Goal: Information Seeking & Learning: Learn about a topic

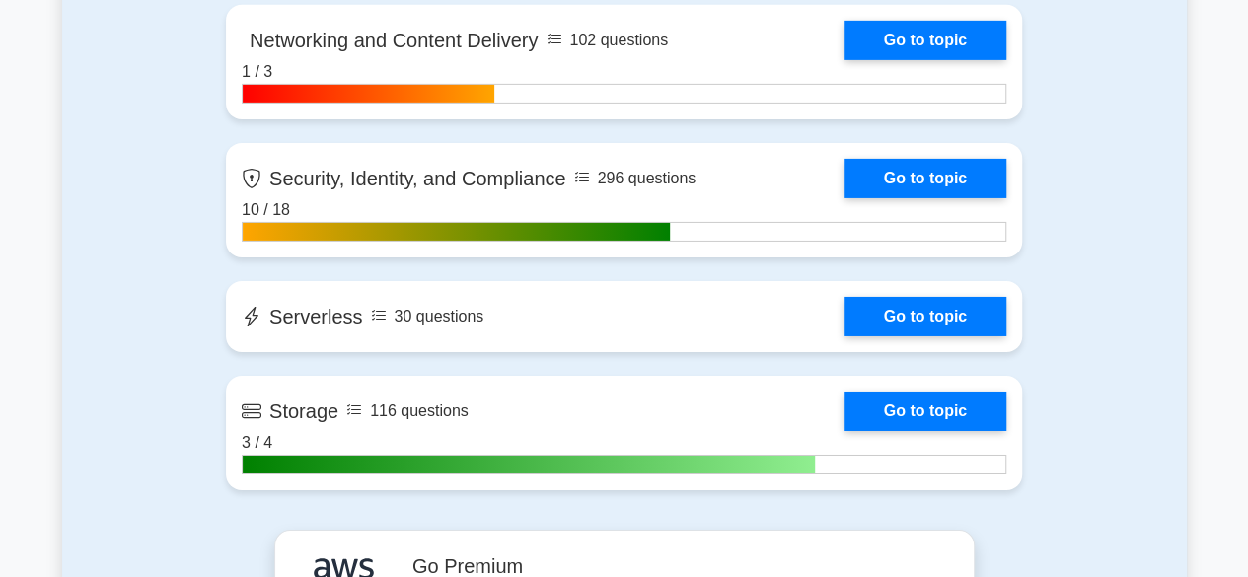
scroll to position [3234, 0]
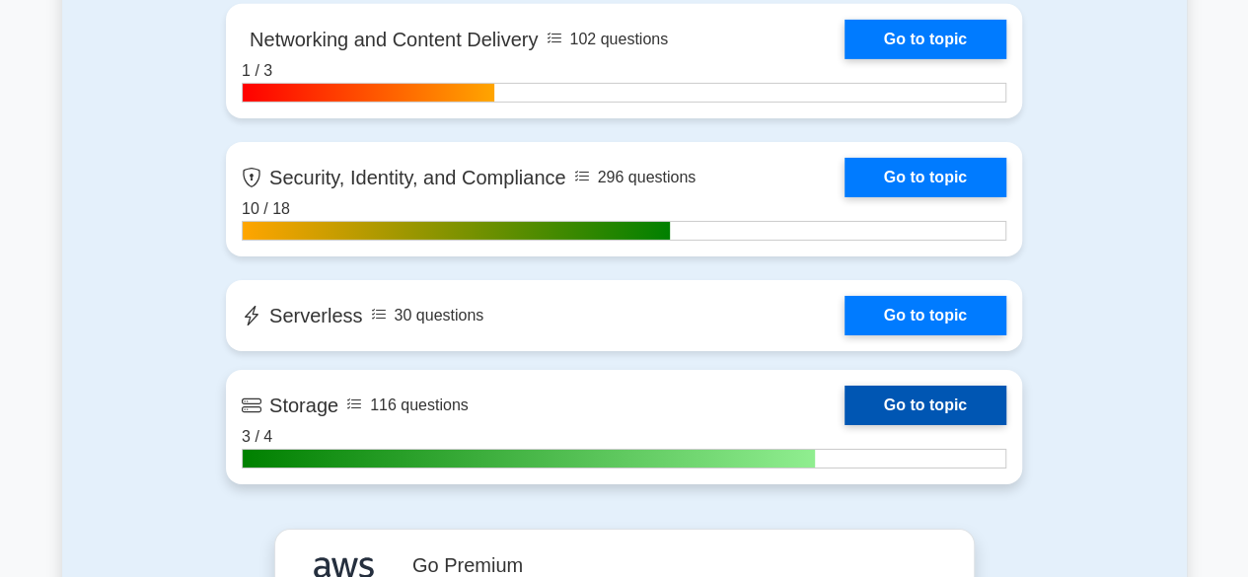
click at [896, 404] on link "Go to topic" at bounding box center [926, 405] width 162 height 39
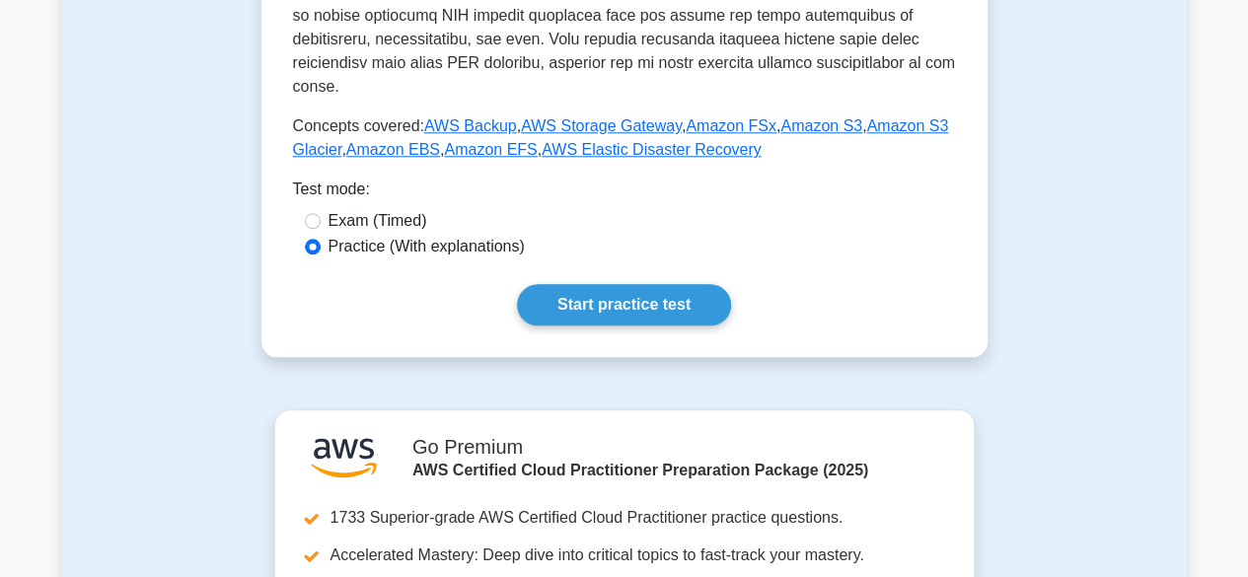
scroll to position [939, 0]
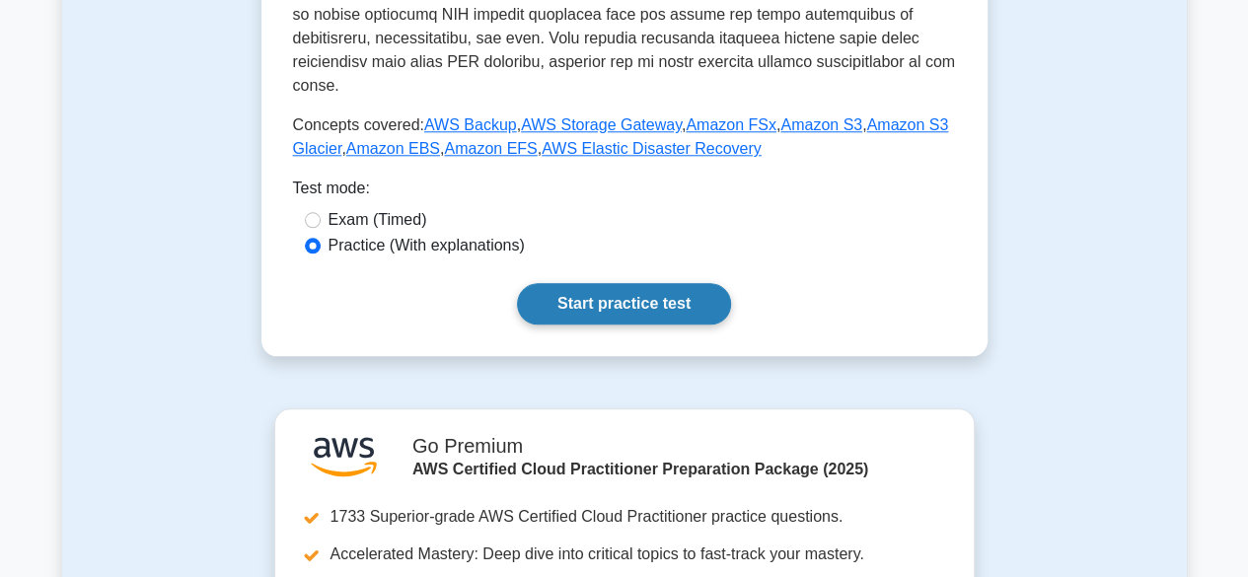
click at [593, 283] on link "Start practice test" at bounding box center [624, 303] width 214 height 41
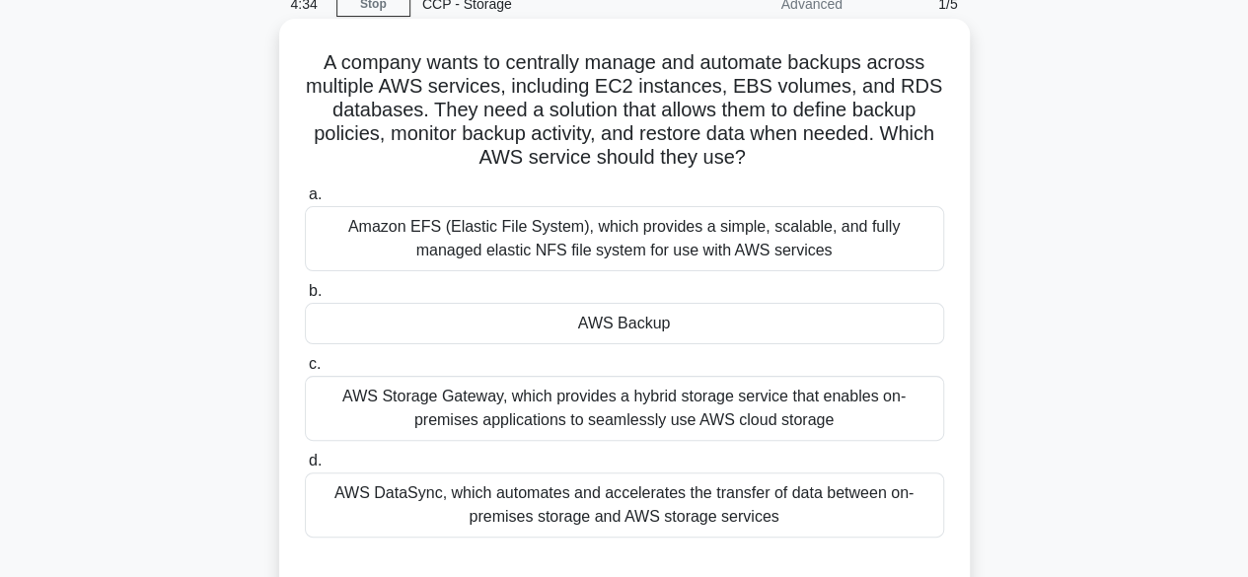
scroll to position [105, 0]
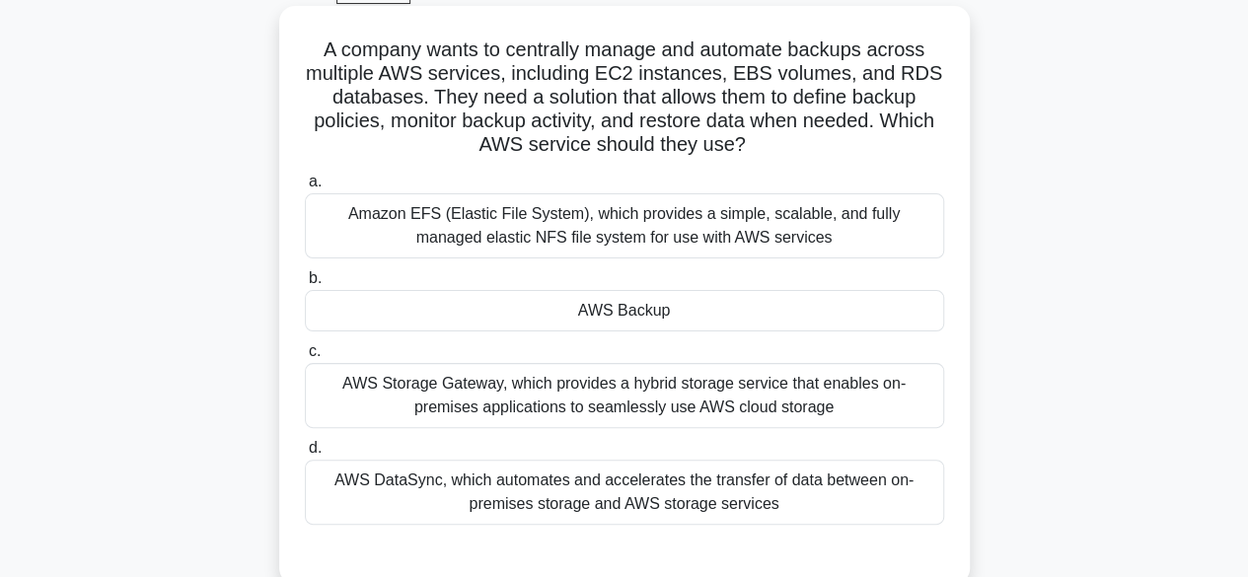
click at [738, 315] on div "AWS Backup" at bounding box center [624, 310] width 639 height 41
click at [305, 285] on input "b. AWS Backup" at bounding box center [305, 278] width 0 height 13
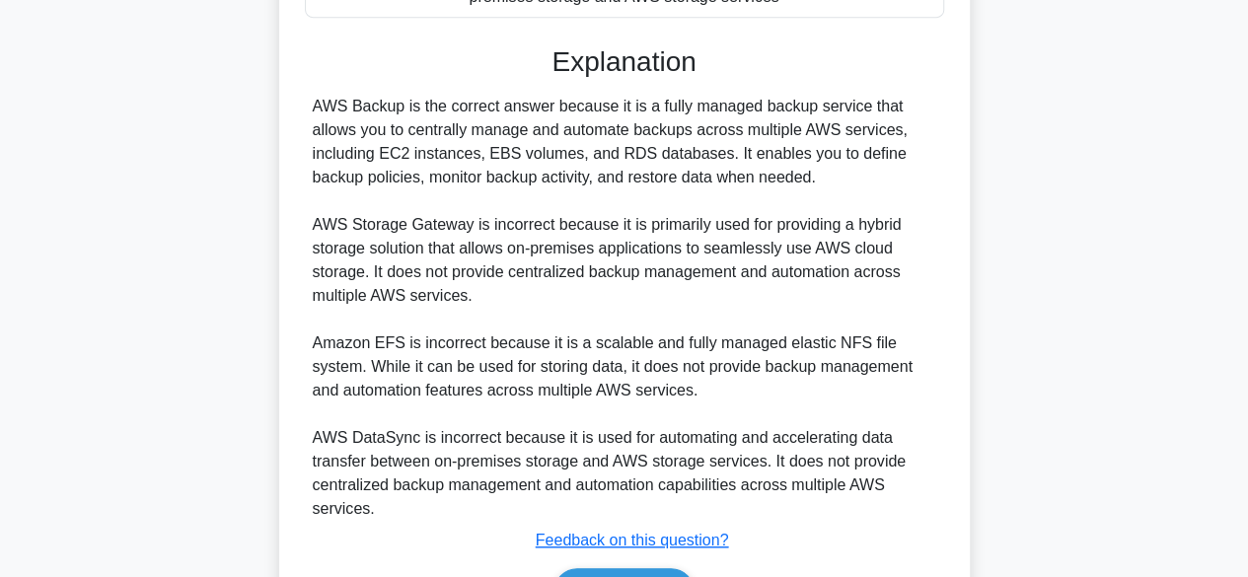
scroll to position [731, 0]
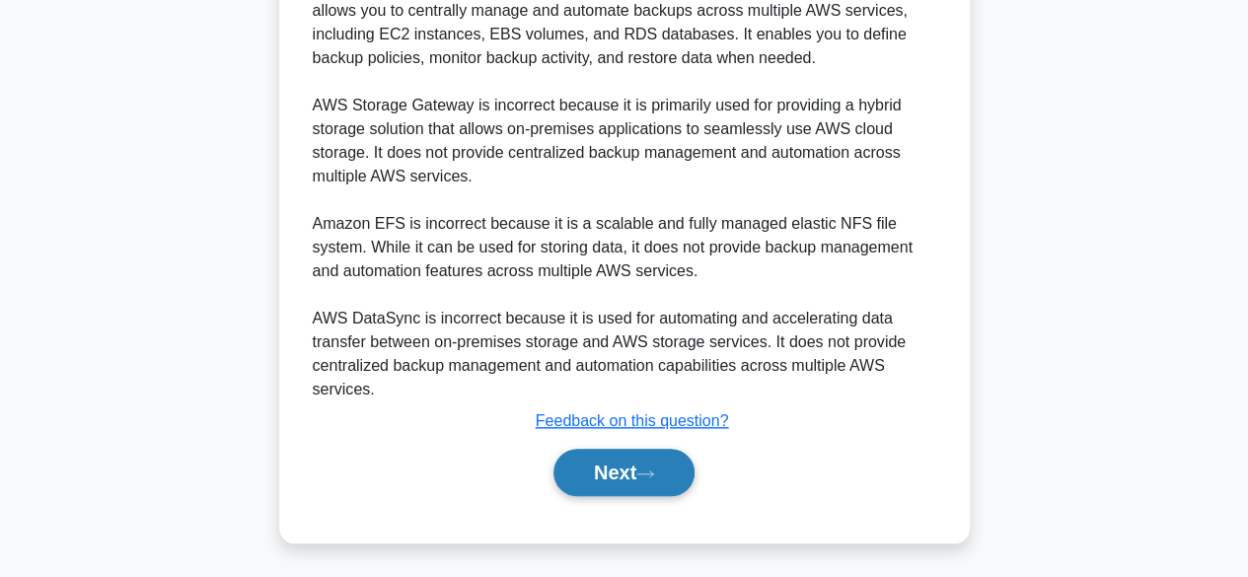
click at [611, 464] on button "Next" at bounding box center [624, 472] width 141 height 47
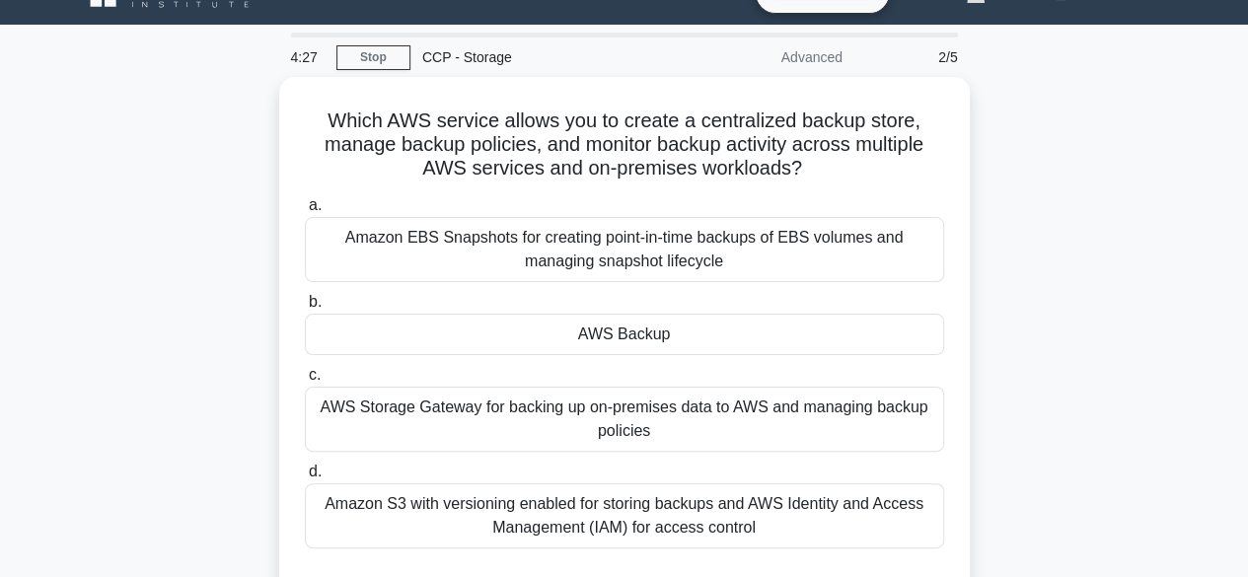
scroll to position [0, 0]
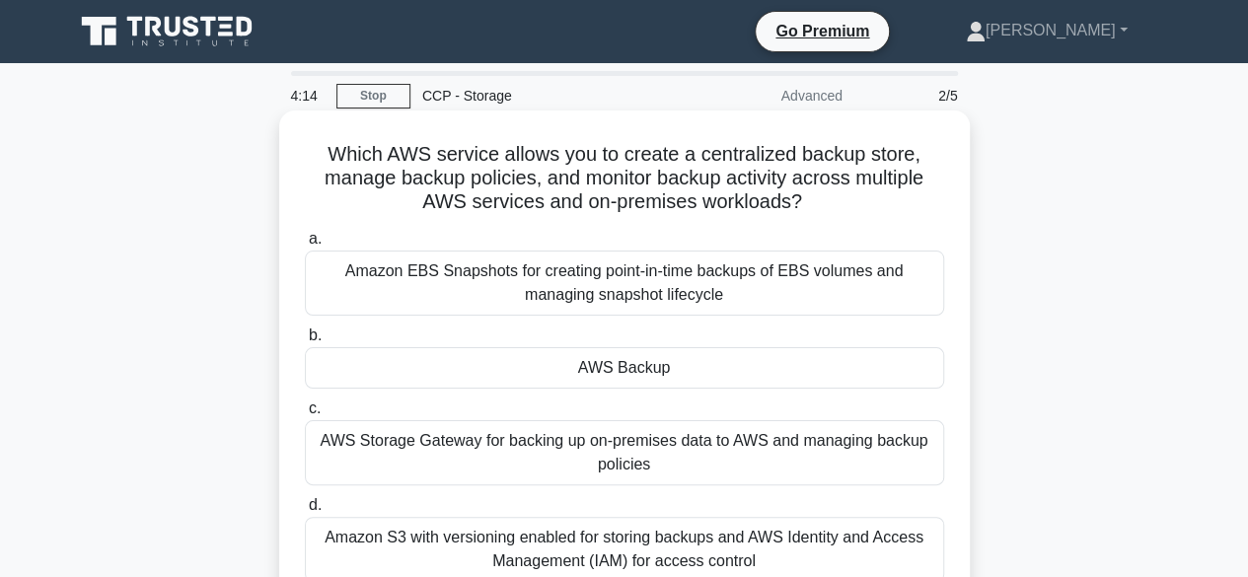
click at [627, 362] on div "AWS Backup" at bounding box center [624, 367] width 639 height 41
click at [305, 342] on input "b. AWS Backup" at bounding box center [305, 336] width 0 height 13
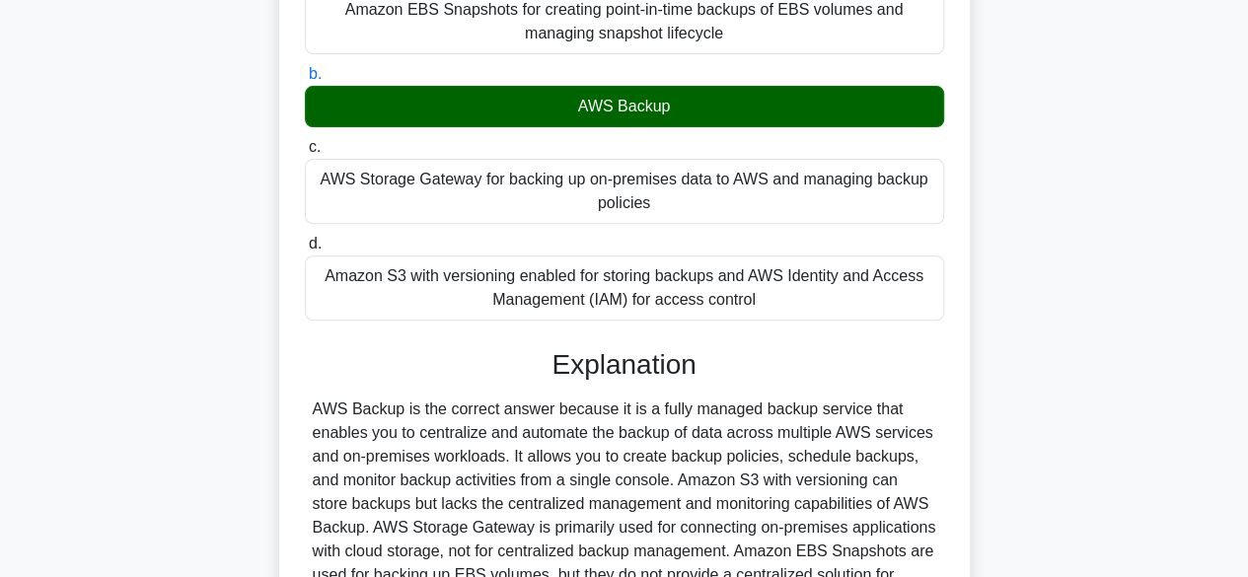
scroll to position [494, 0]
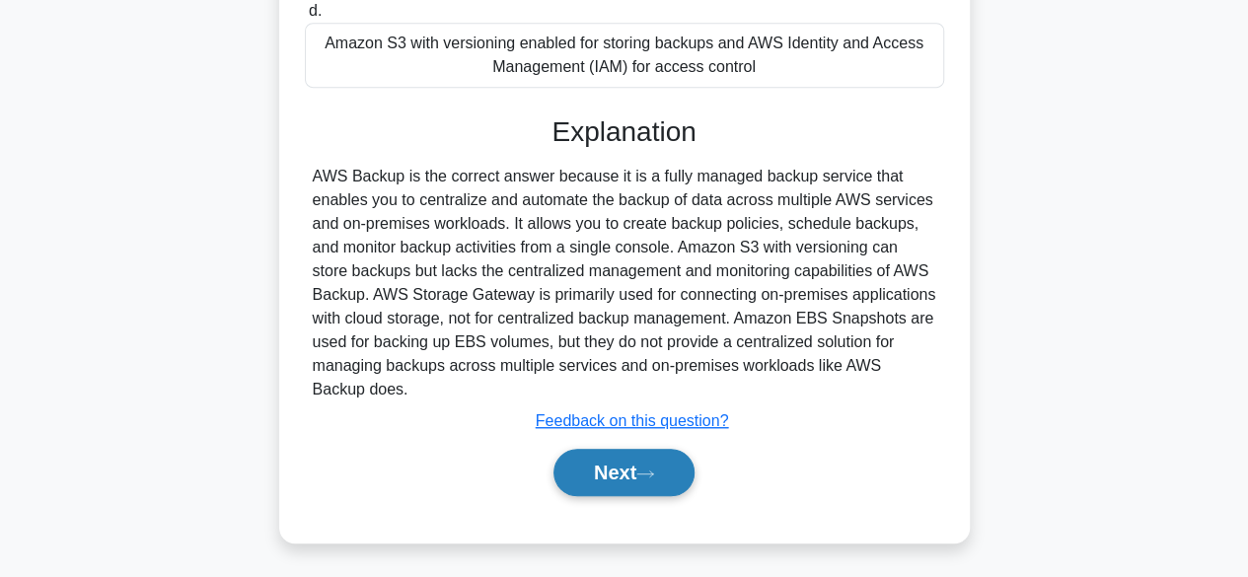
click at [622, 465] on button "Next" at bounding box center [624, 472] width 141 height 47
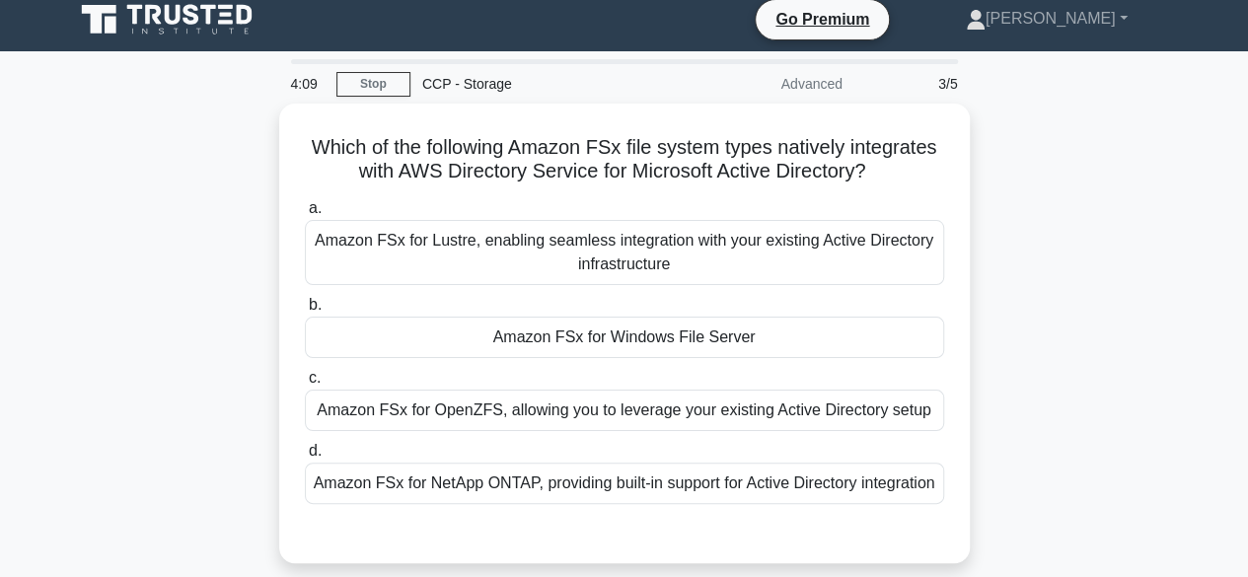
scroll to position [7, 0]
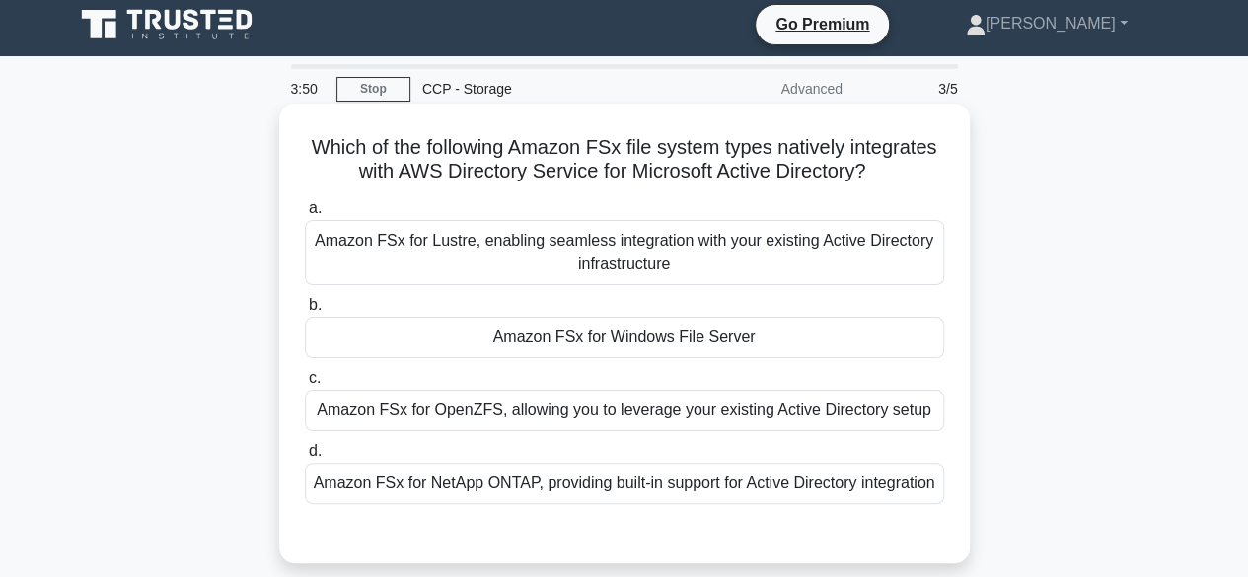
click at [685, 338] on div "Amazon FSx for Windows File Server" at bounding box center [624, 337] width 639 height 41
click at [305, 312] on input "b. Amazon FSx for Windows File Server" at bounding box center [305, 305] width 0 height 13
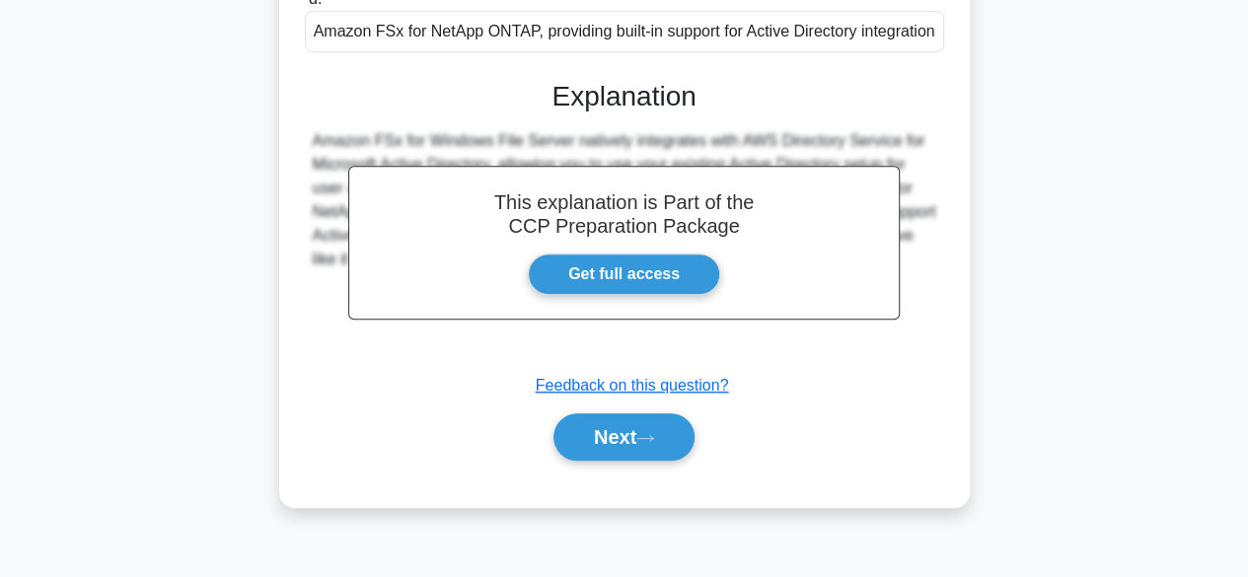
scroll to position [488, 0]
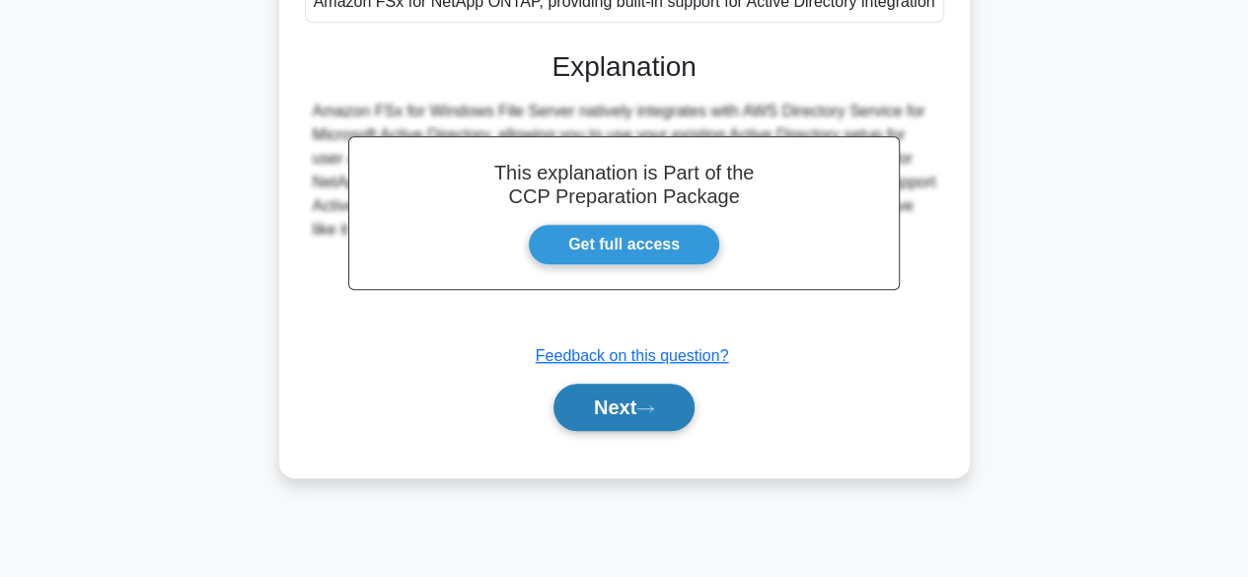
click at [632, 431] on button "Next" at bounding box center [624, 407] width 141 height 47
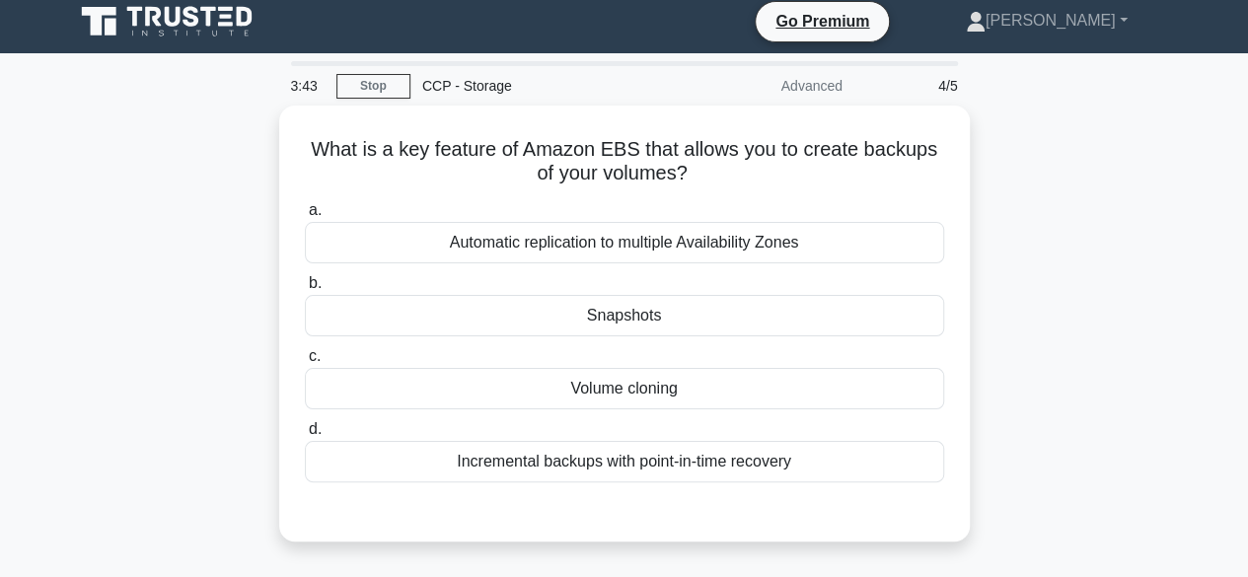
scroll to position [0, 0]
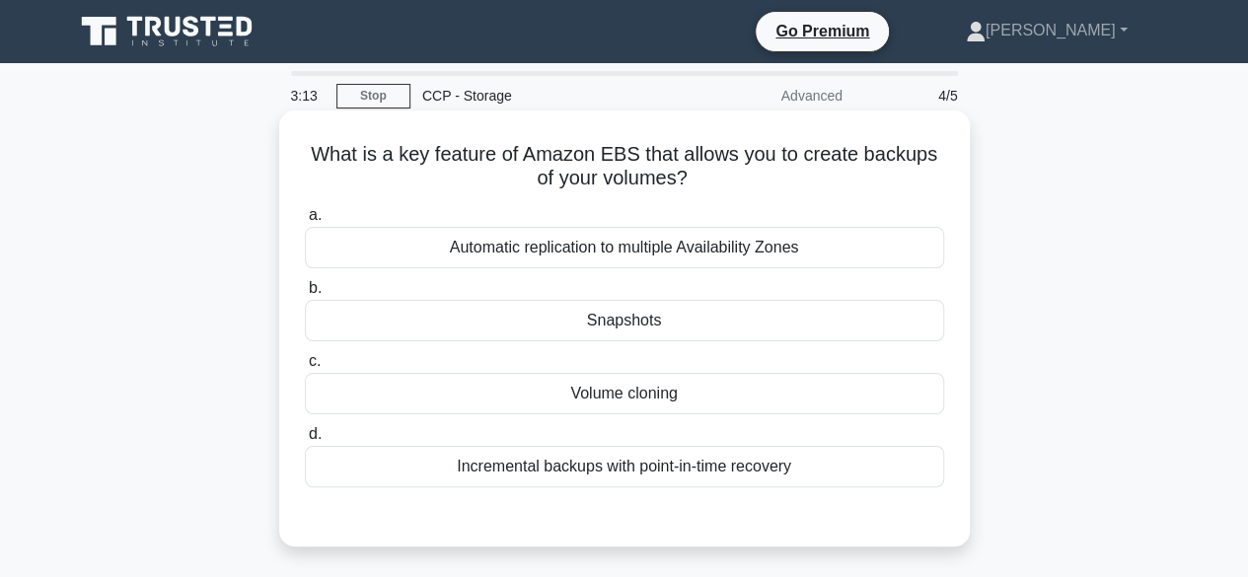
click at [659, 317] on div "Snapshots" at bounding box center [624, 320] width 639 height 41
click at [305, 295] on input "b. Snapshots" at bounding box center [305, 288] width 0 height 13
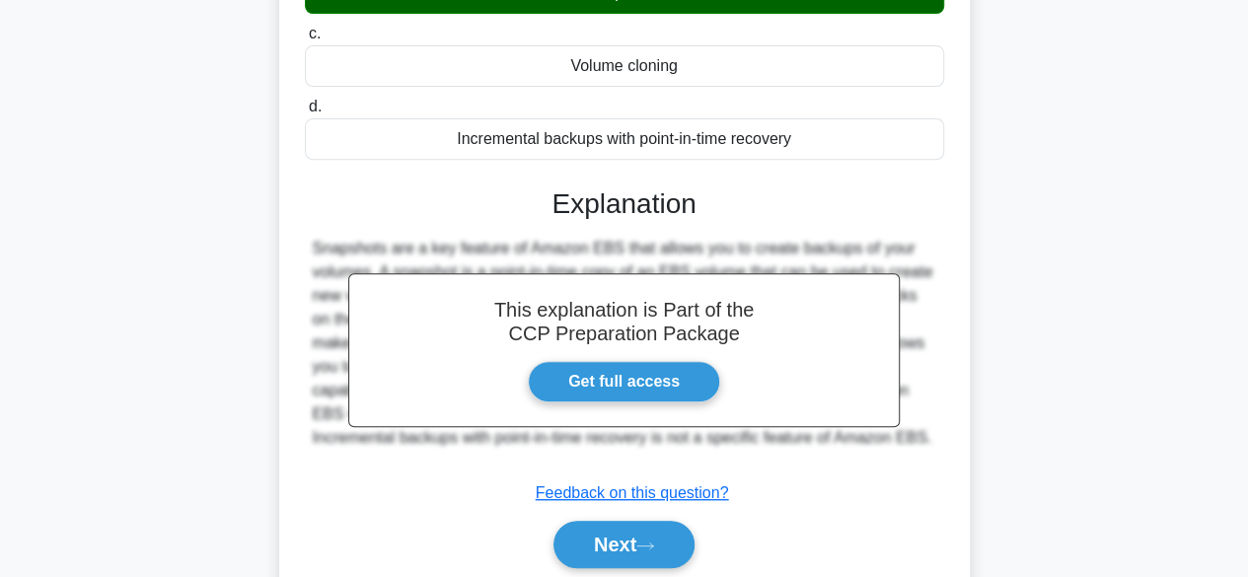
scroll to position [488, 0]
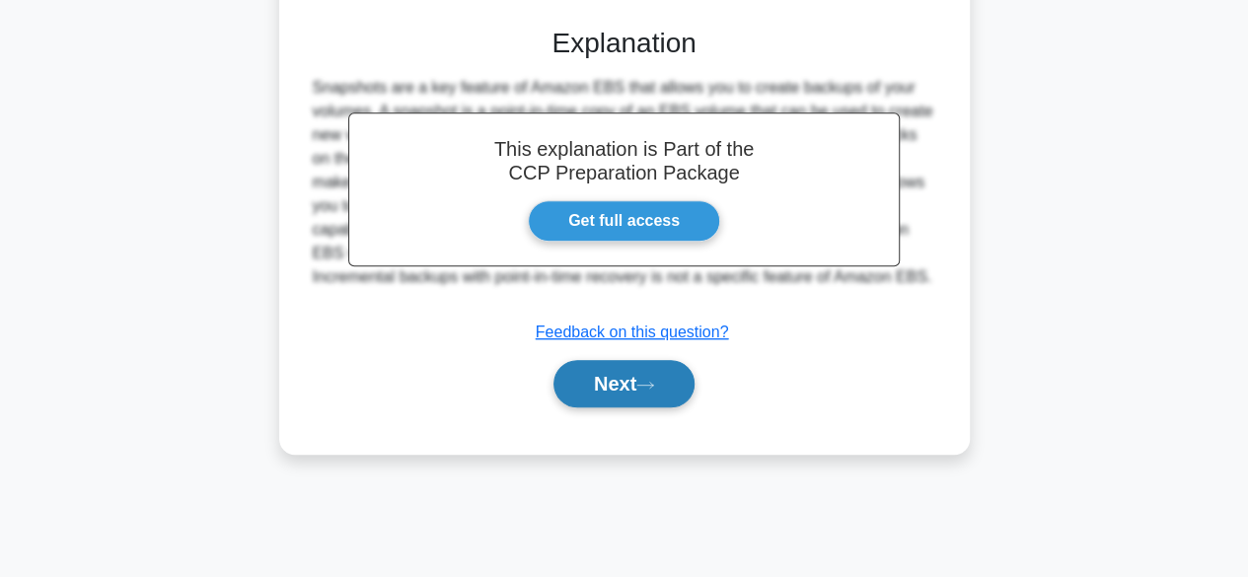
click at [640, 372] on button "Next" at bounding box center [624, 383] width 141 height 47
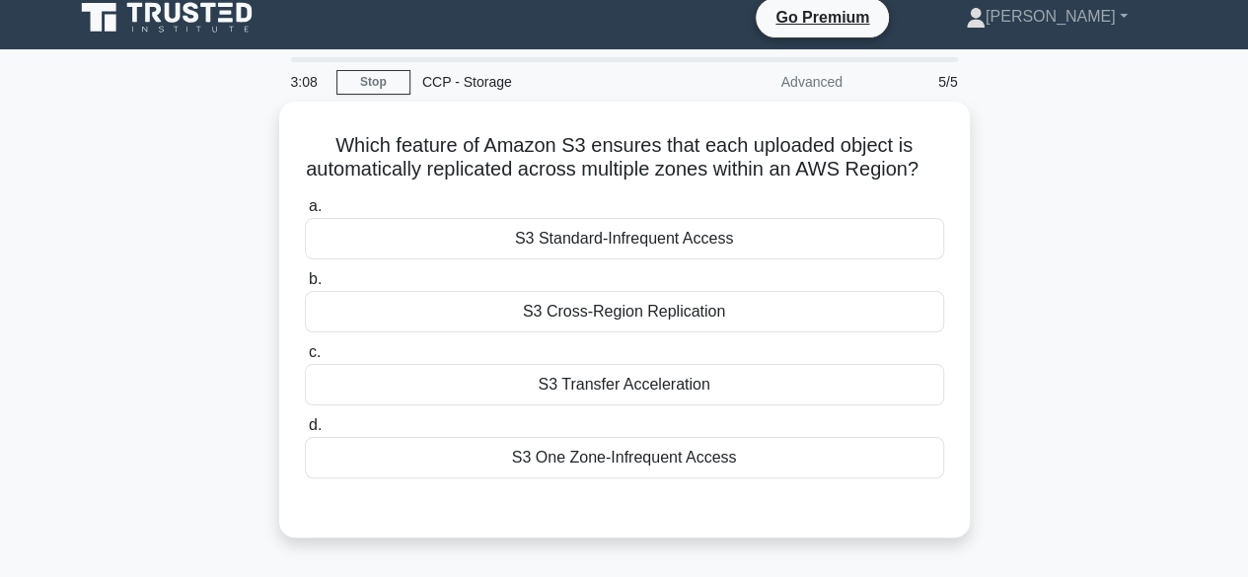
scroll to position [9, 0]
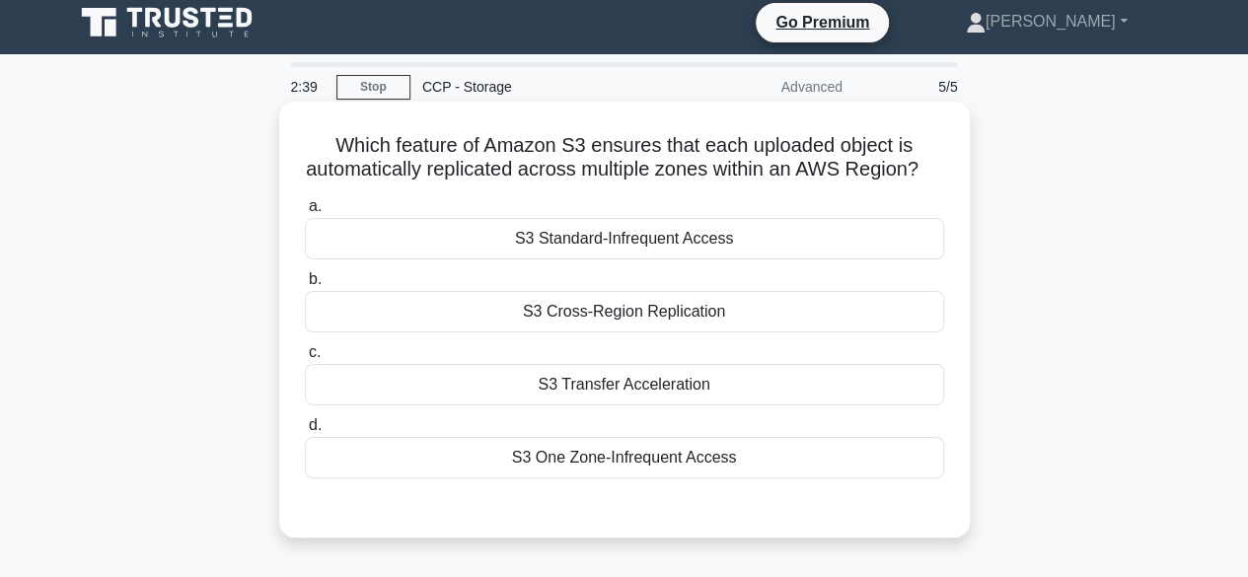
click at [665, 333] on div "S3 Cross-Region Replication" at bounding box center [624, 311] width 639 height 41
click at [305, 286] on input "b. S3 Cross-Region Replication" at bounding box center [305, 279] width 0 height 13
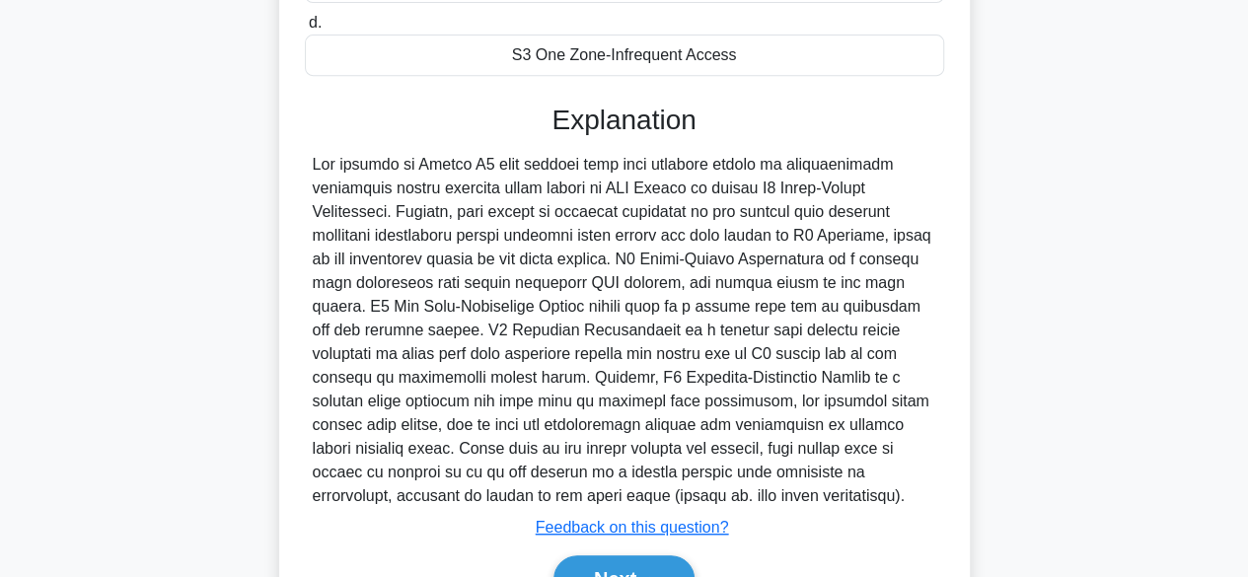
scroll to position [542, 0]
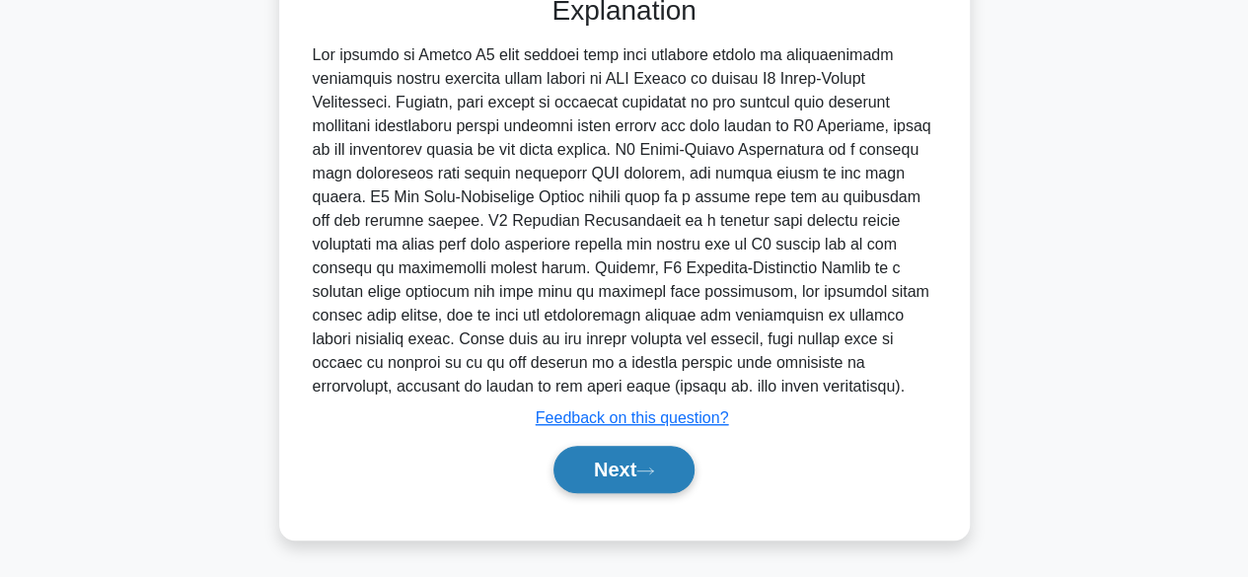
click at [615, 467] on button "Next" at bounding box center [624, 469] width 141 height 47
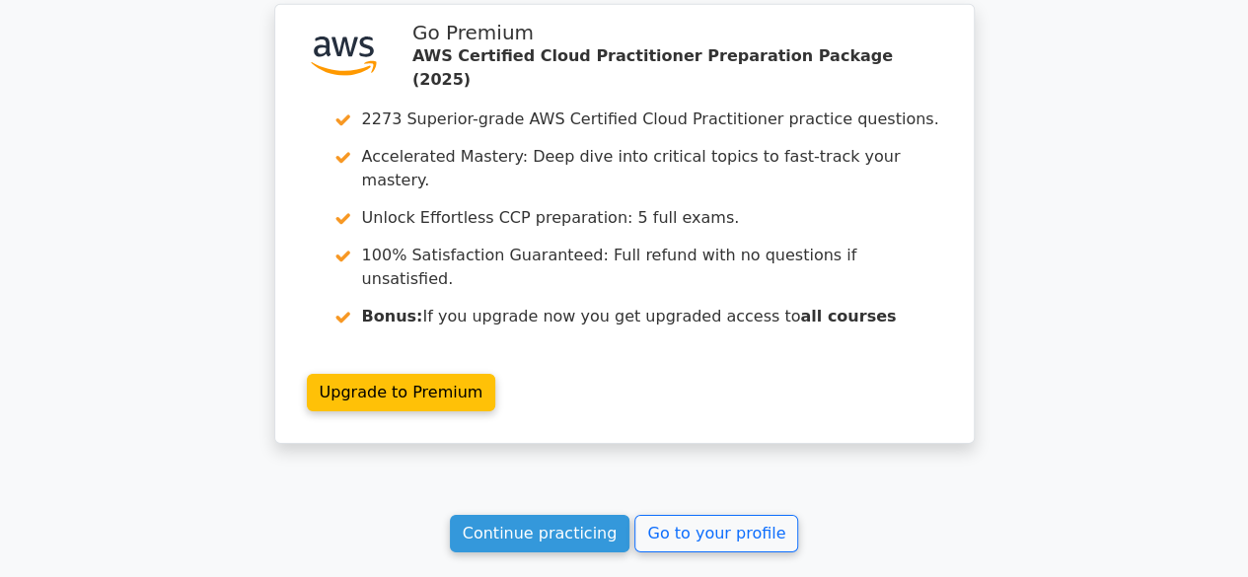
scroll to position [2964, 0]
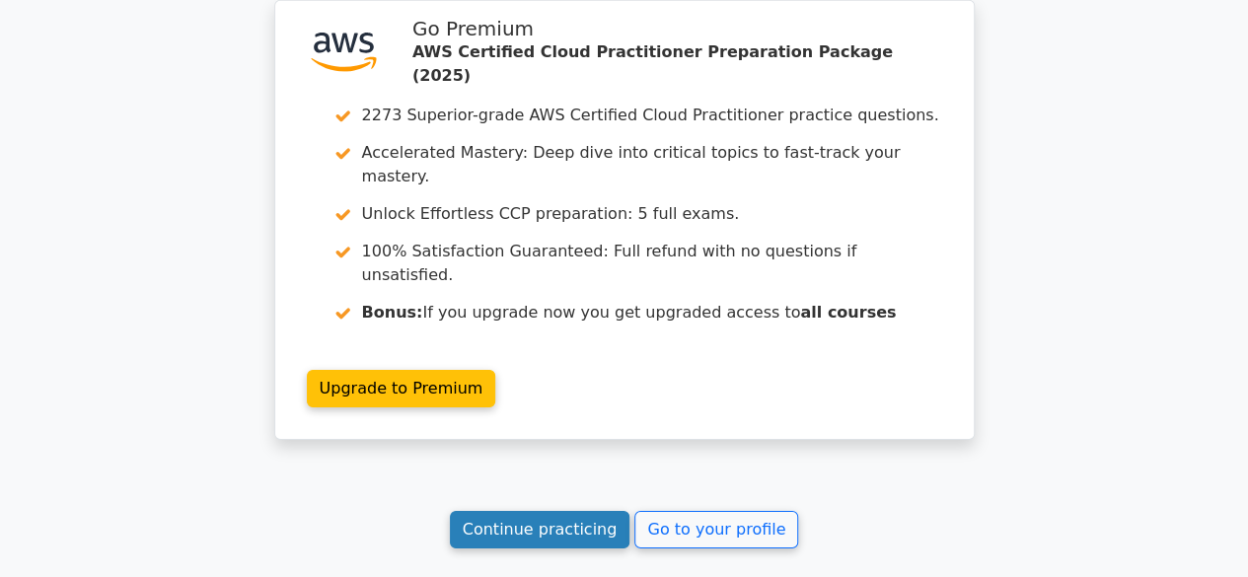
click at [582, 511] on link "Continue practicing" at bounding box center [540, 529] width 181 height 37
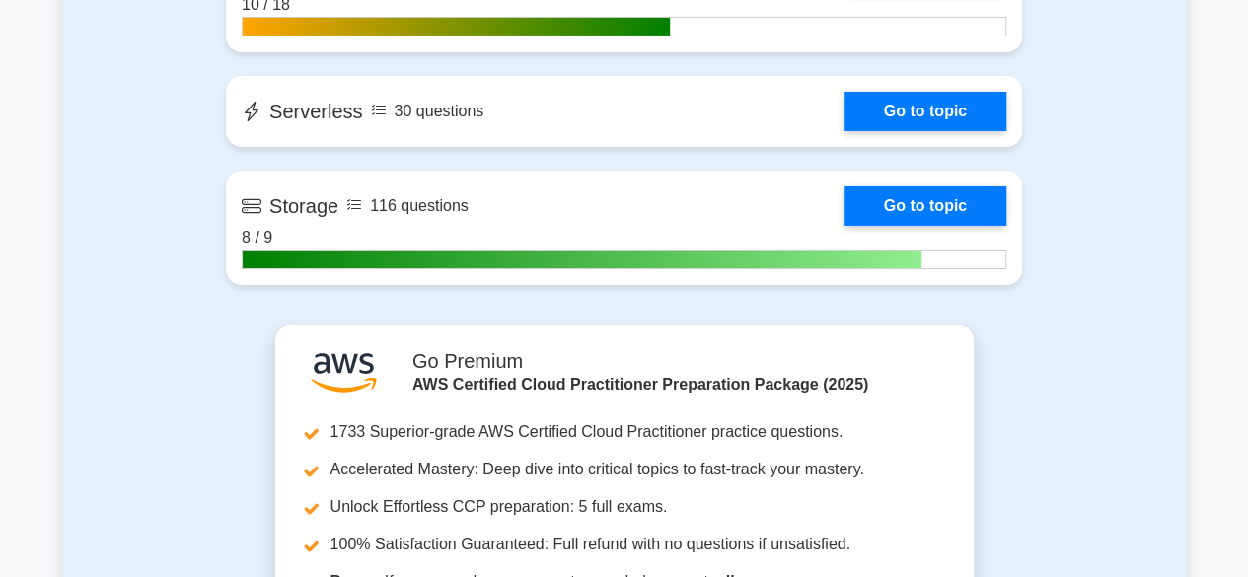
scroll to position [3440, 0]
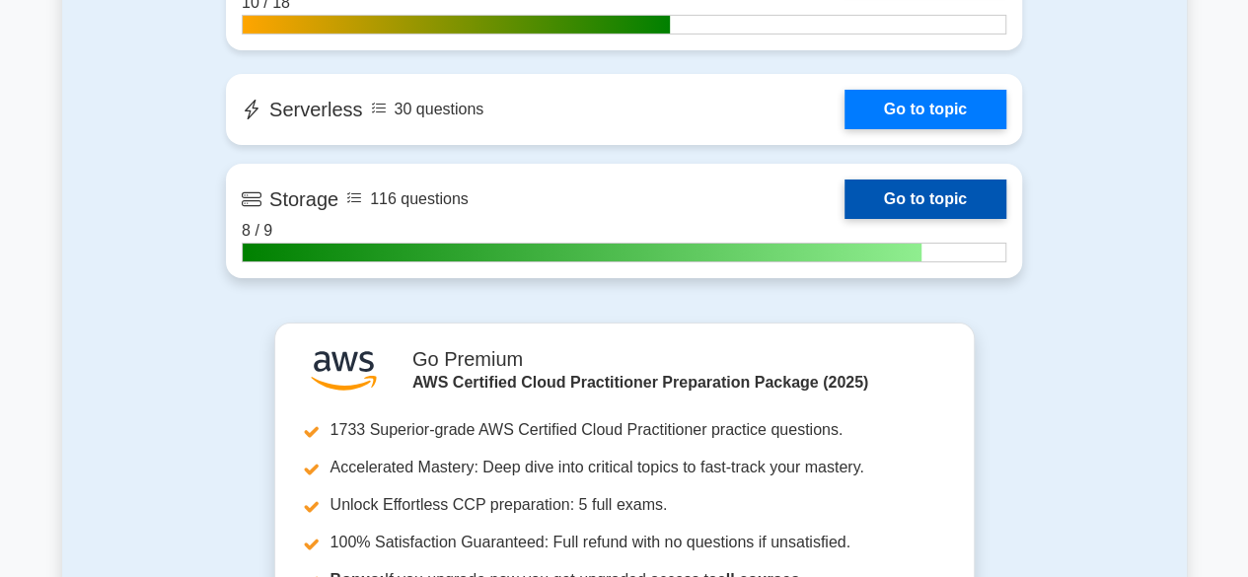
click at [880, 193] on link "Go to topic" at bounding box center [926, 199] width 162 height 39
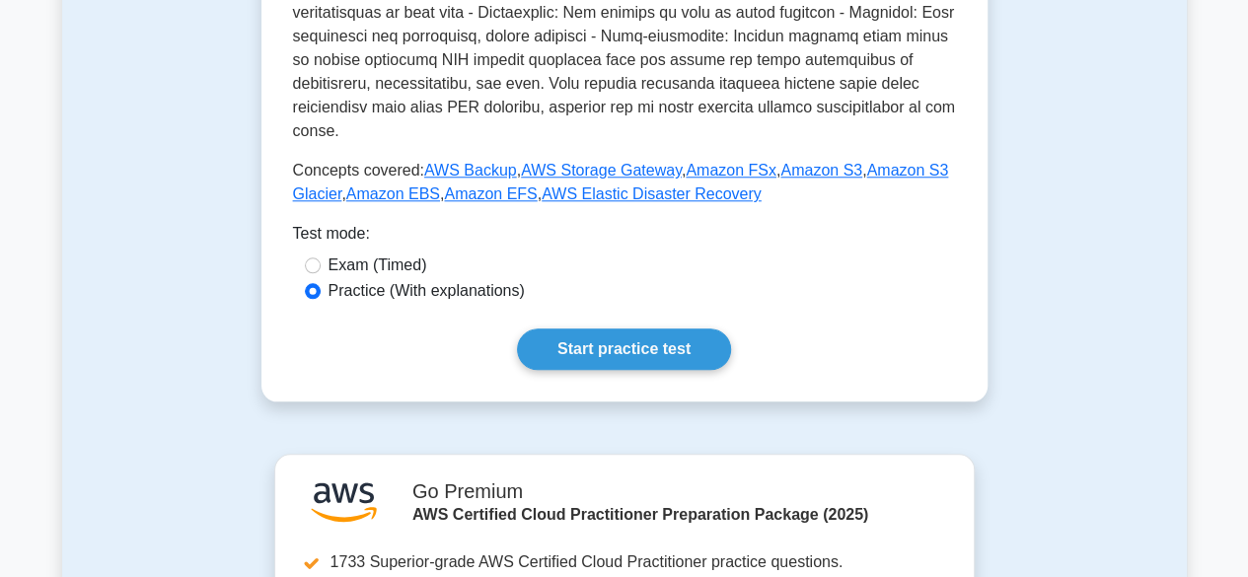
scroll to position [896, 0]
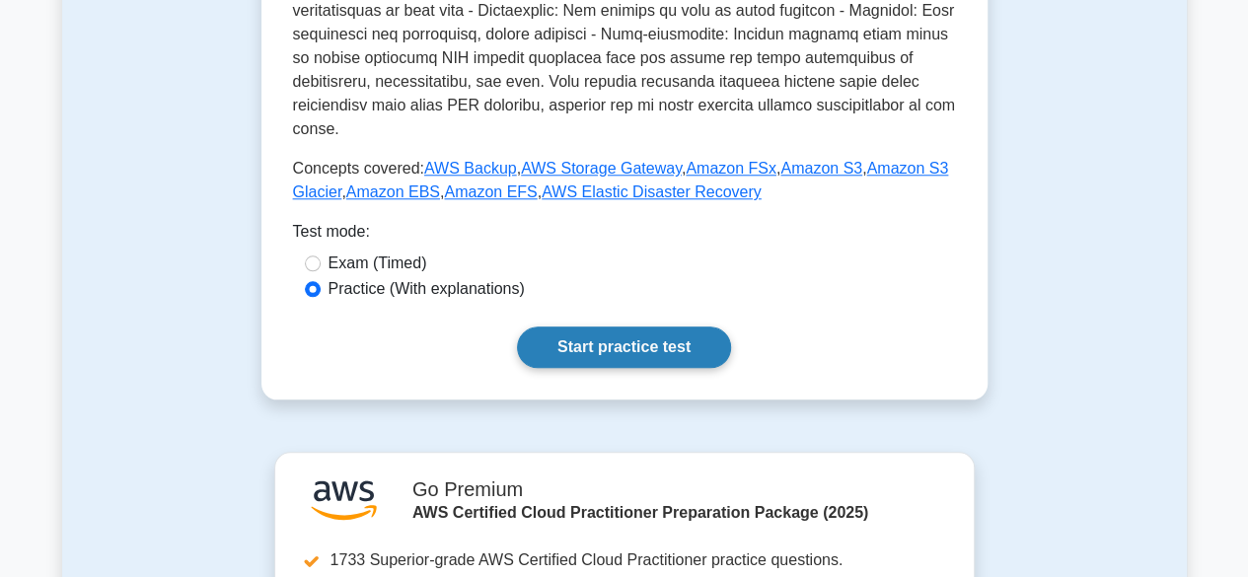
click at [630, 327] on link "Start practice test" at bounding box center [624, 347] width 214 height 41
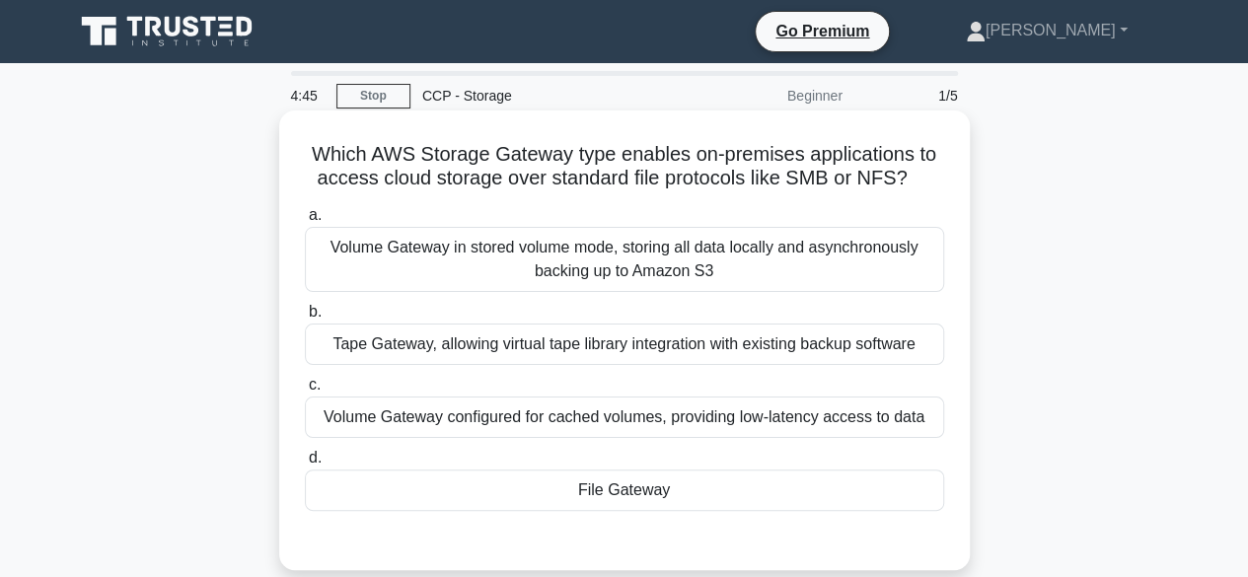
click at [643, 498] on div "File Gateway" at bounding box center [624, 490] width 639 height 41
click at [305, 465] on input "d. File Gateway" at bounding box center [305, 458] width 0 height 13
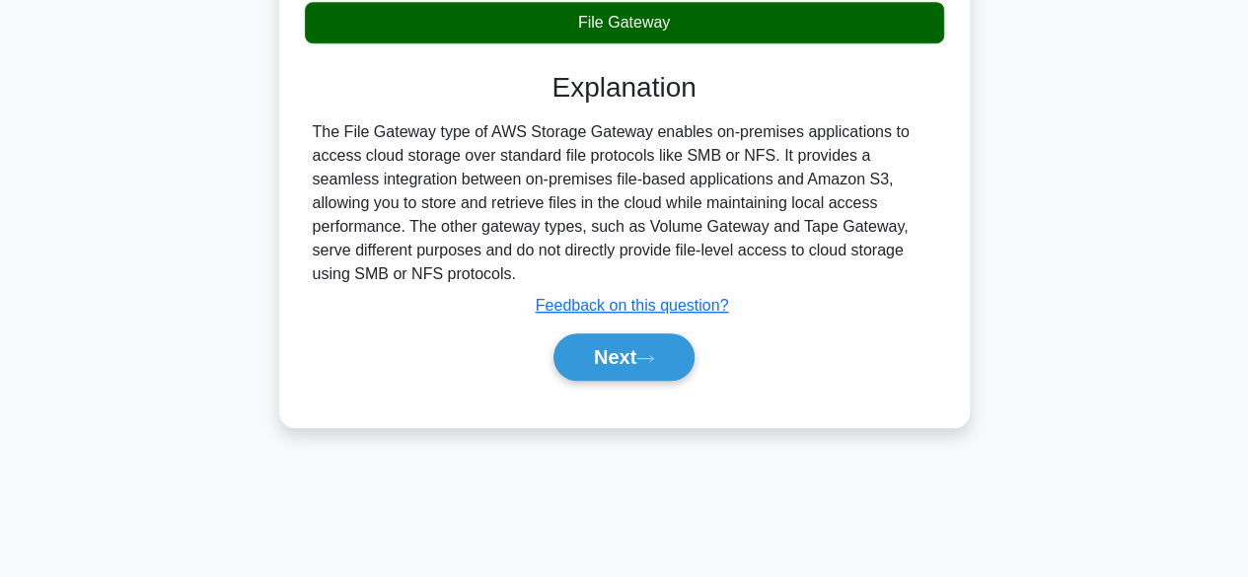
scroll to position [471, 0]
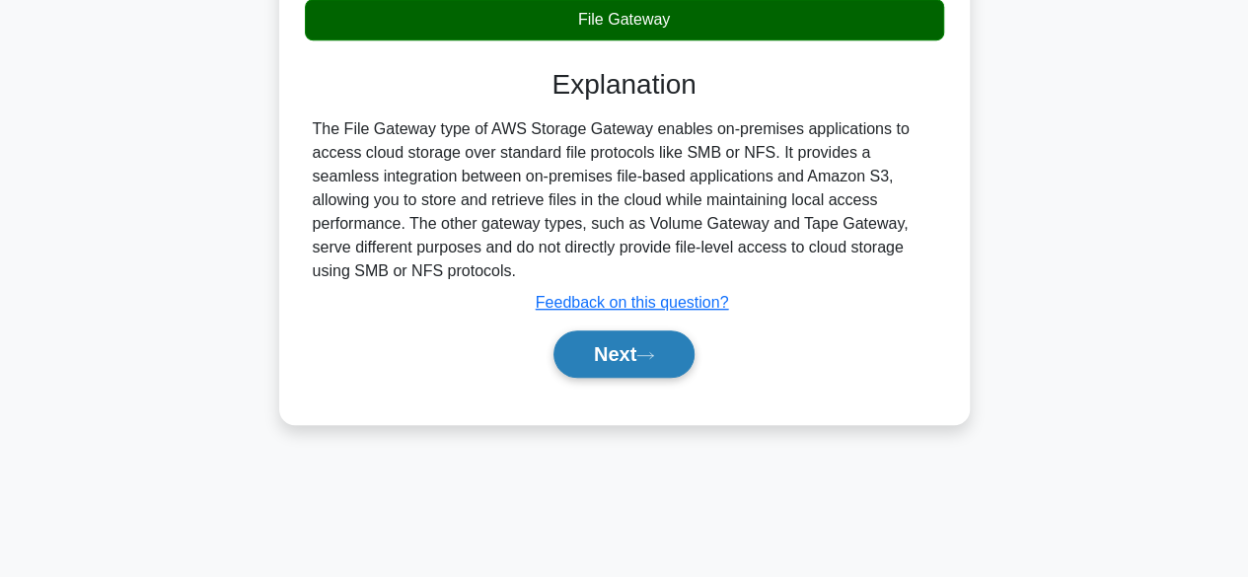
click at [649, 350] on icon at bounding box center [645, 355] width 18 height 11
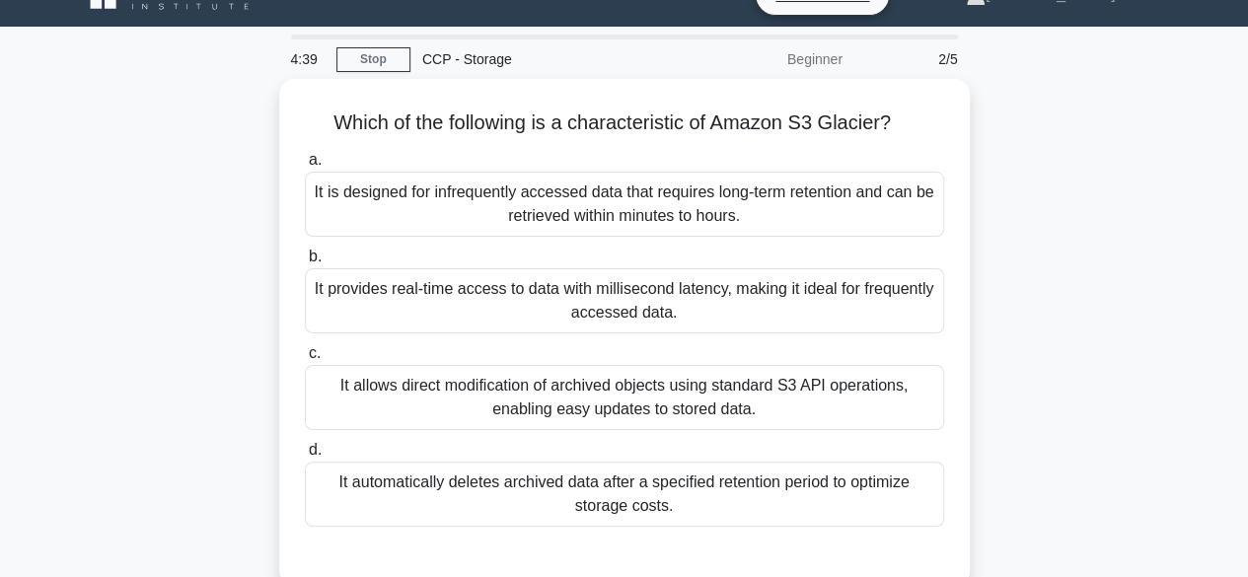
scroll to position [36, 0]
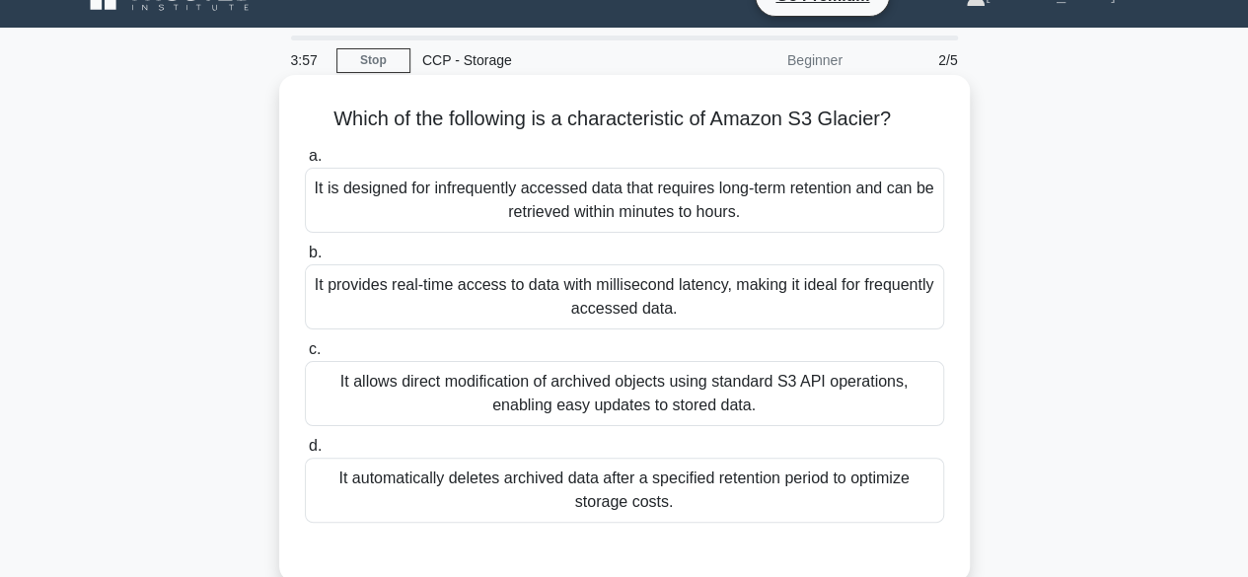
click at [687, 394] on div "It allows direct modification of archived objects using standard S3 API operati…" at bounding box center [624, 393] width 639 height 65
click at [305, 356] on input "c. It allows direct modification of archived objects using standard S3 API oper…" at bounding box center [305, 349] width 0 height 13
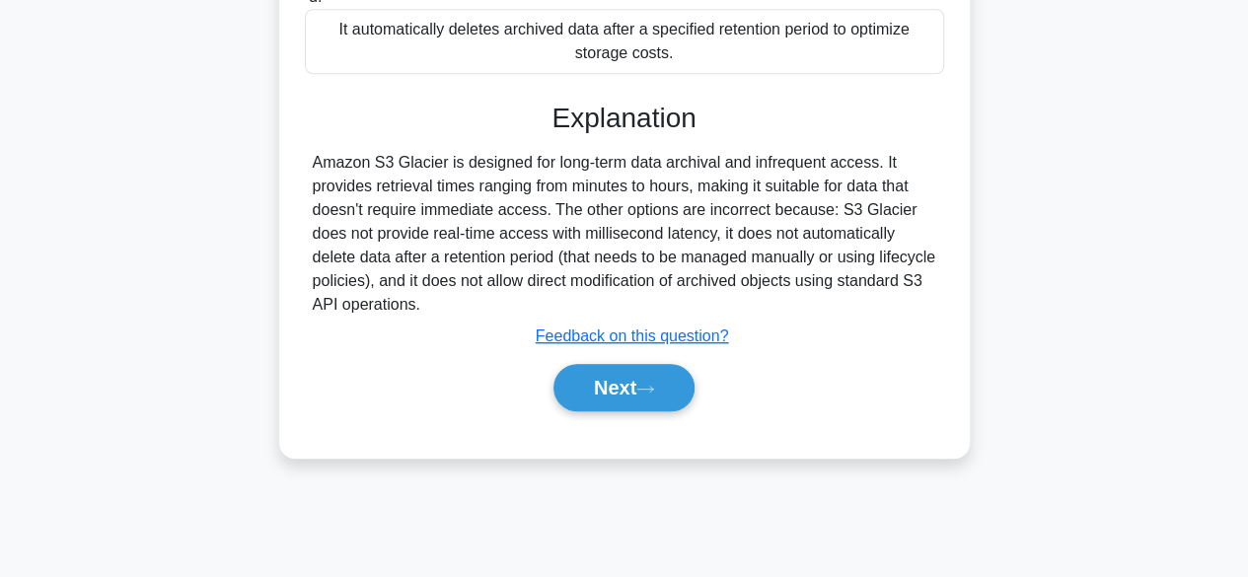
scroll to position [488, 0]
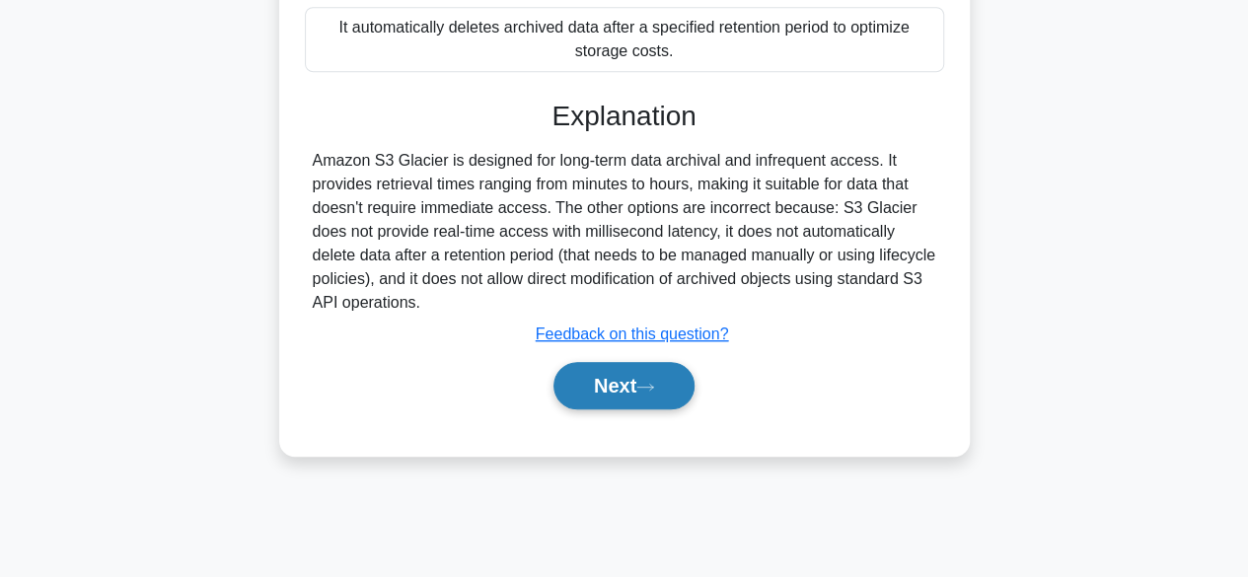
click at [654, 382] on icon at bounding box center [645, 387] width 18 height 11
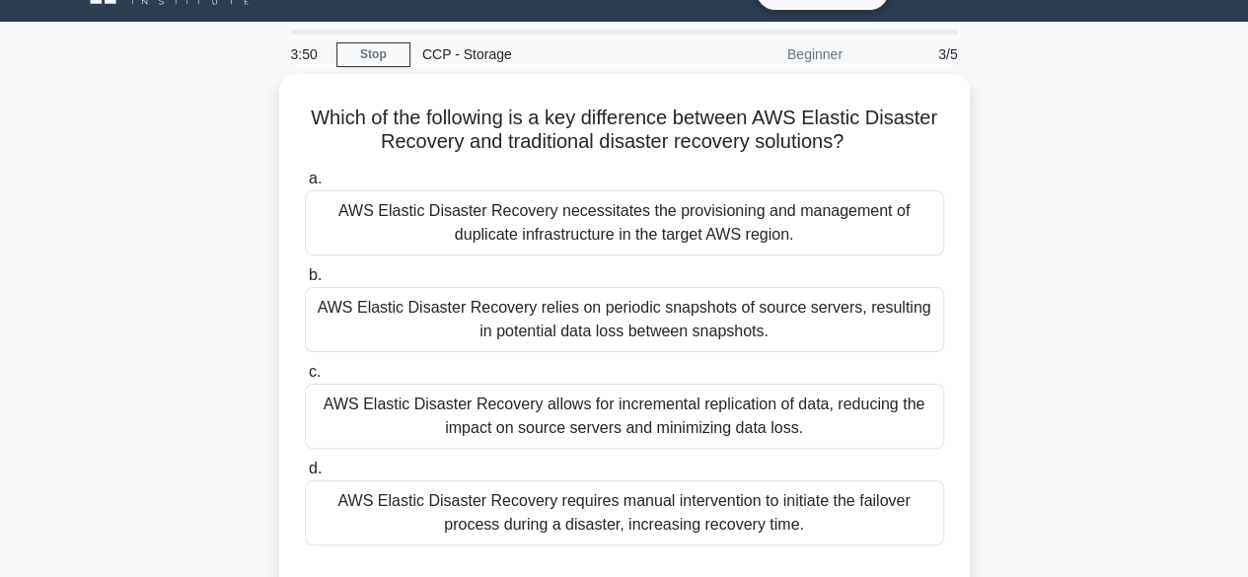
scroll to position [61, 0]
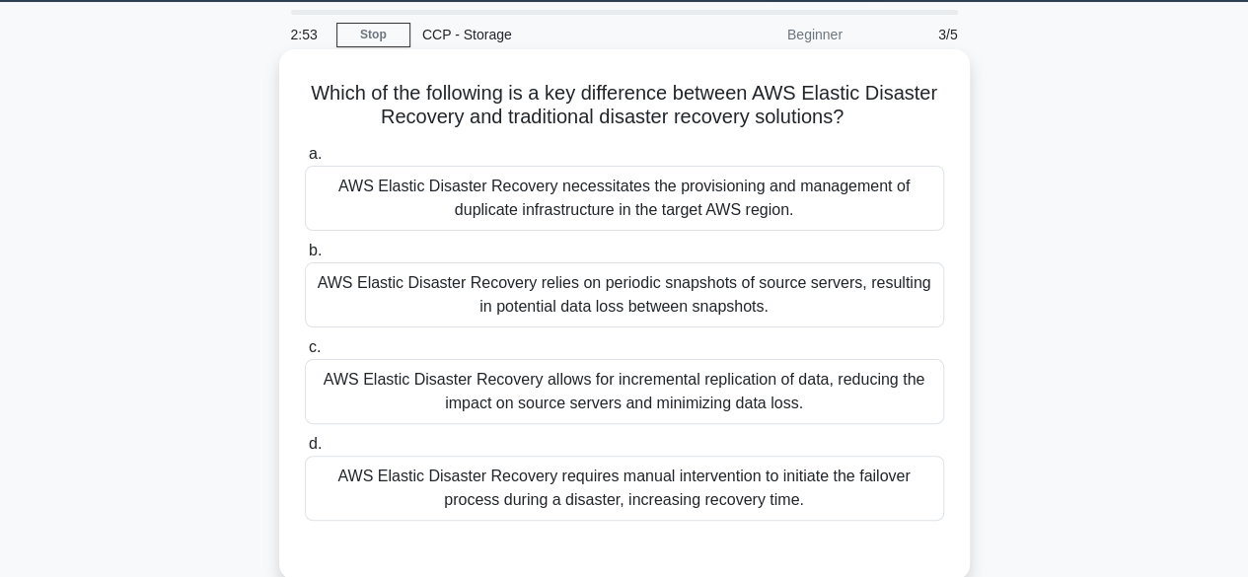
click at [645, 298] on div "AWS Elastic Disaster Recovery relies on periodic snapshots of source servers, r…" at bounding box center [624, 294] width 639 height 65
click at [305, 258] on input "b. AWS Elastic Disaster Recovery relies on periodic snapshots of source servers…" at bounding box center [305, 251] width 0 height 13
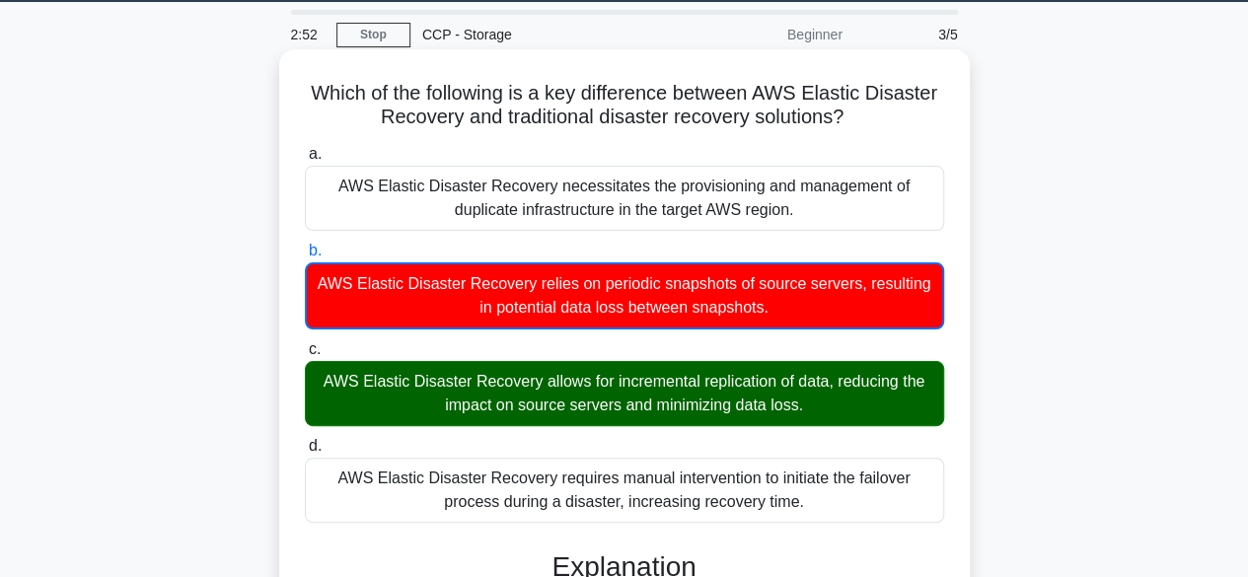
scroll to position [521, 0]
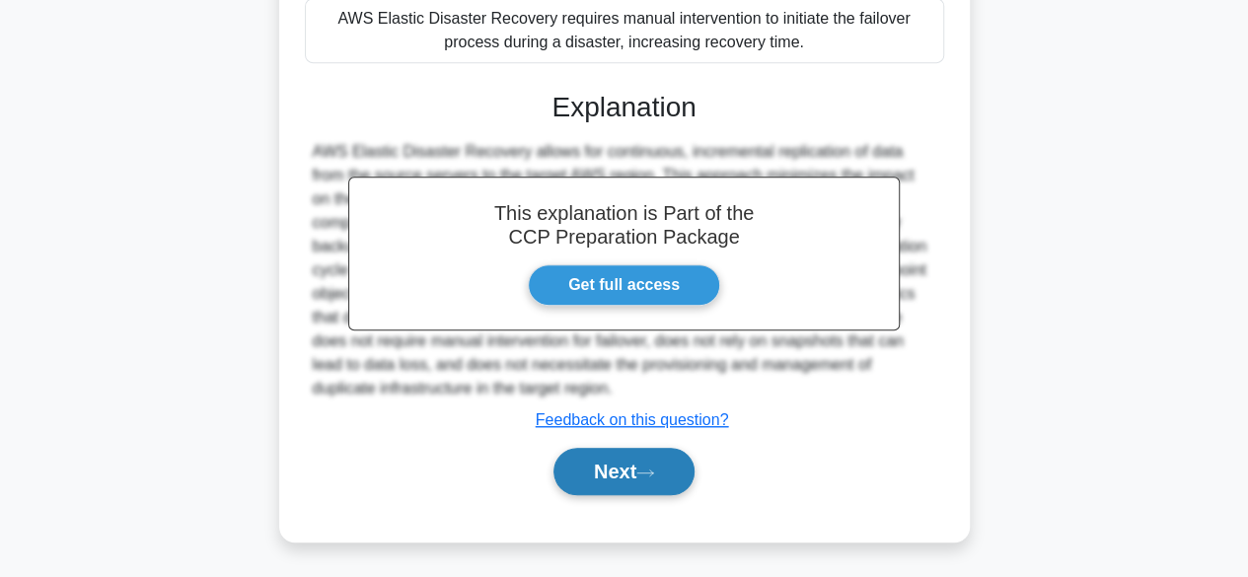
click at [636, 474] on button "Next" at bounding box center [624, 471] width 141 height 47
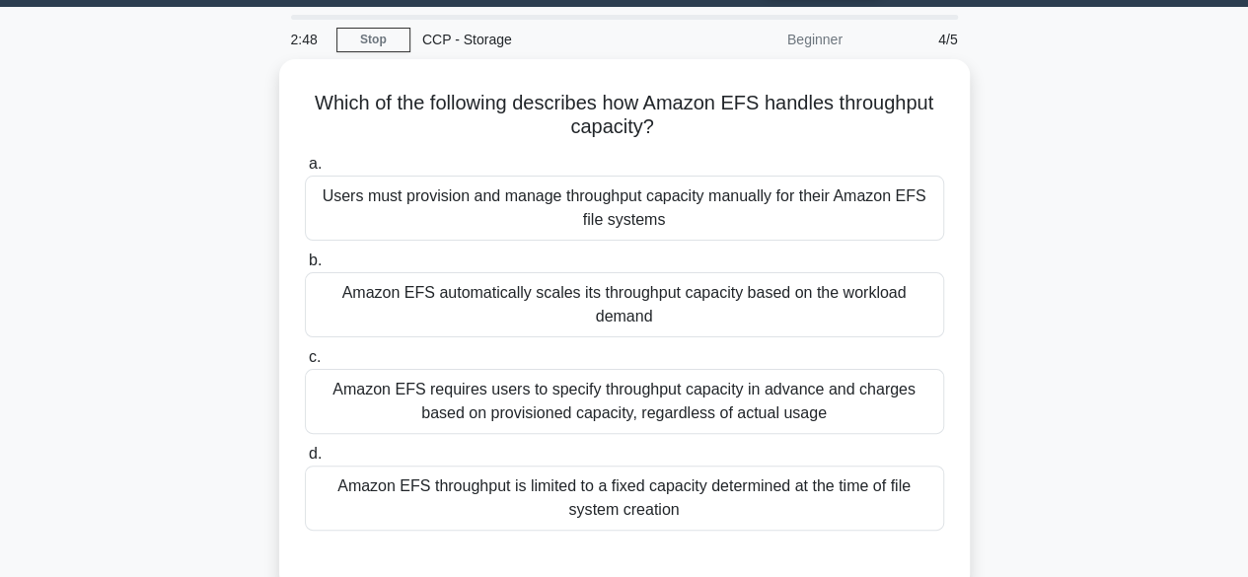
scroll to position [55, 0]
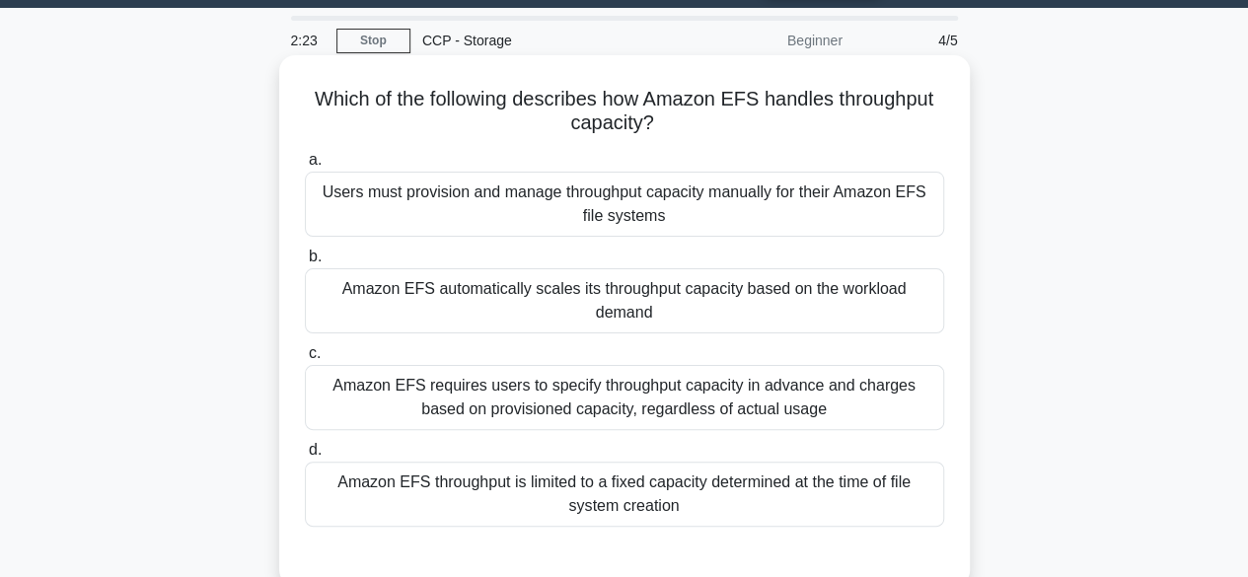
click at [748, 289] on div "Amazon EFS automatically scales its throughput capacity based on the workload d…" at bounding box center [624, 300] width 639 height 65
click at [305, 263] on input "b. Amazon EFS automatically scales its throughput capacity based on the workloa…" at bounding box center [305, 257] width 0 height 13
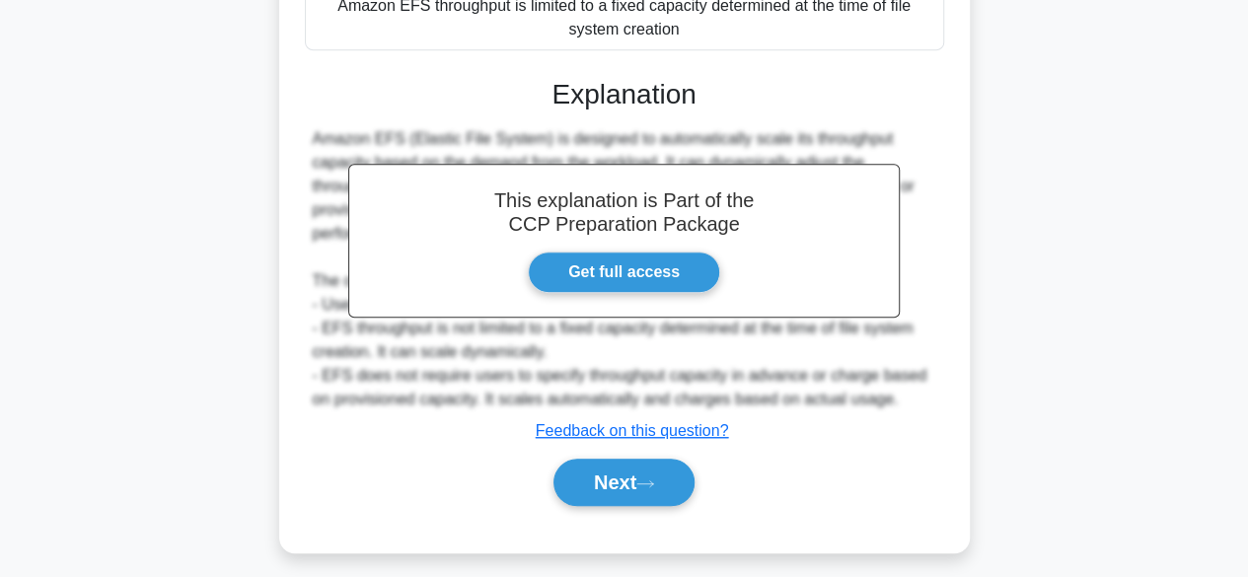
scroll to position [534, 0]
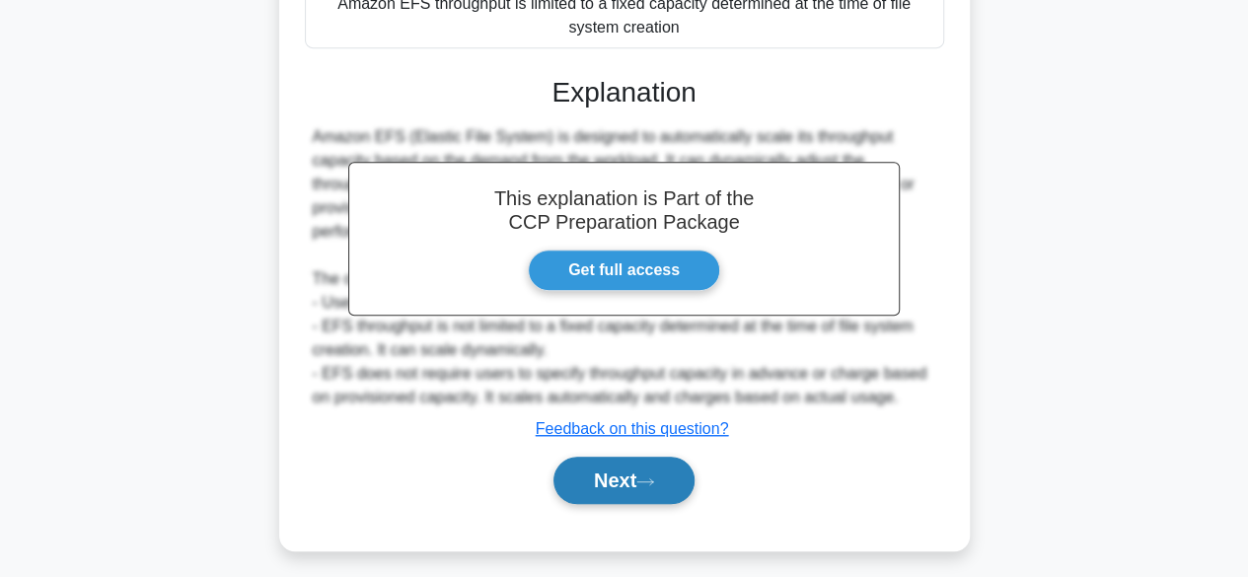
click at [636, 479] on button "Next" at bounding box center [624, 480] width 141 height 47
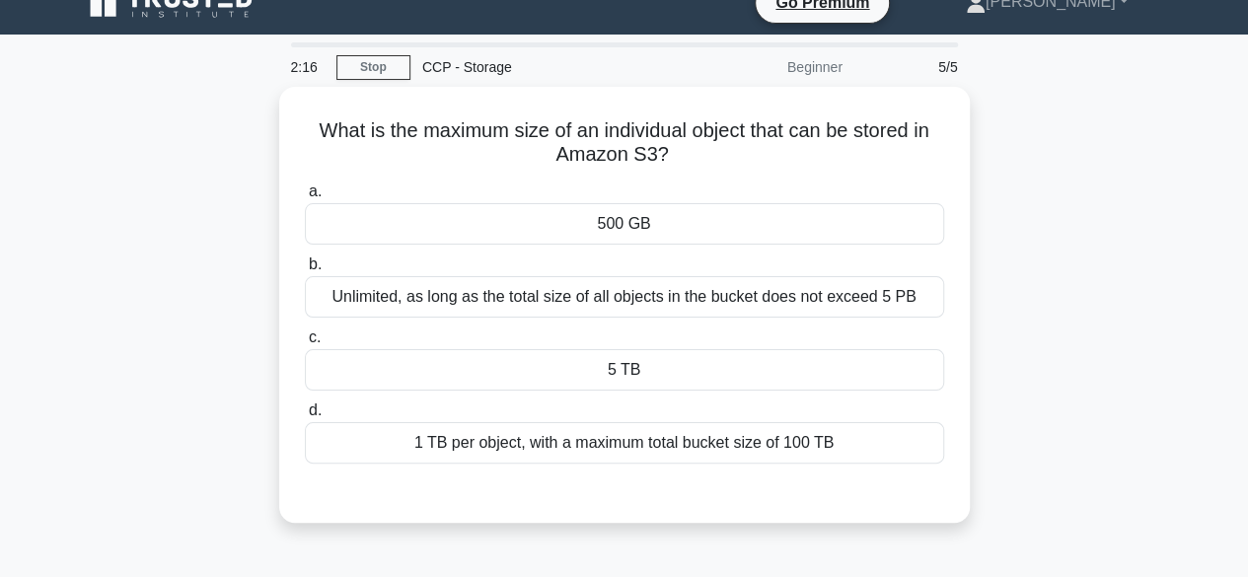
scroll to position [27, 0]
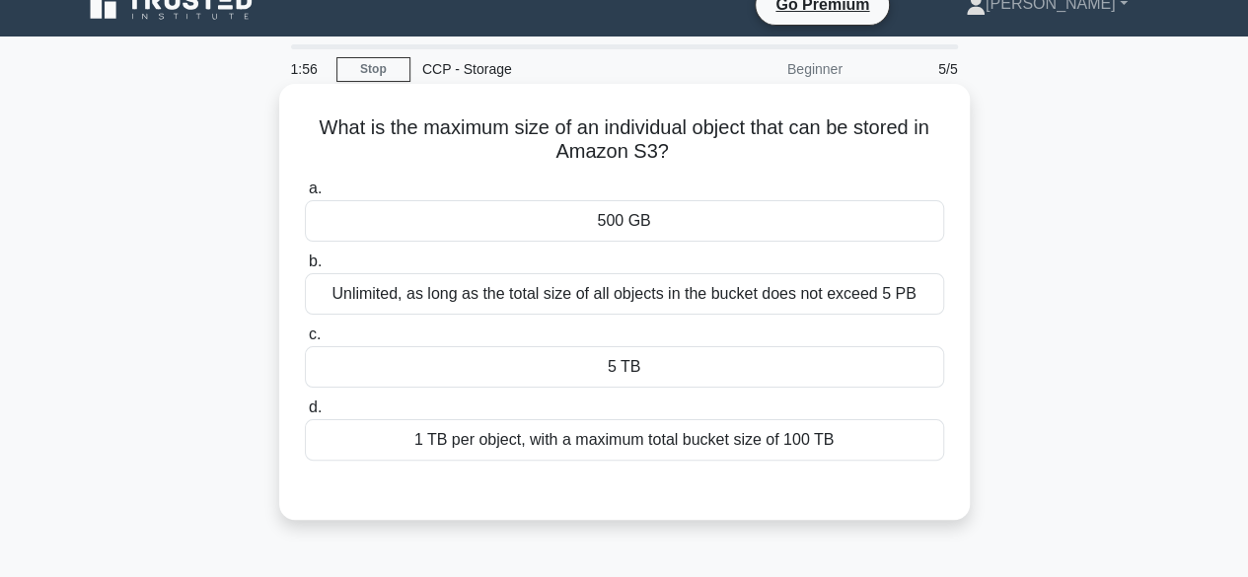
click at [659, 216] on div "500 GB" at bounding box center [624, 220] width 639 height 41
click at [305, 195] on input "a. 500 GB" at bounding box center [305, 189] width 0 height 13
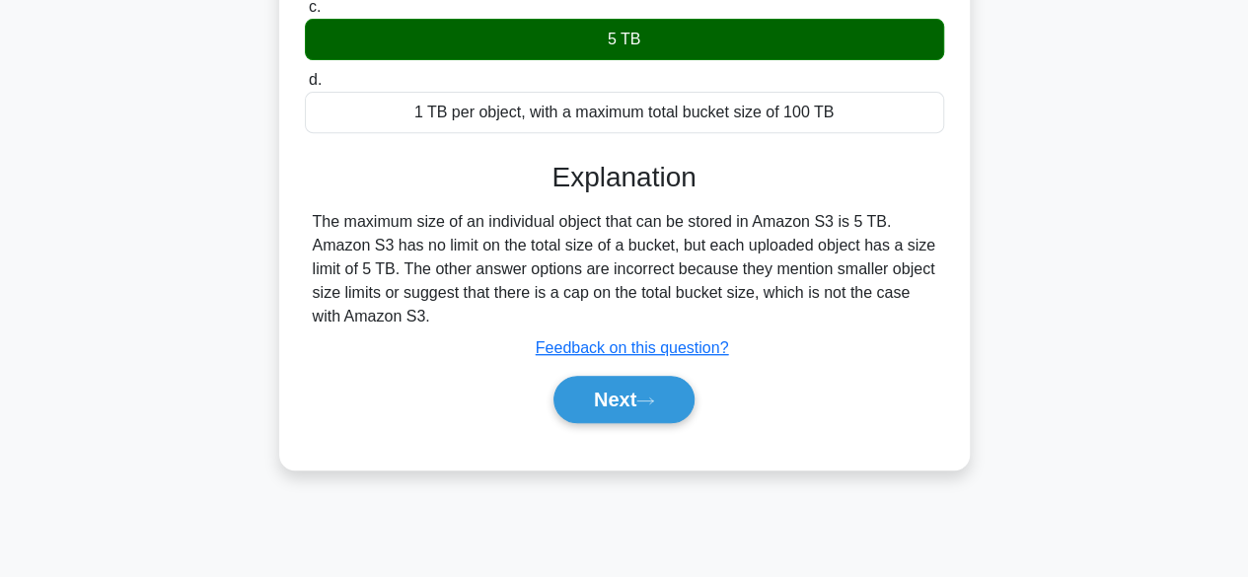
scroll to position [488, 0]
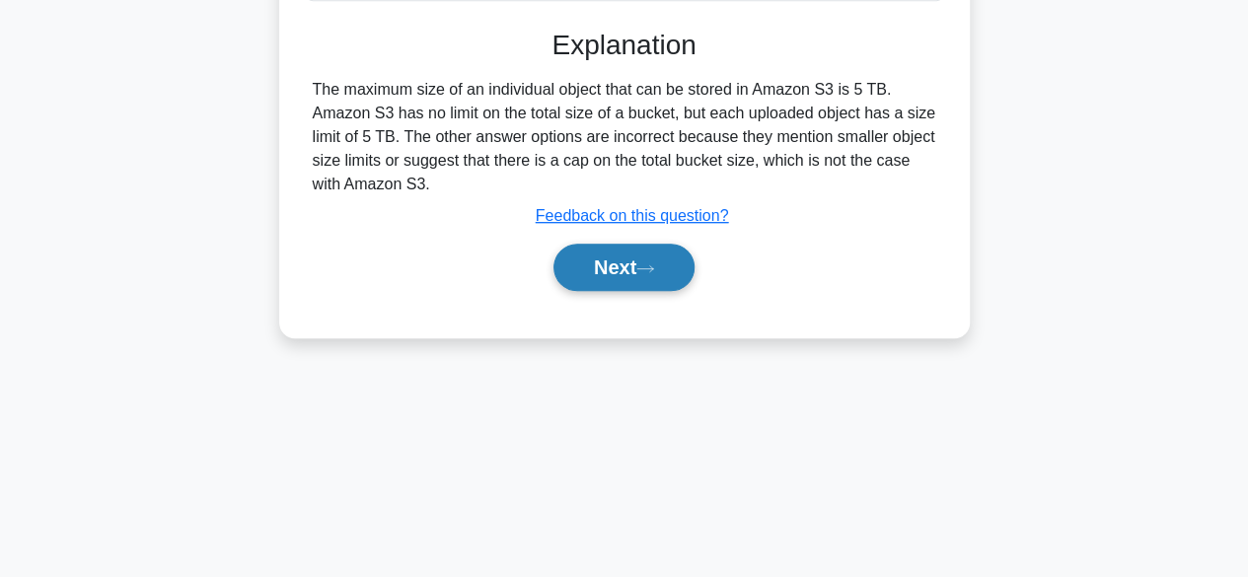
click at [630, 264] on button "Next" at bounding box center [624, 267] width 141 height 47
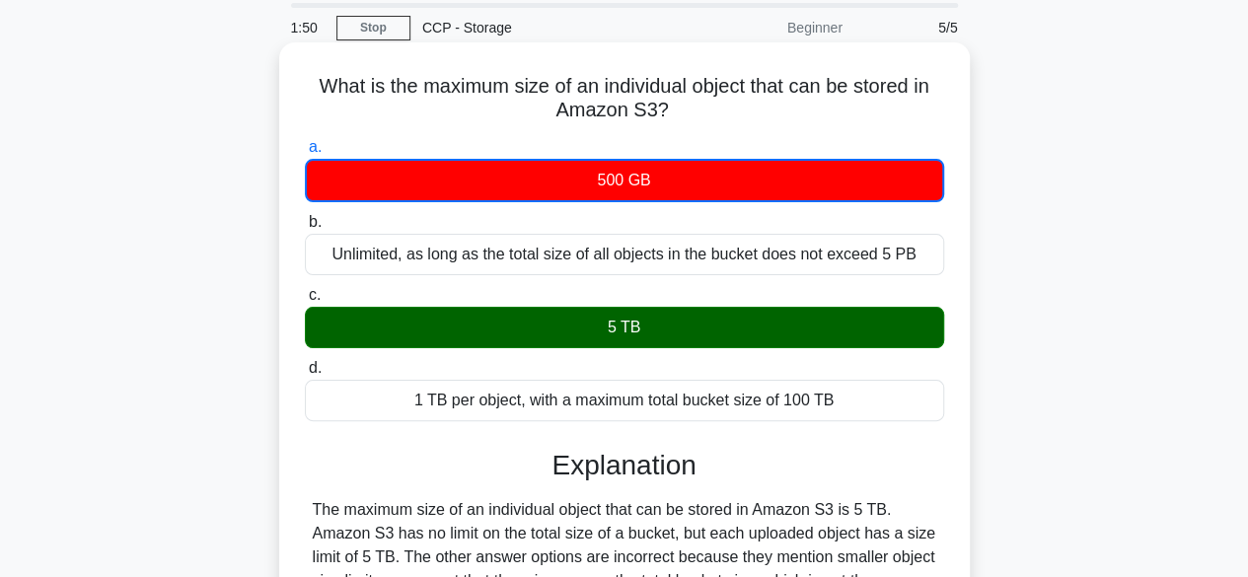
scroll to position [23, 0]
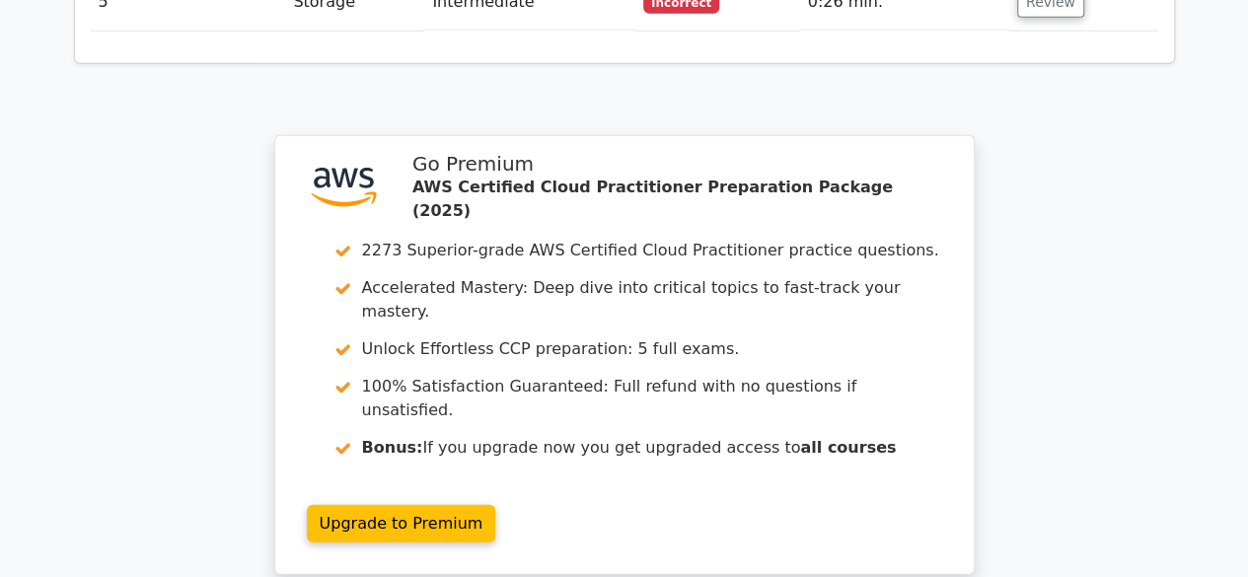
scroll to position [2749, 0]
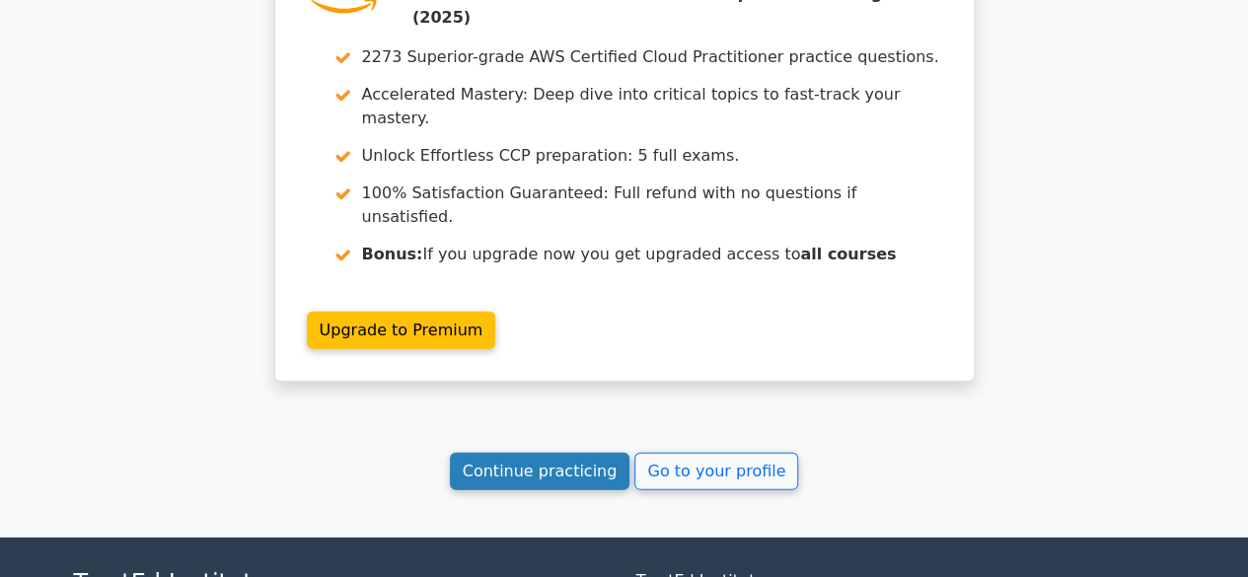
click at [578, 453] on link "Continue practicing" at bounding box center [540, 471] width 181 height 37
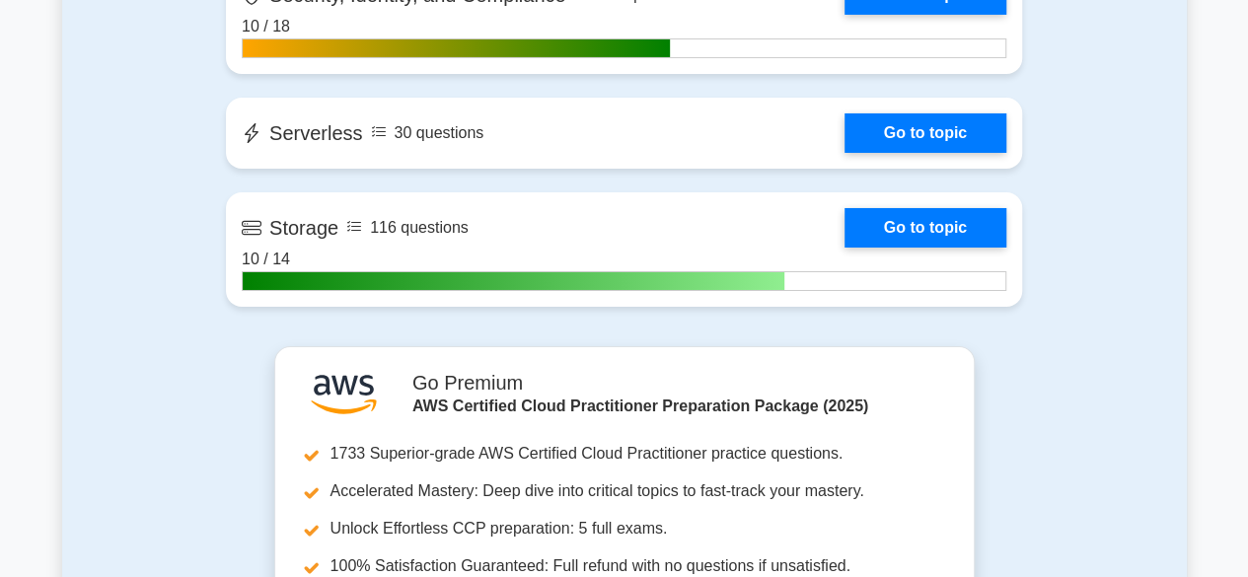
scroll to position [3410, 0]
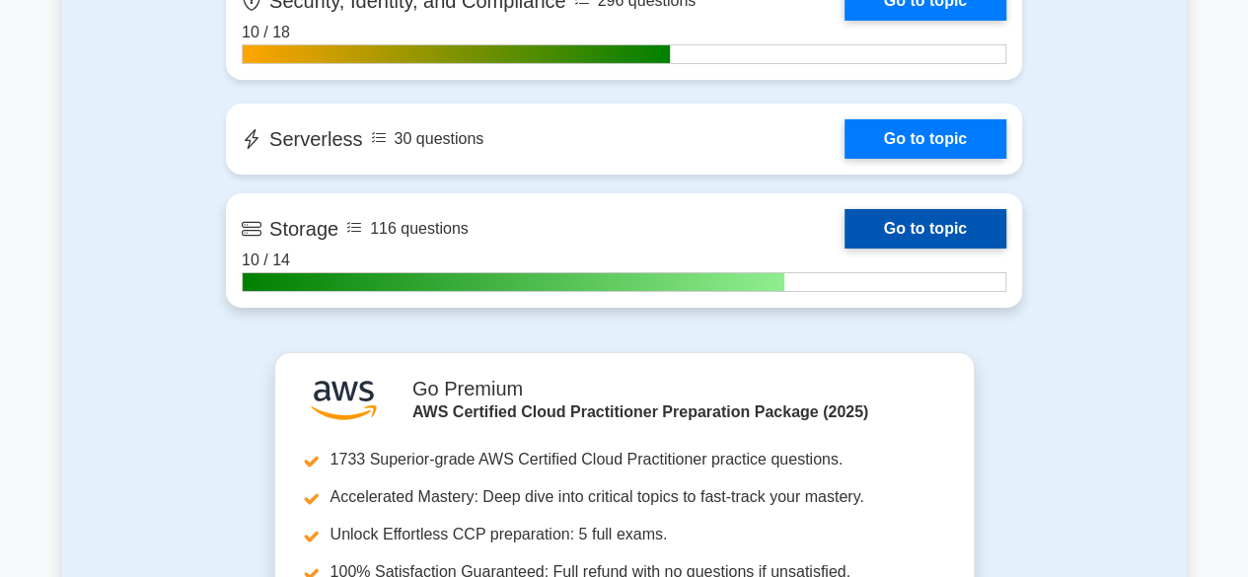
click at [869, 220] on link "Go to topic" at bounding box center [926, 228] width 162 height 39
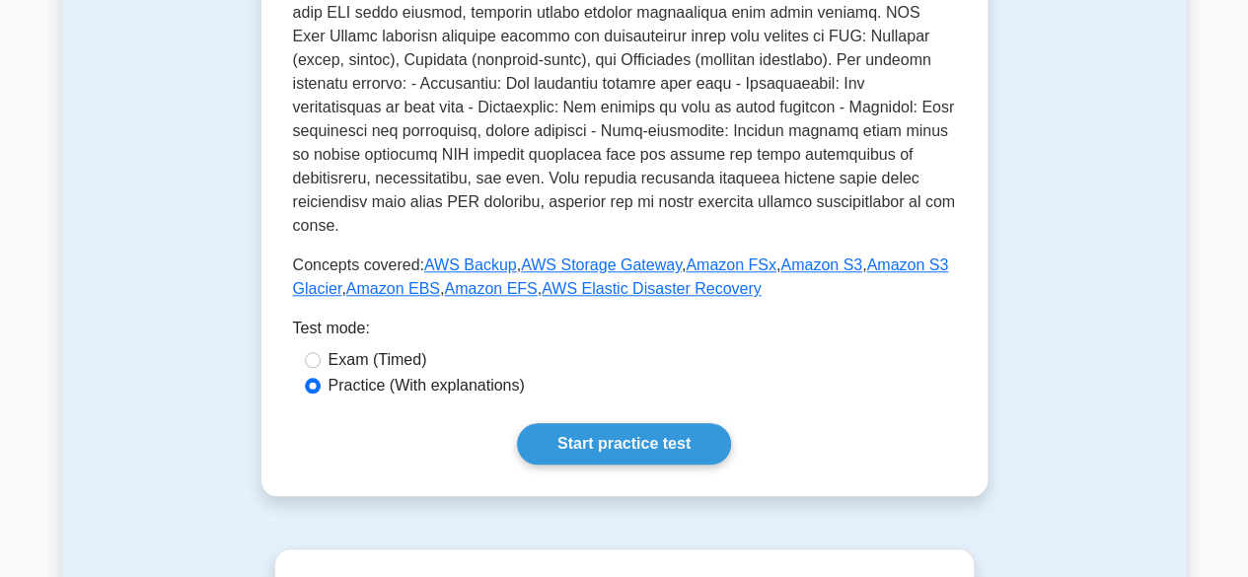
scroll to position [797, 0]
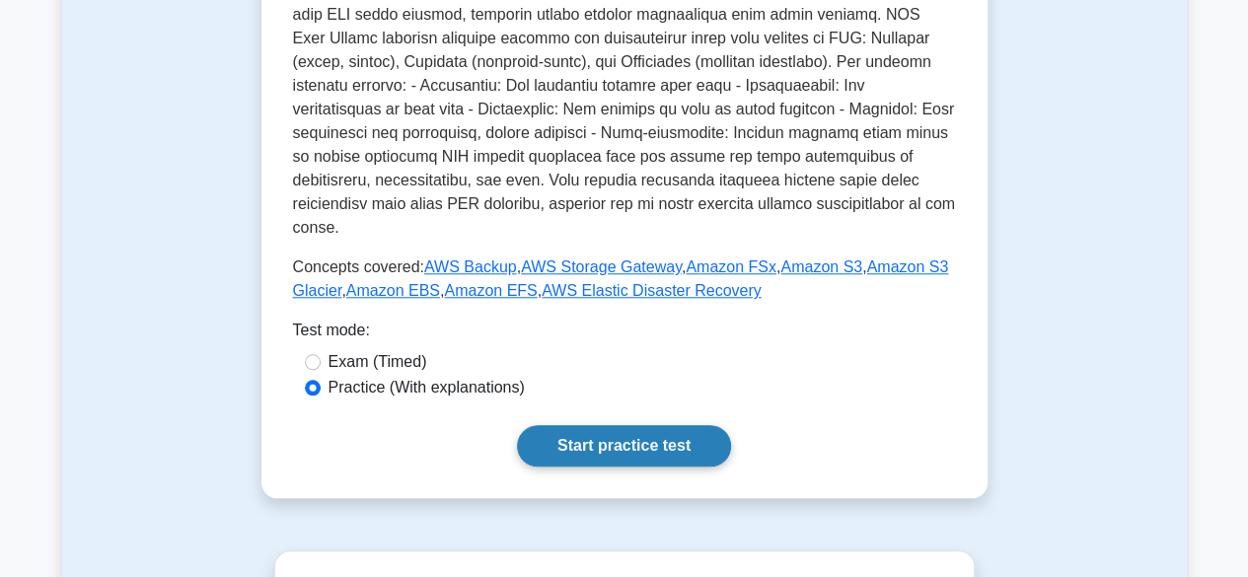
click at [638, 425] on link "Start practice test" at bounding box center [624, 445] width 214 height 41
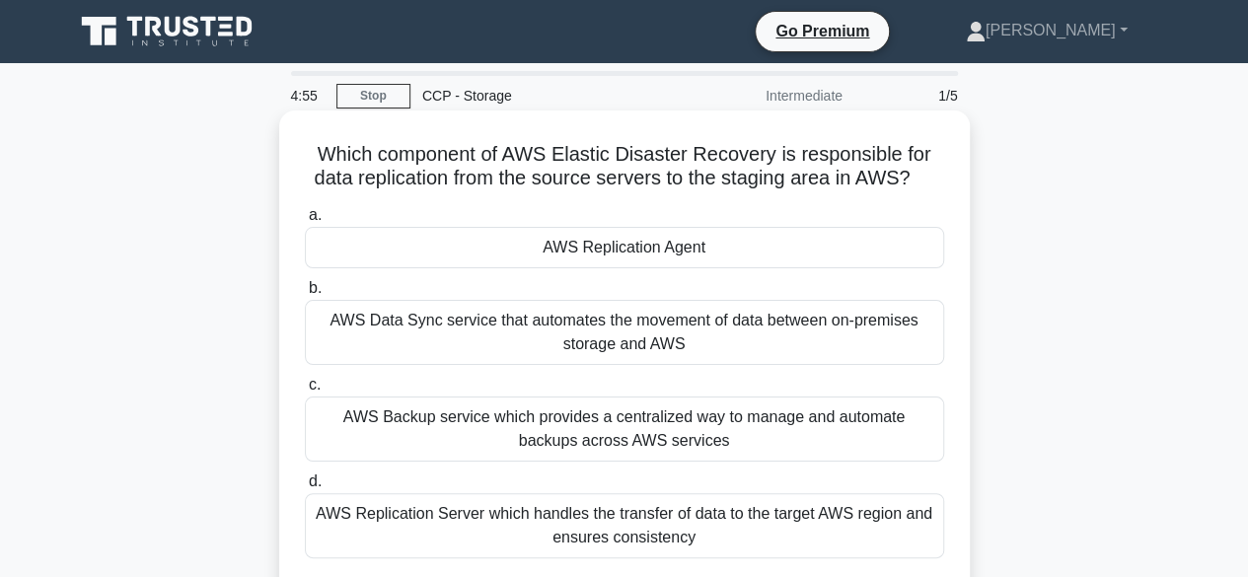
click at [595, 249] on div "AWS Replication Agent" at bounding box center [624, 247] width 639 height 41
click at [305, 222] on input "a. AWS Replication Agent" at bounding box center [305, 215] width 0 height 13
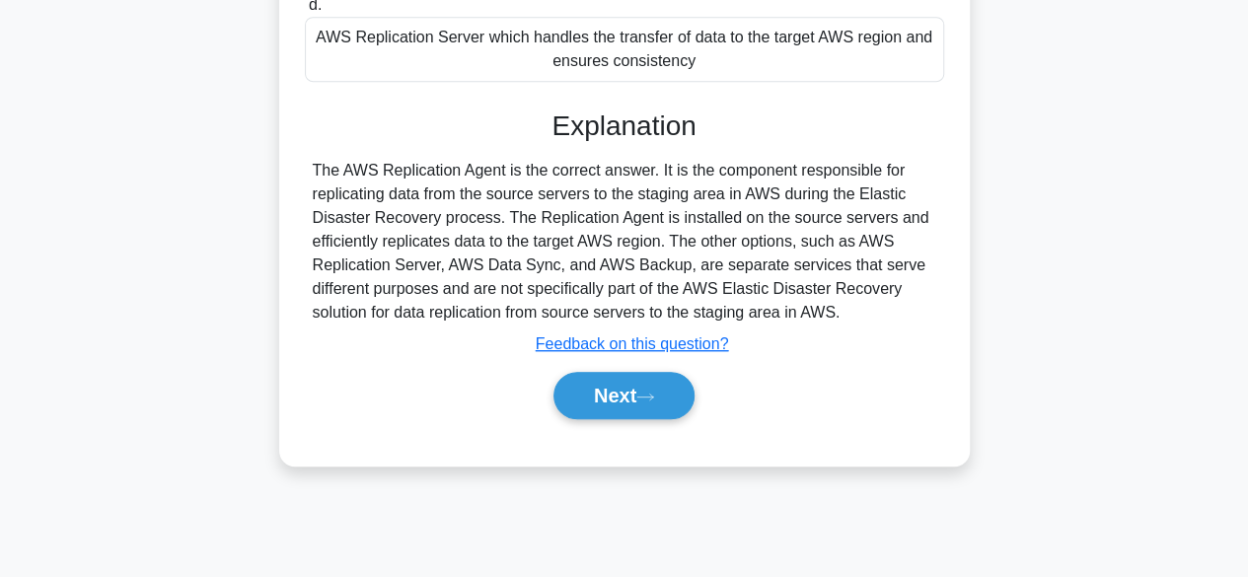
scroll to position [488, 0]
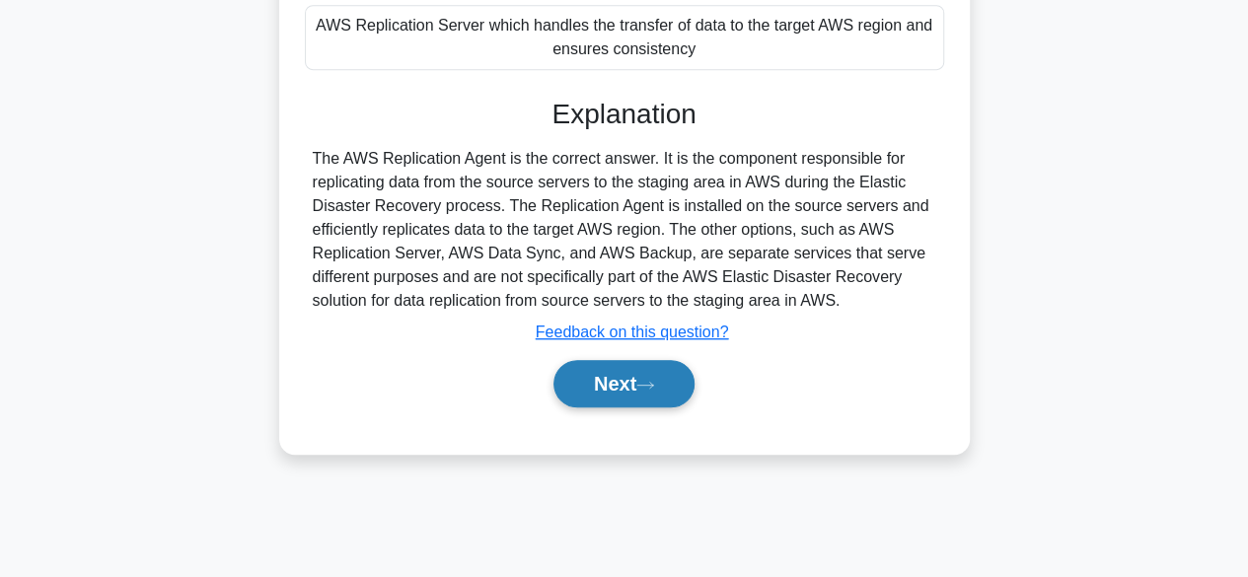
click at [630, 363] on button "Next" at bounding box center [624, 383] width 141 height 47
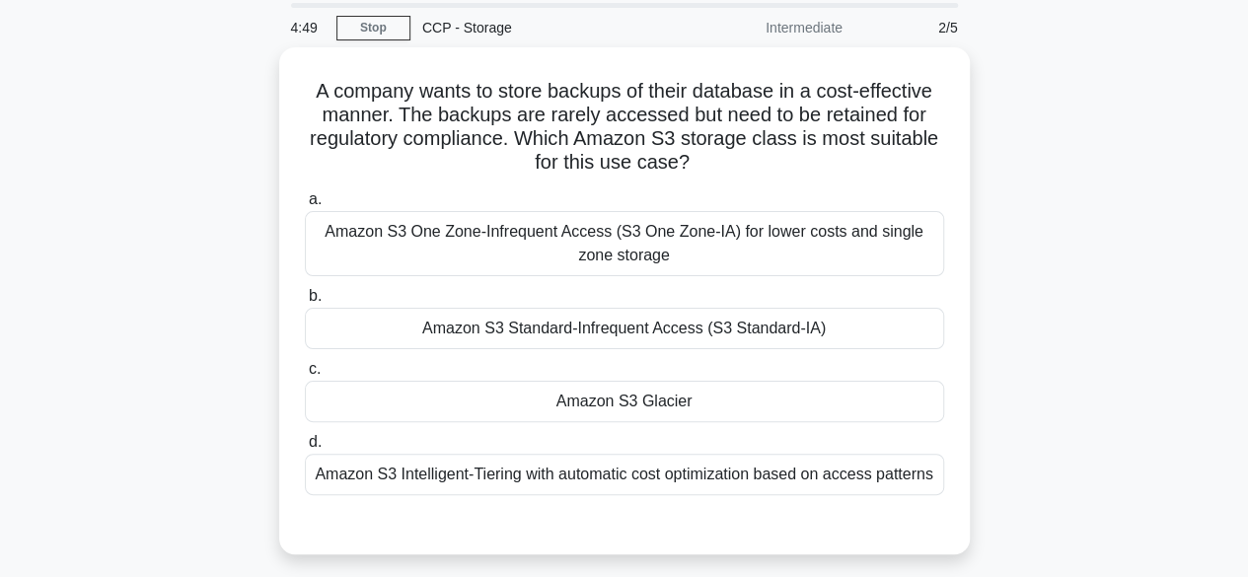
scroll to position [67, 0]
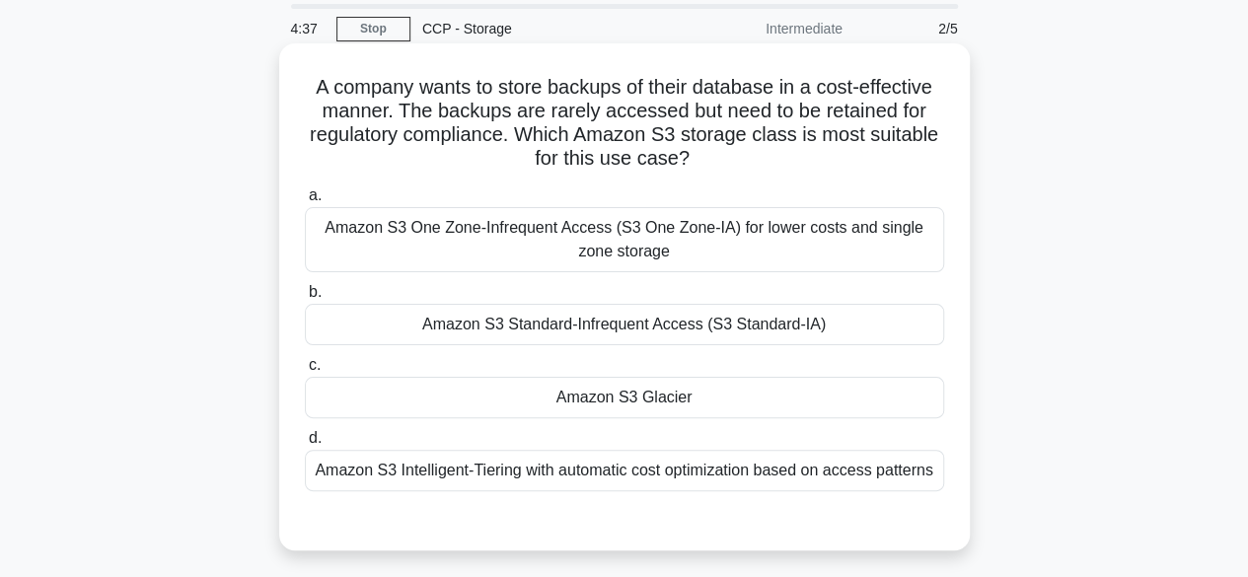
click at [600, 404] on div "Amazon S3 Glacier" at bounding box center [624, 397] width 639 height 41
click at [305, 372] on input "c. Amazon S3 Glacier" at bounding box center [305, 365] width 0 height 13
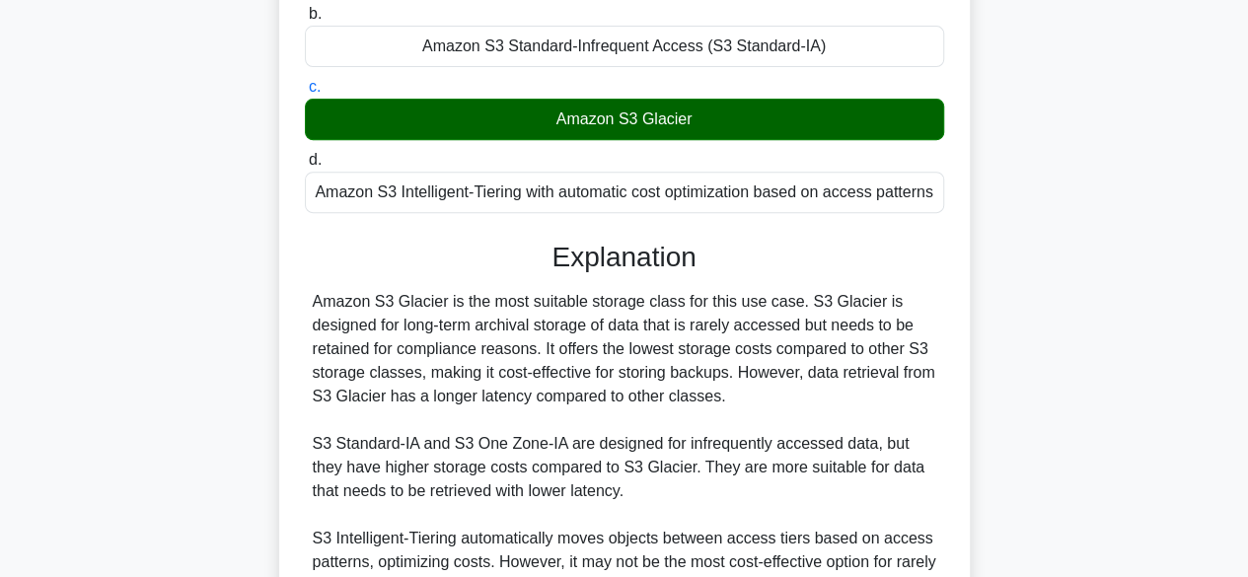
scroll to position [542, 0]
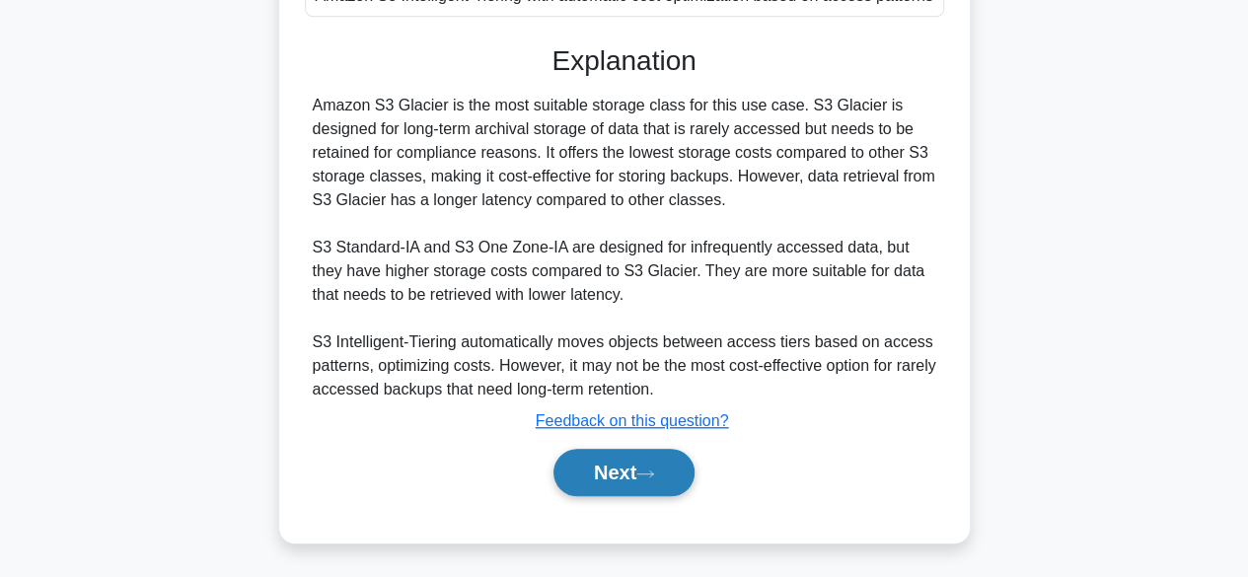
click at [612, 467] on button "Next" at bounding box center [624, 472] width 141 height 47
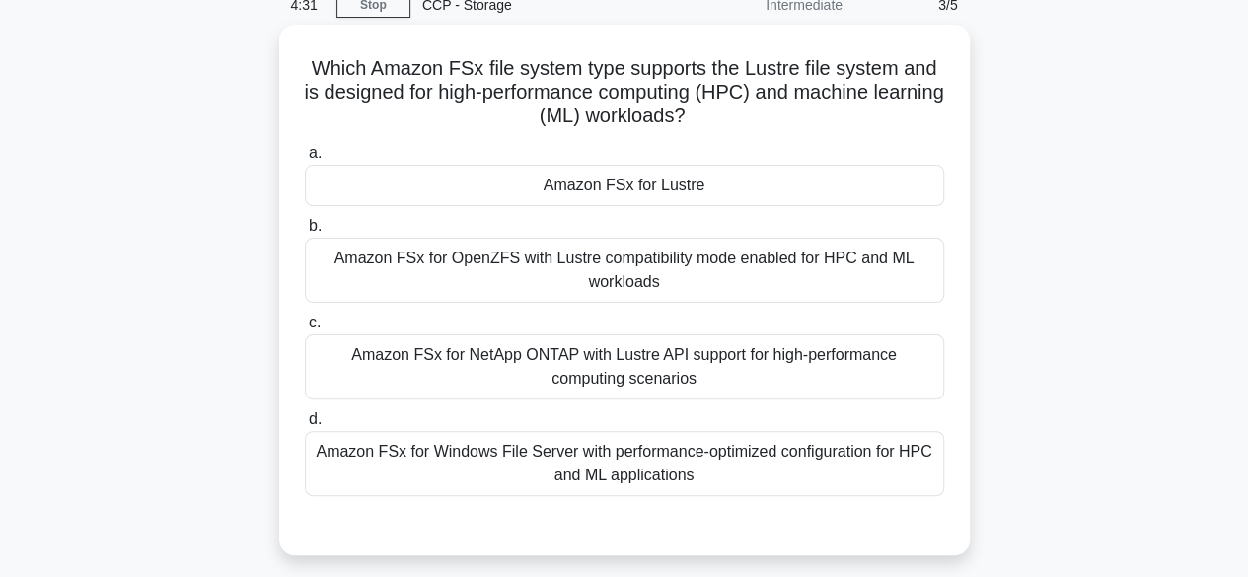
scroll to position [89, 0]
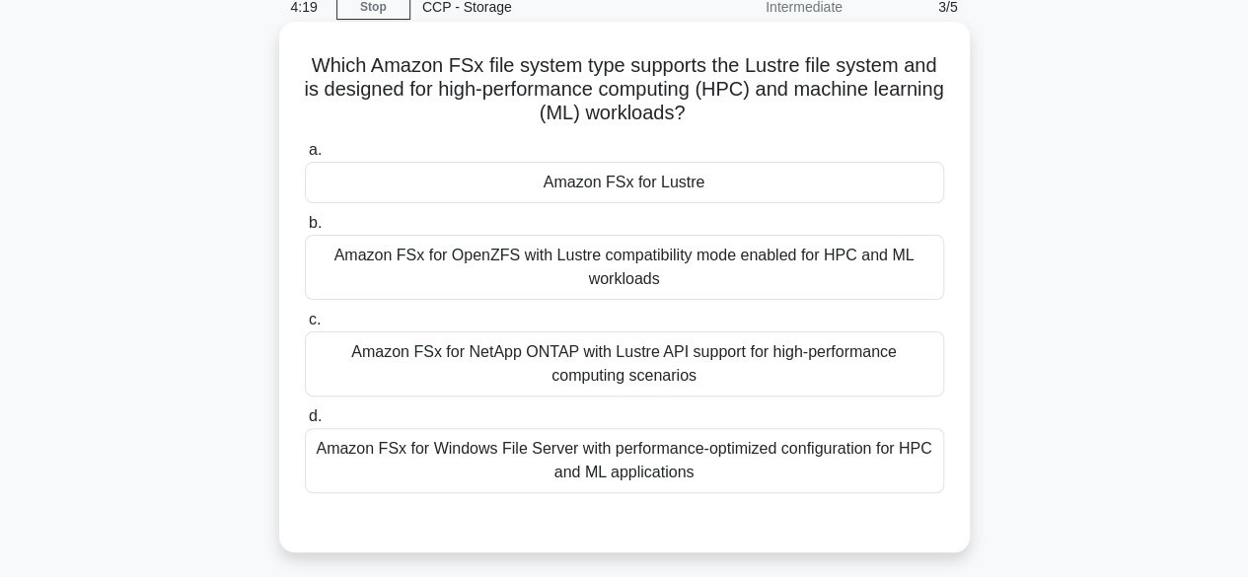
click at [620, 180] on div "Amazon FSx for Lustre" at bounding box center [624, 182] width 639 height 41
click at [305, 157] on input "a. Amazon FSx for Lustre" at bounding box center [305, 150] width 0 height 13
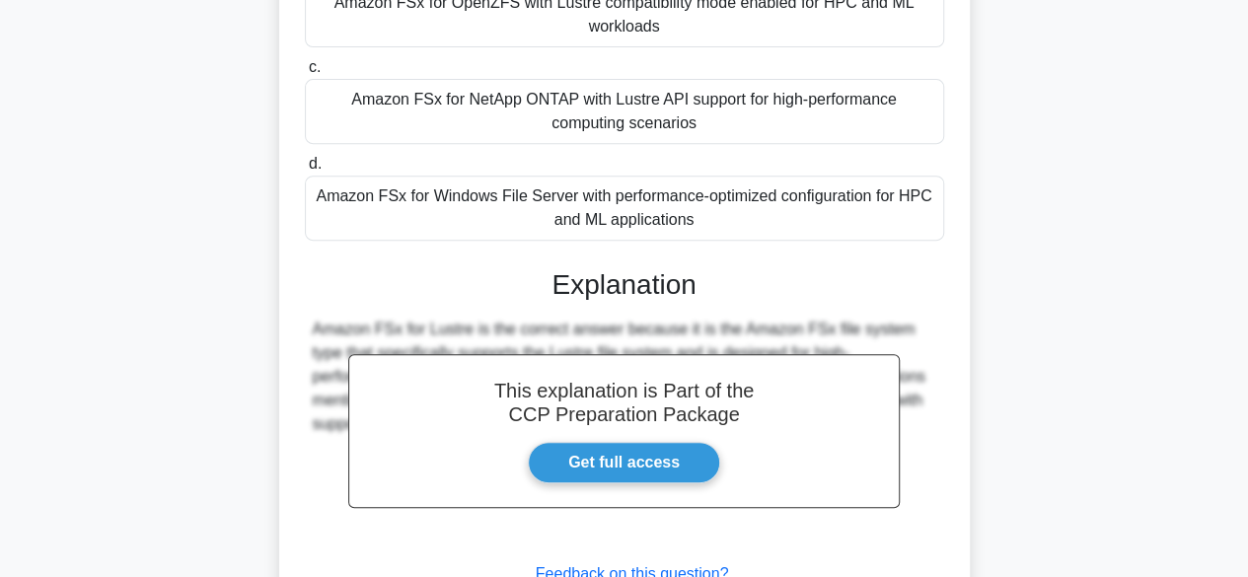
scroll to position [494, 0]
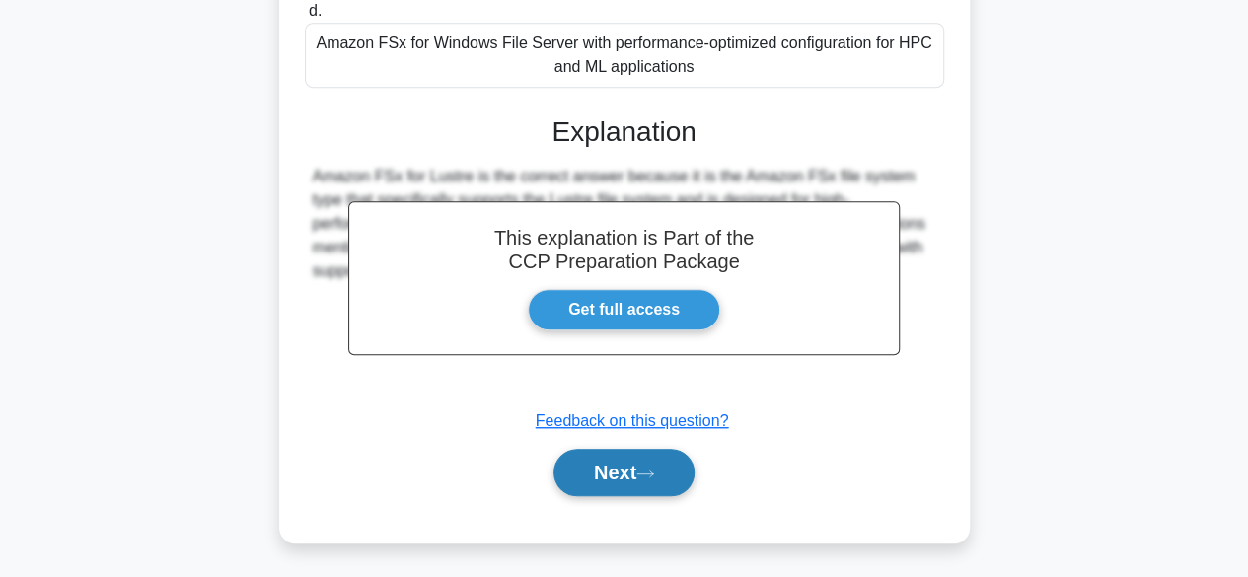
click at [620, 476] on button "Next" at bounding box center [624, 472] width 141 height 47
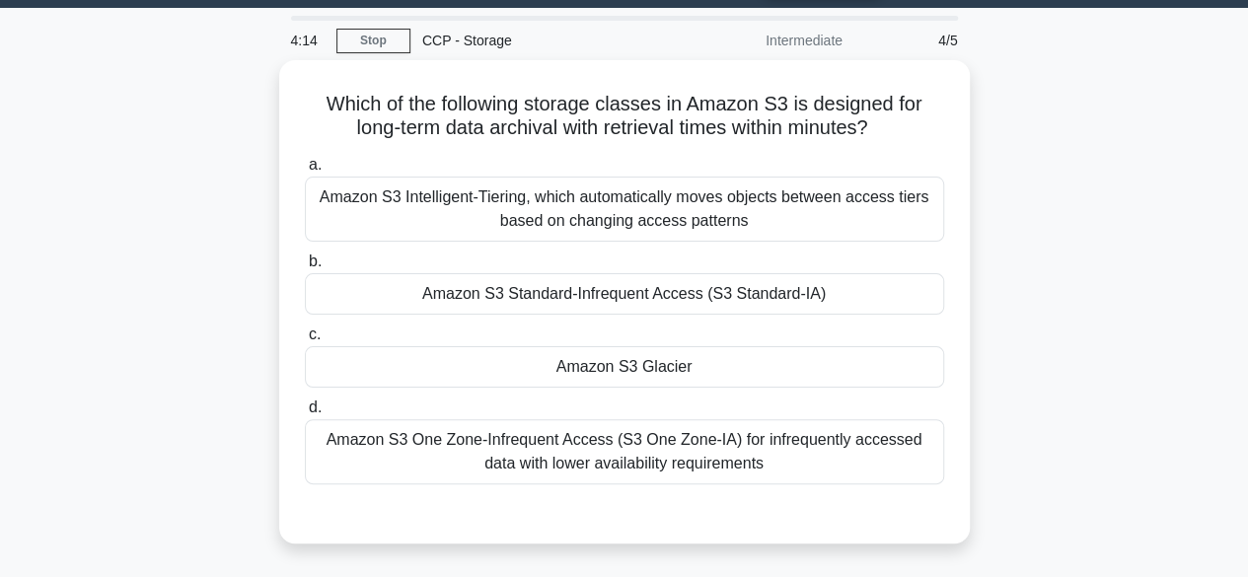
scroll to position [52, 0]
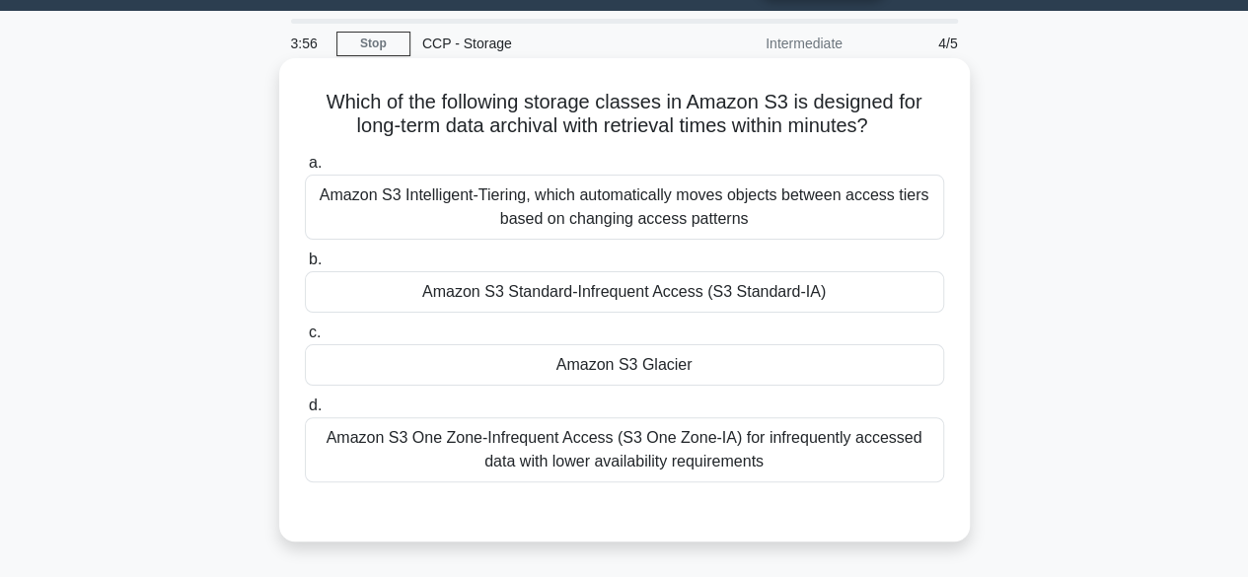
click at [637, 352] on div "Amazon S3 Glacier" at bounding box center [624, 364] width 639 height 41
click at [305, 339] on input "c. Amazon S3 Glacier" at bounding box center [305, 333] width 0 height 13
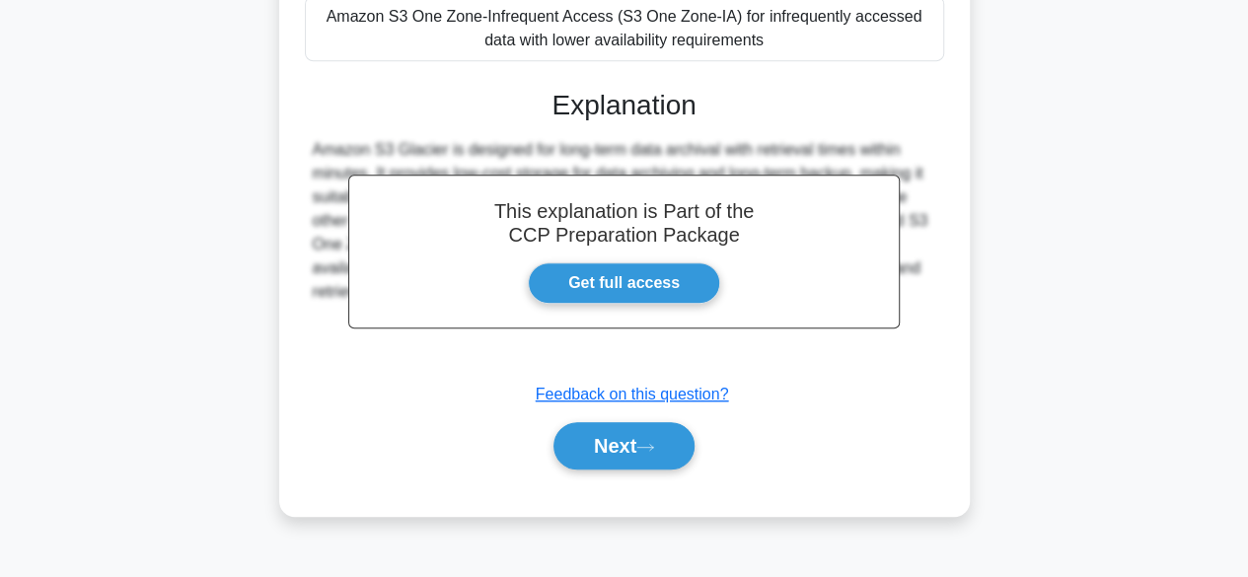
scroll to position [488, 0]
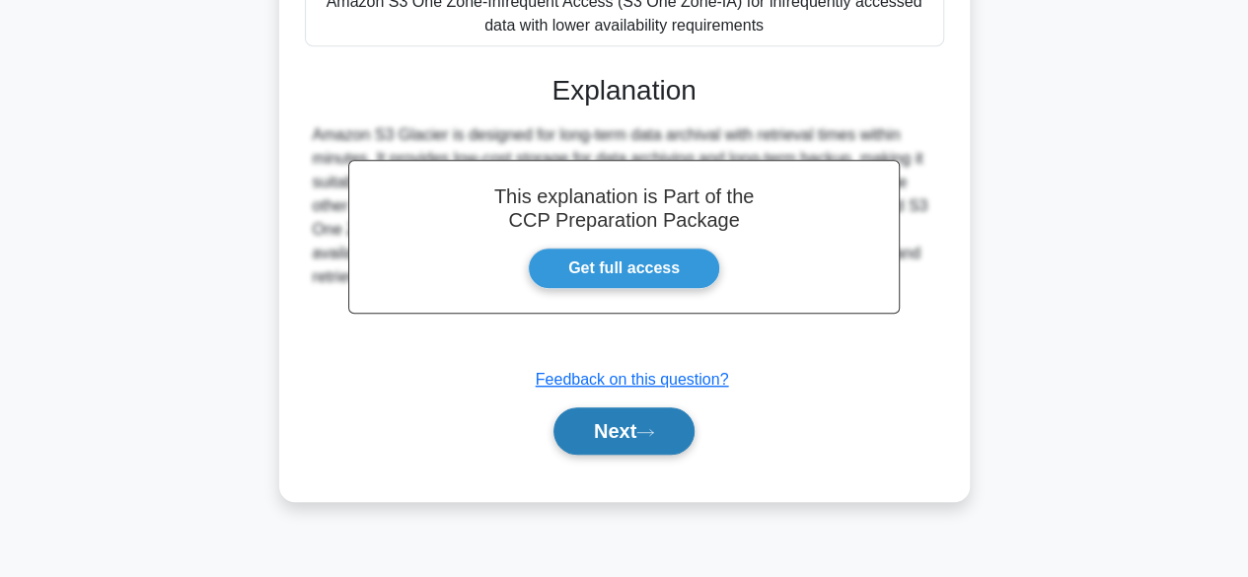
click at [637, 415] on button "Next" at bounding box center [624, 431] width 141 height 47
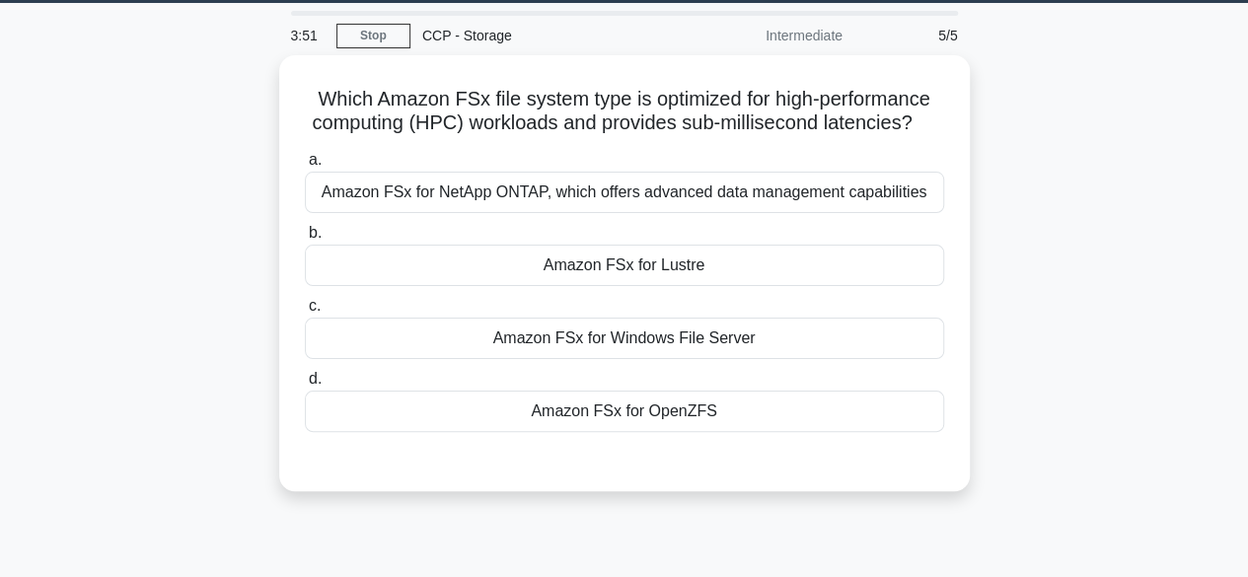
scroll to position [58, 0]
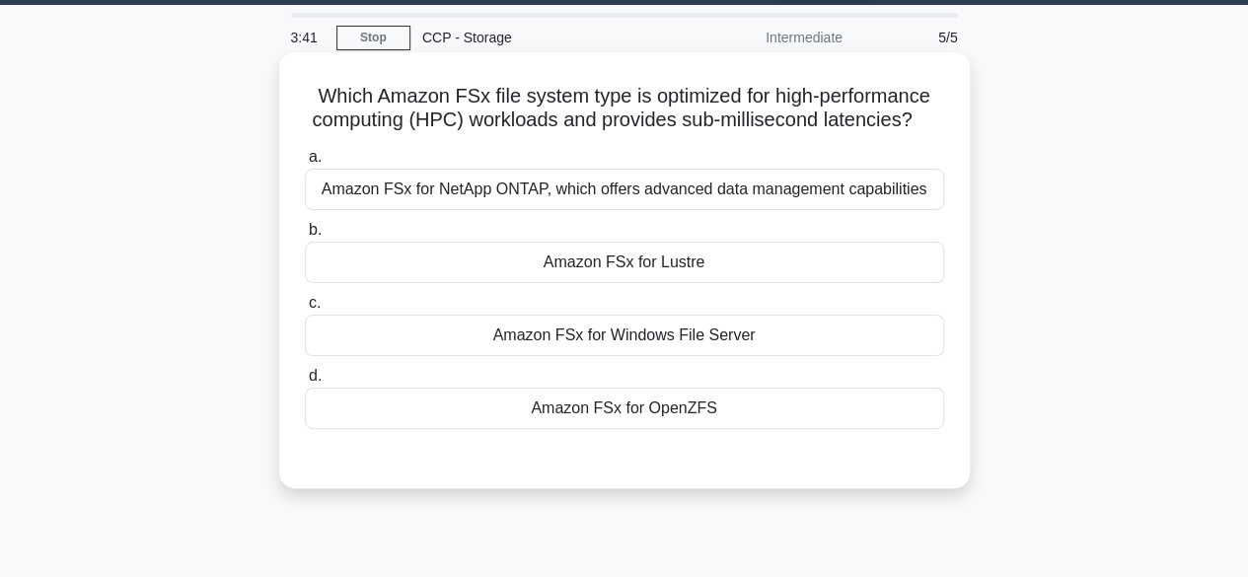
click at [641, 265] on div "Amazon FSx for Lustre" at bounding box center [624, 262] width 639 height 41
click at [305, 237] on input "b. Amazon FSx for Lustre" at bounding box center [305, 230] width 0 height 13
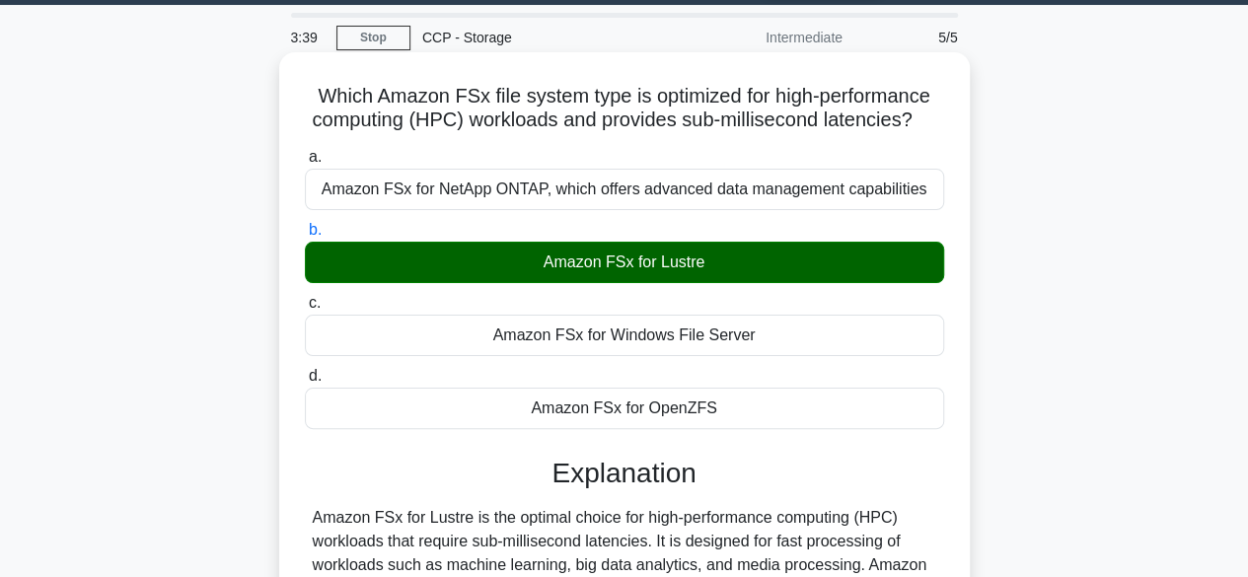
scroll to position [488, 0]
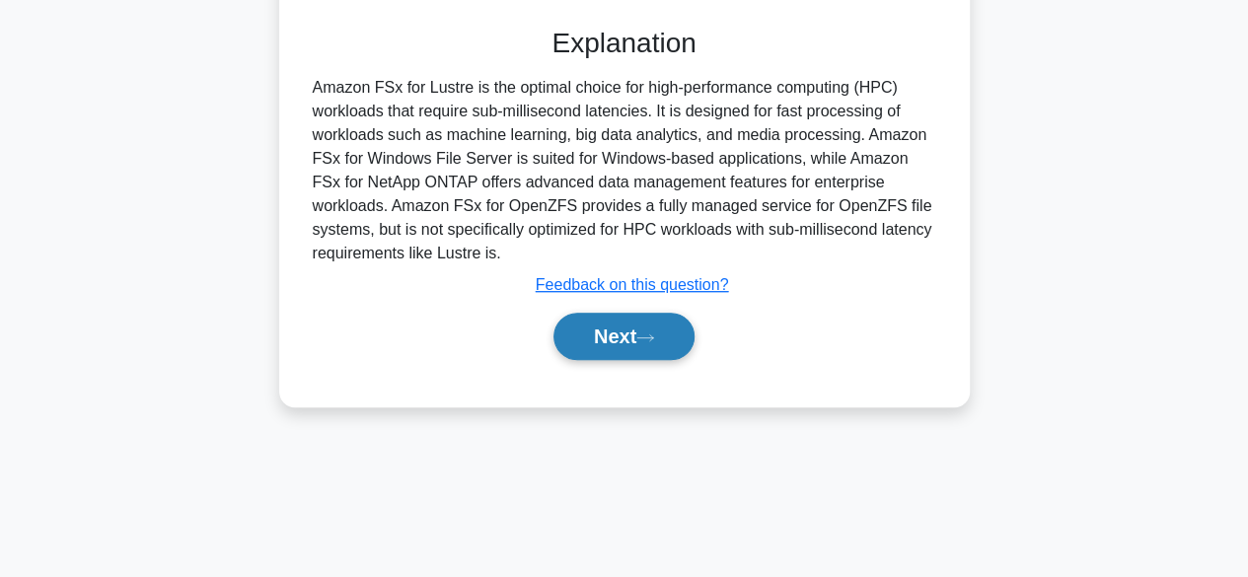
click at [639, 346] on button "Next" at bounding box center [624, 336] width 141 height 47
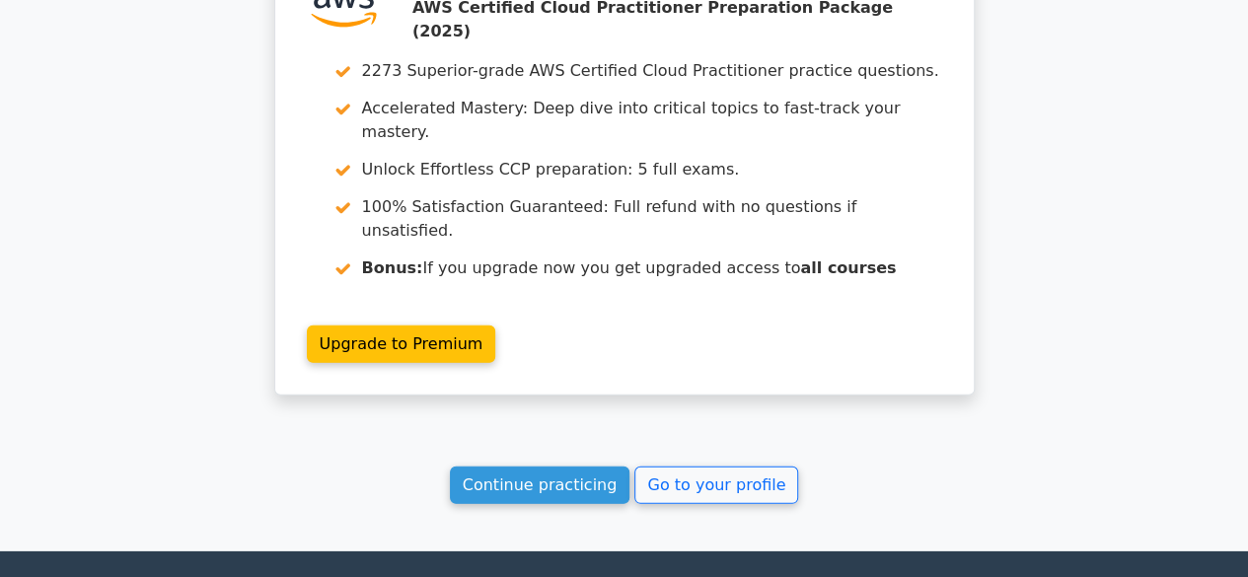
scroll to position [2731, 0]
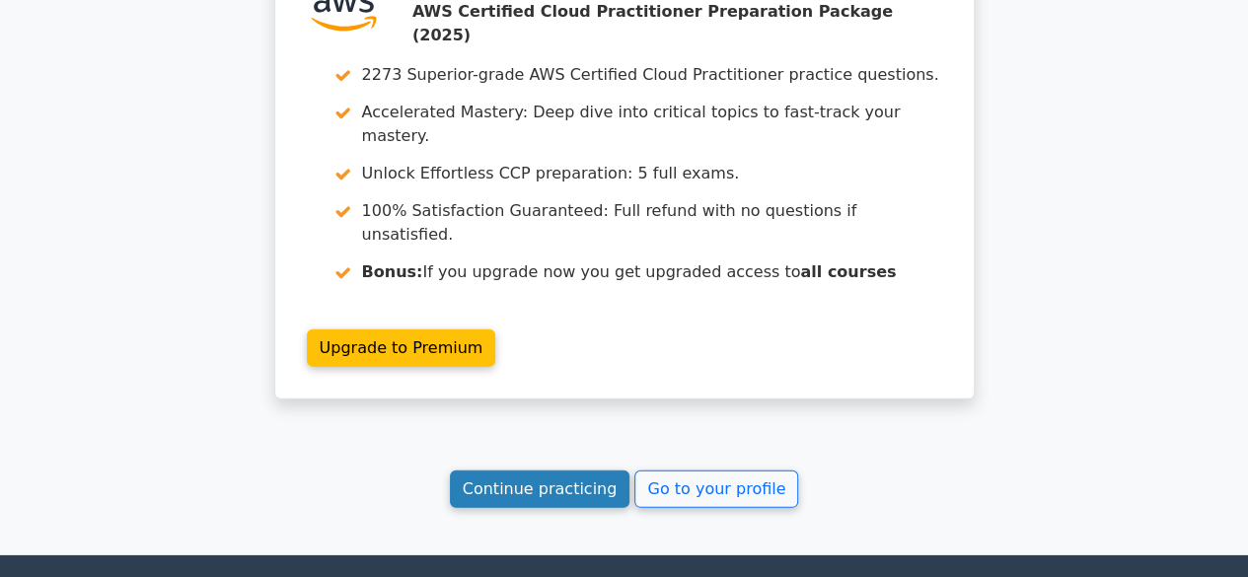
click at [583, 471] on link "Continue practicing" at bounding box center [540, 489] width 181 height 37
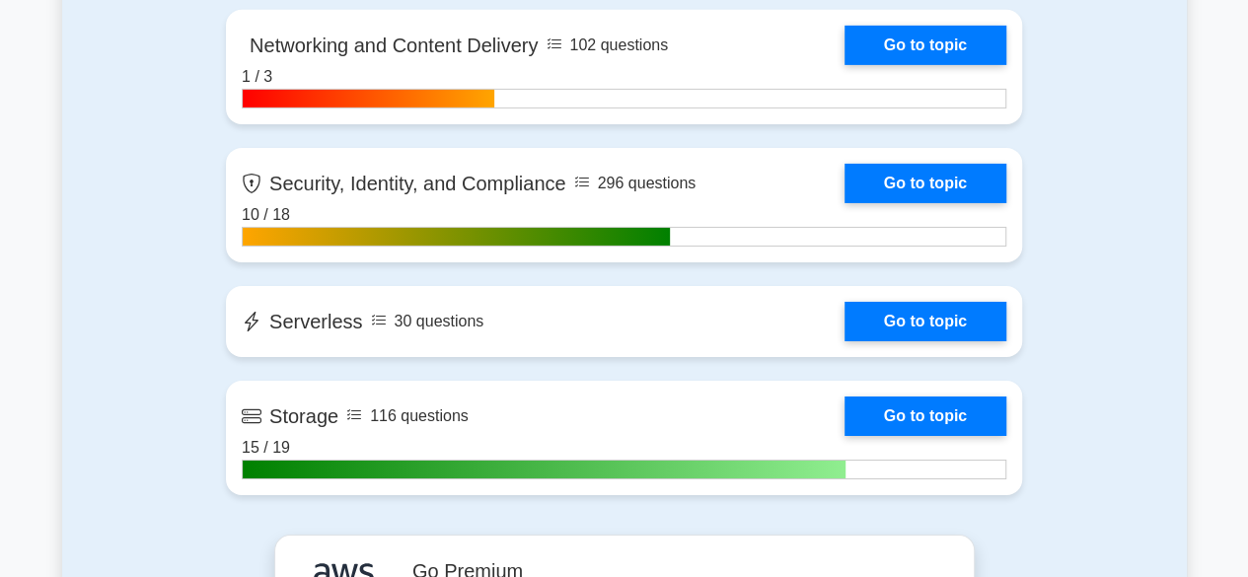
scroll to position [3237, 0]
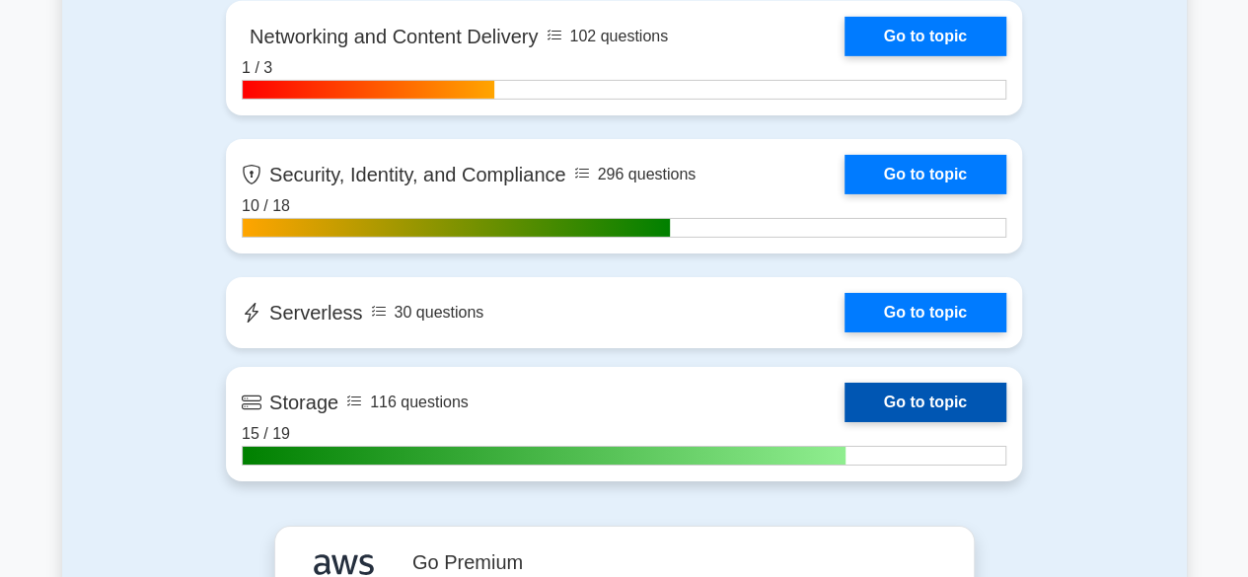
click at [869, 390] on link "Go to topic" at bounding box center [926, 402] width 162 height 39
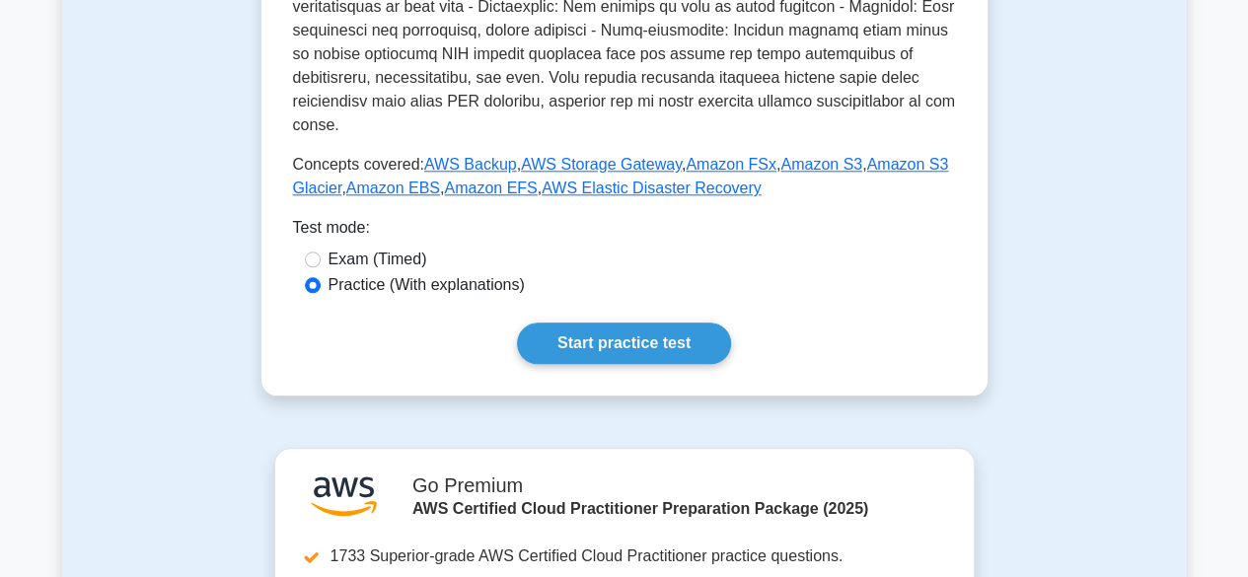
scroll to position [827, 0]
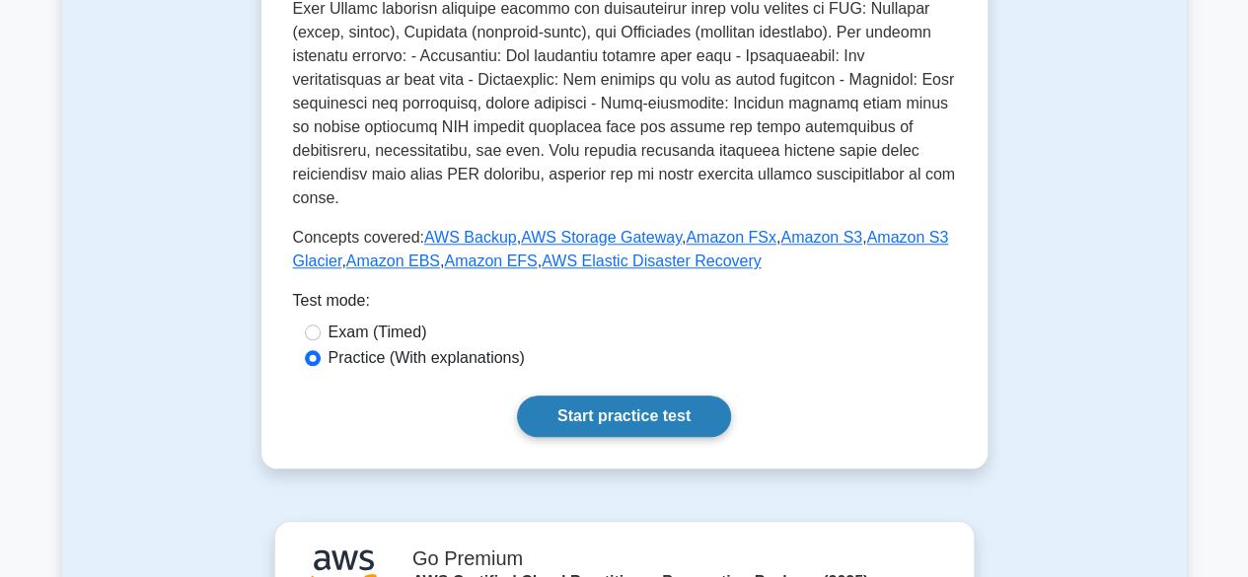
click at [653, 396] on link "Start practice test" at bounding box center [624, 416] width 214 height 41
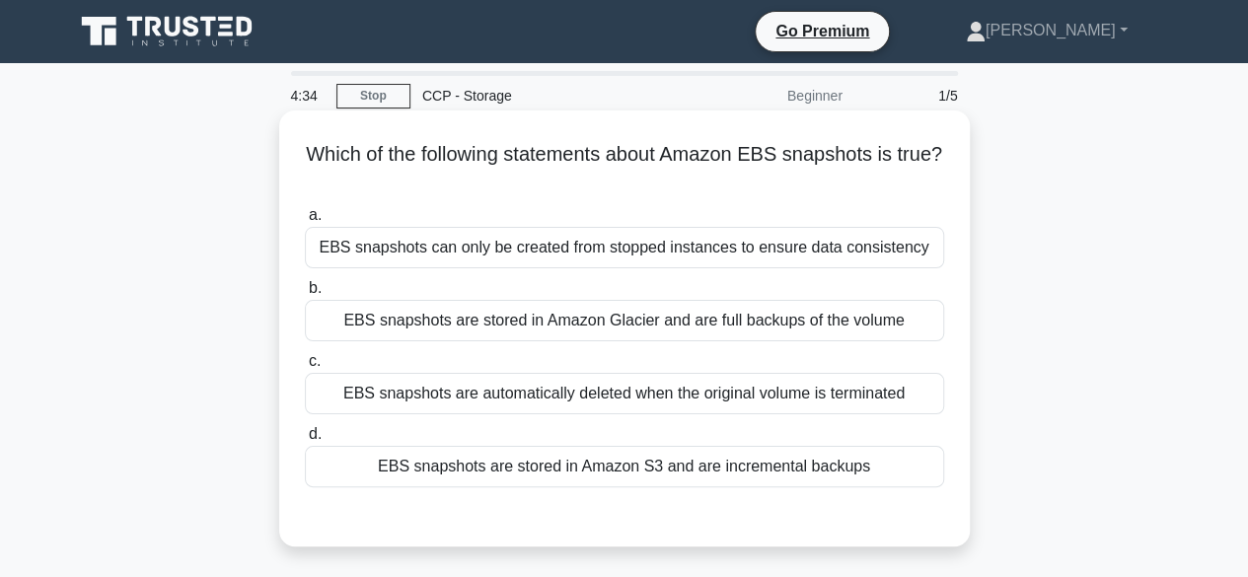
click at [526, 455] on div "EBS snapshots are stored in Amazon S3 and are incremental backups" at bounding box center [624, 466] width 639 height 41
click at [305, 441] on input "d. EBS snapshots are stored in Amazon S3 and are incremental backups" at bounding box center [305, 434] width 0 height 13
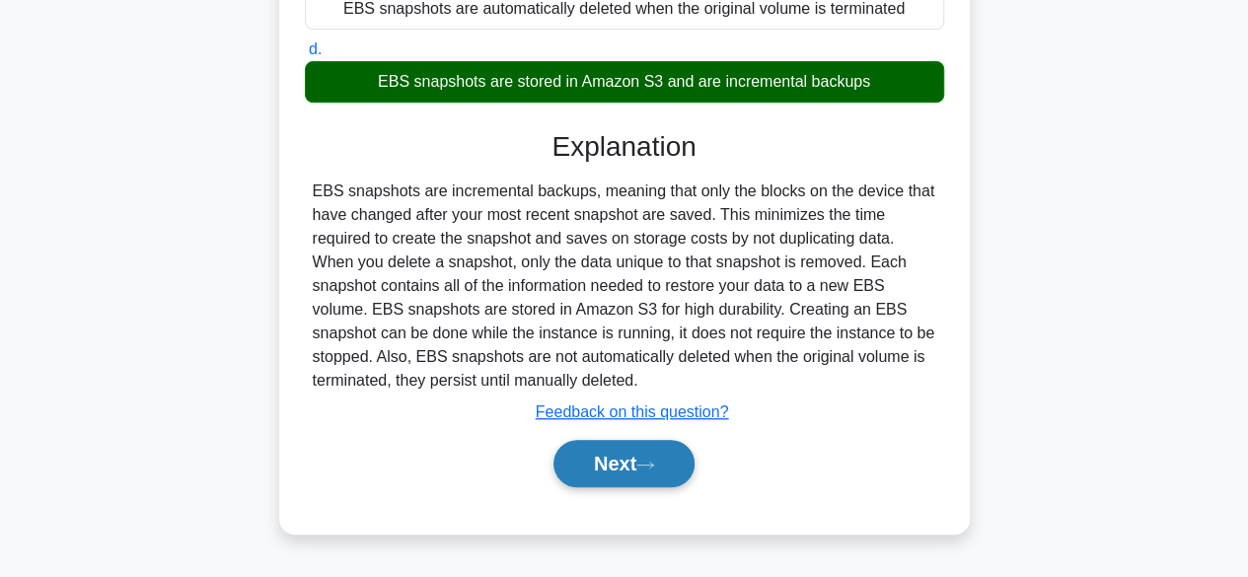
scroll to position [488, 0]
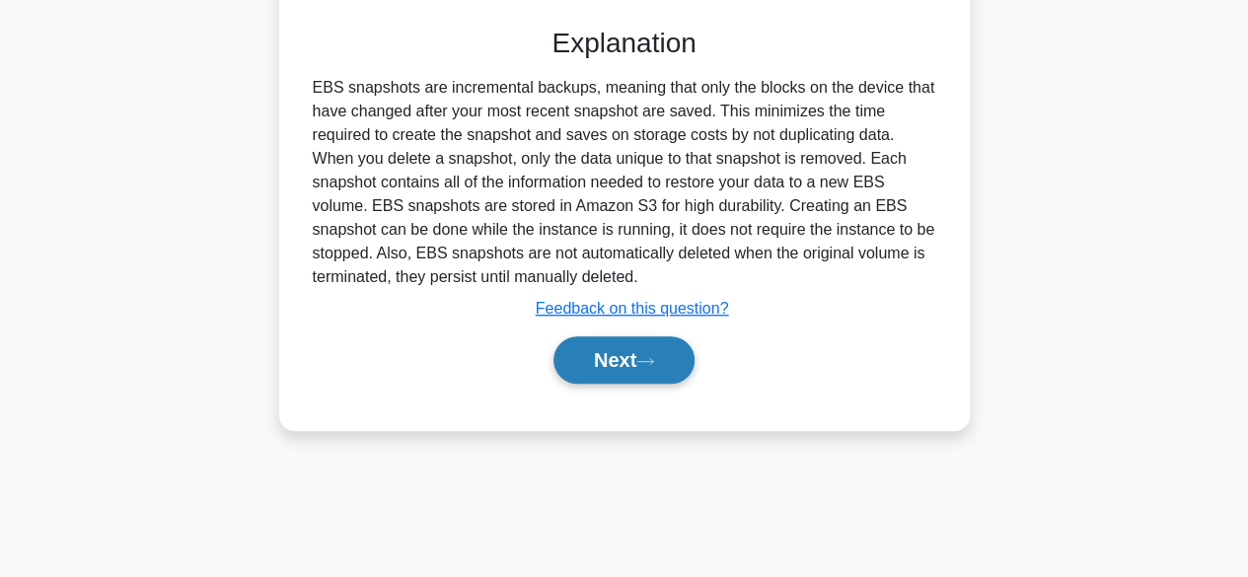
click at [638, 372] on button "Next" at bounding box center [624, 360] width 141 height 47
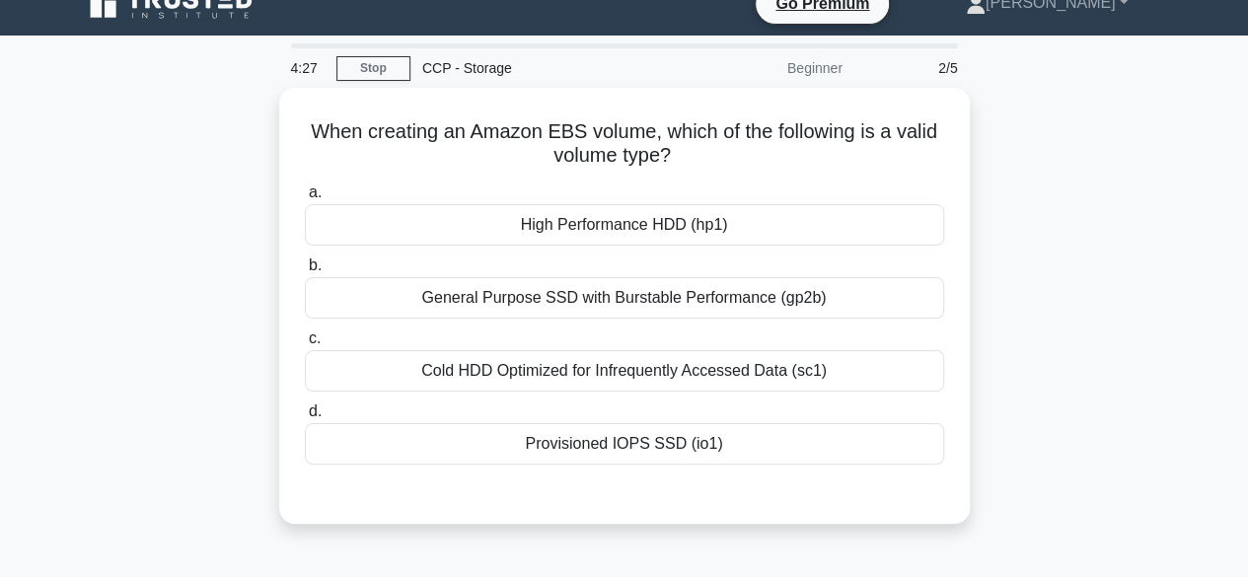
scroll to position [21, 0]
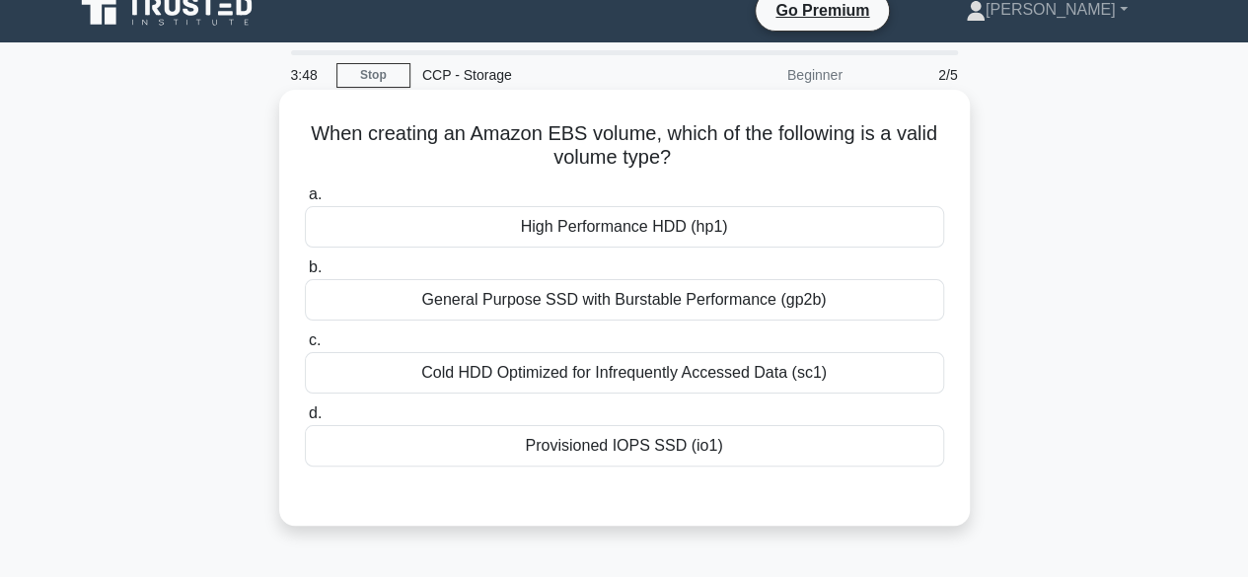
click at [659, 295] on div "General Purpose SSD with Burstable Performance (gp2b)" at bounding box center [624, 299] width 639 height 41
click at [305, 274] on input "b. General Purpose SSD with Burstable Performance (gp2b)" at bounding box center [305, 268] width 0 height 13
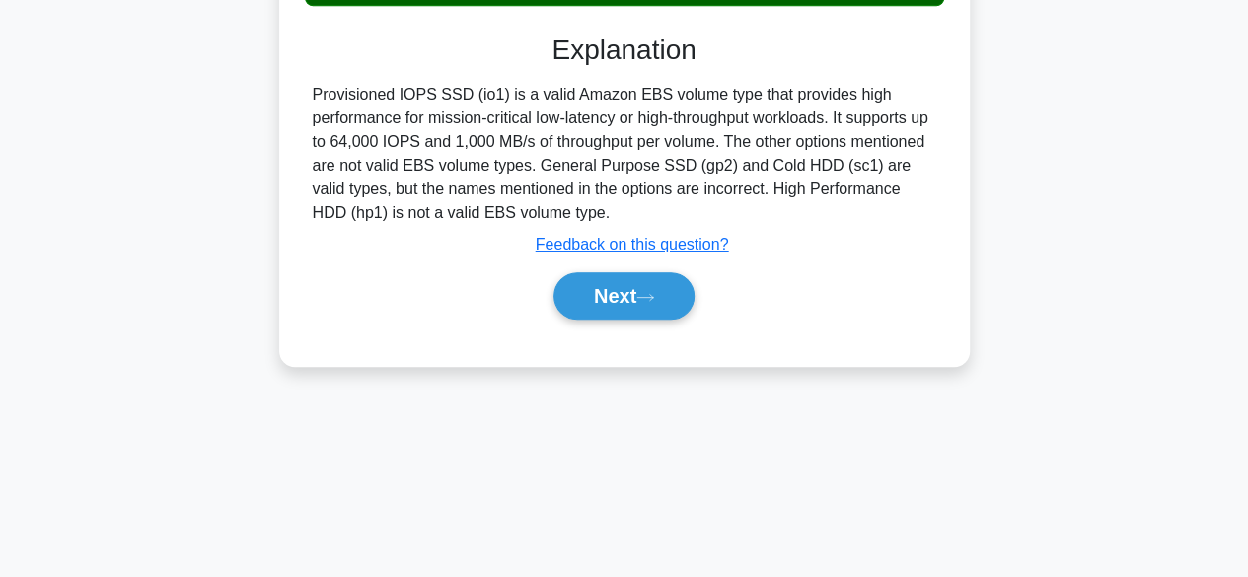
scroll to position [488, 0]
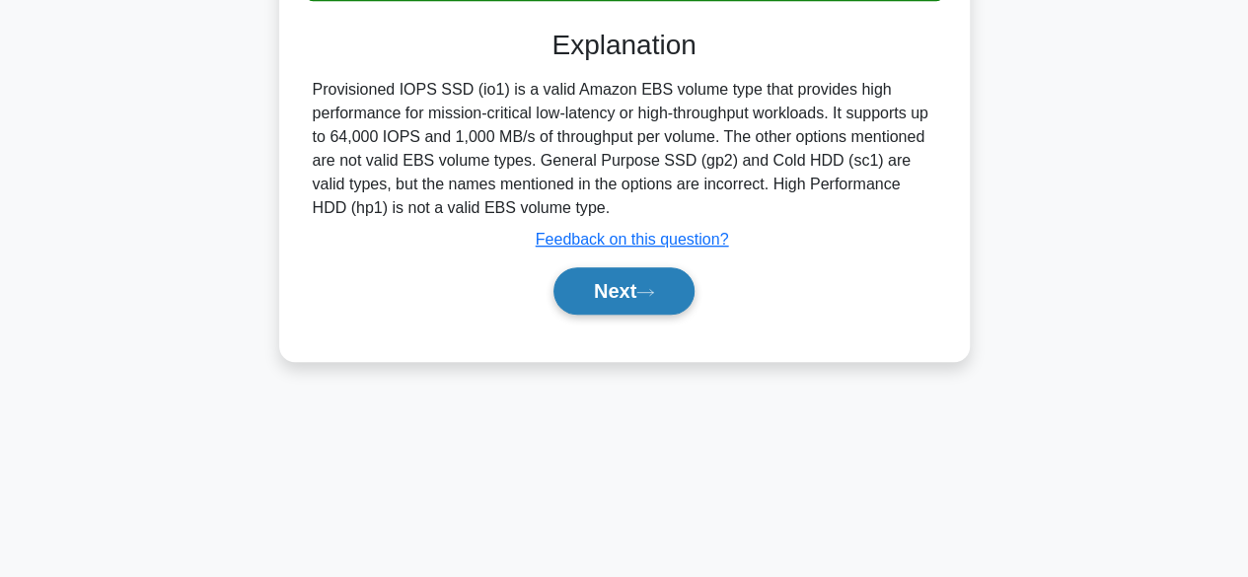
click at [654, 295] on icon at bounding box center [645, 292] width 18 height 11
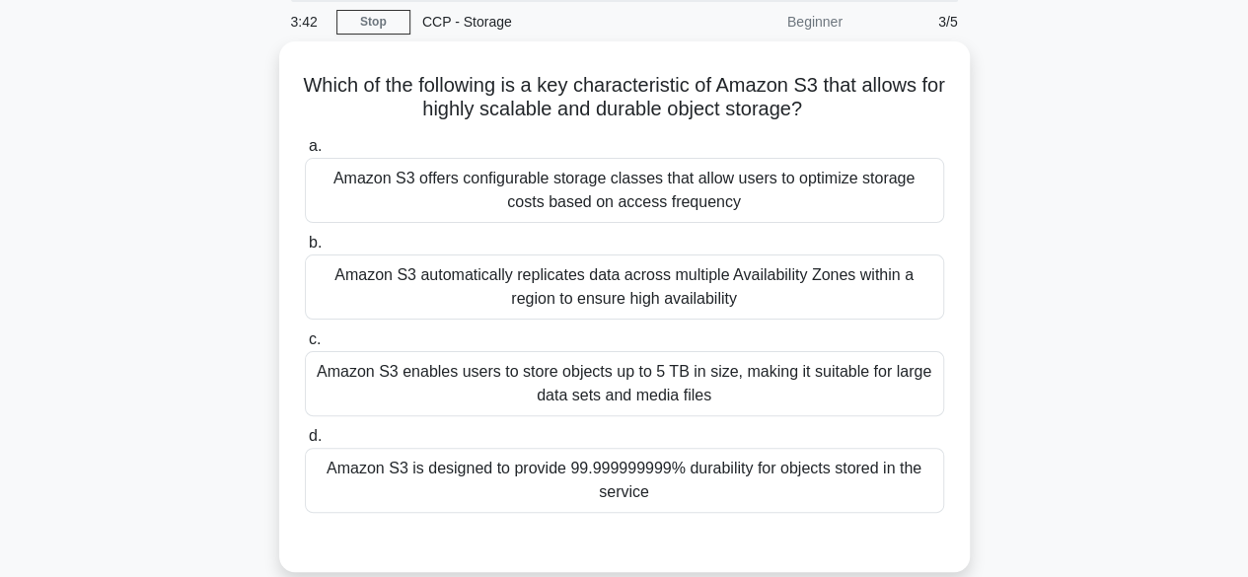
scroll to position [72, 0]
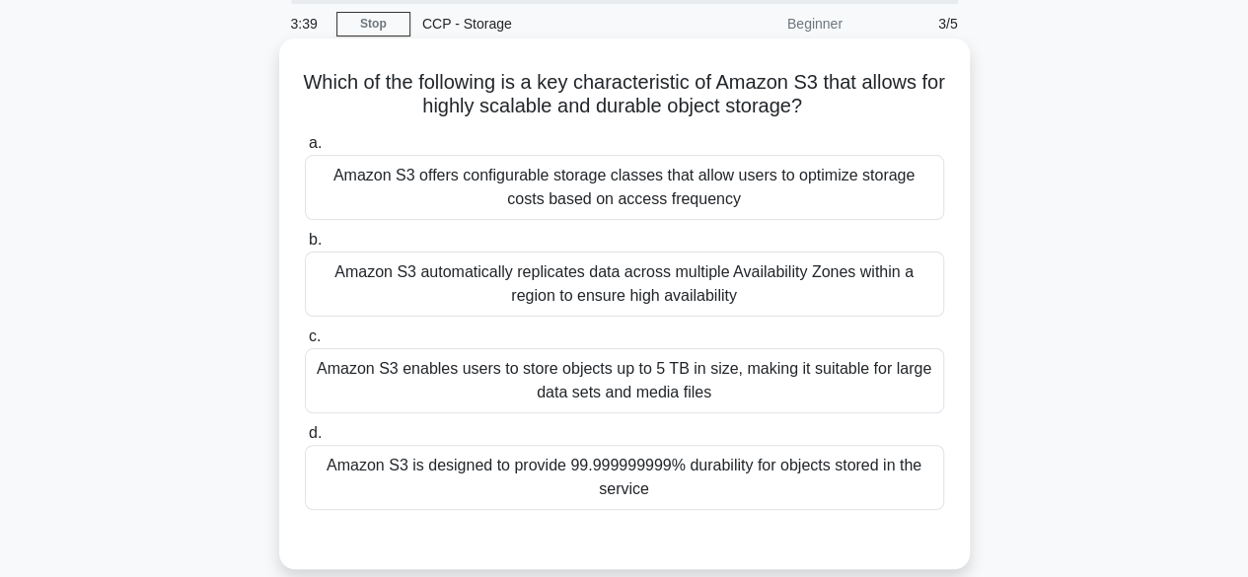
click at [614, 473] on div "Amazon S3 is designed to provide 99.999999999% durability for objects stored in…" at bounding box center [624, 477] width 639 height 65
click at [305, 440] on input "d. Amazon S3 is designed to provide 99.999999999% durability for objects stored…" at bounding box center [305, 433] width 0 height 13
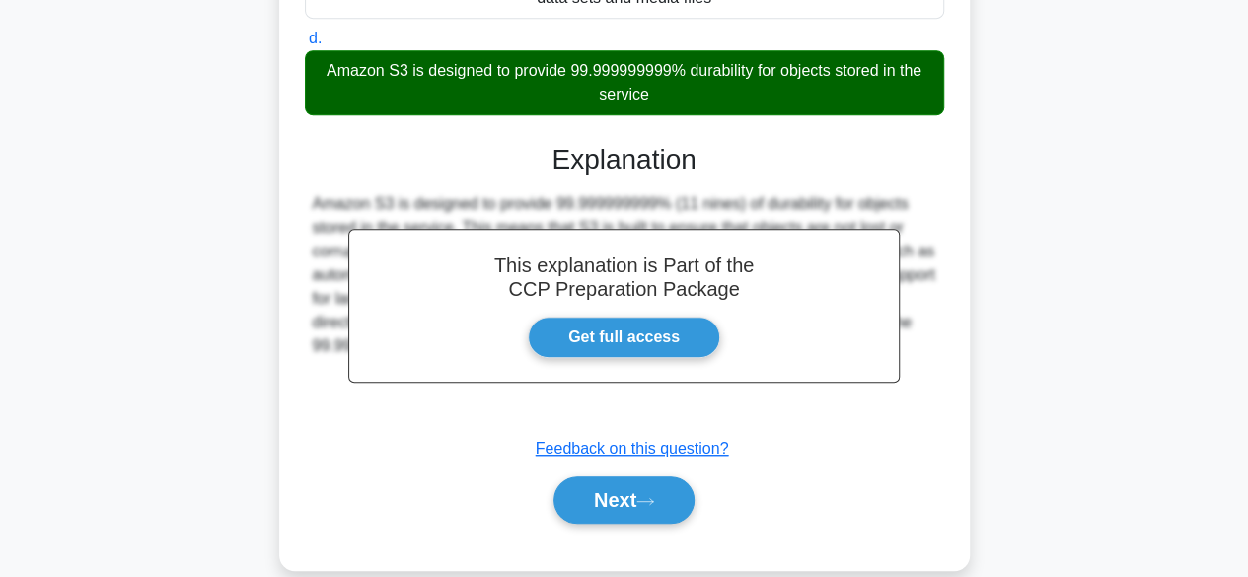
scroll to position [494, 0]
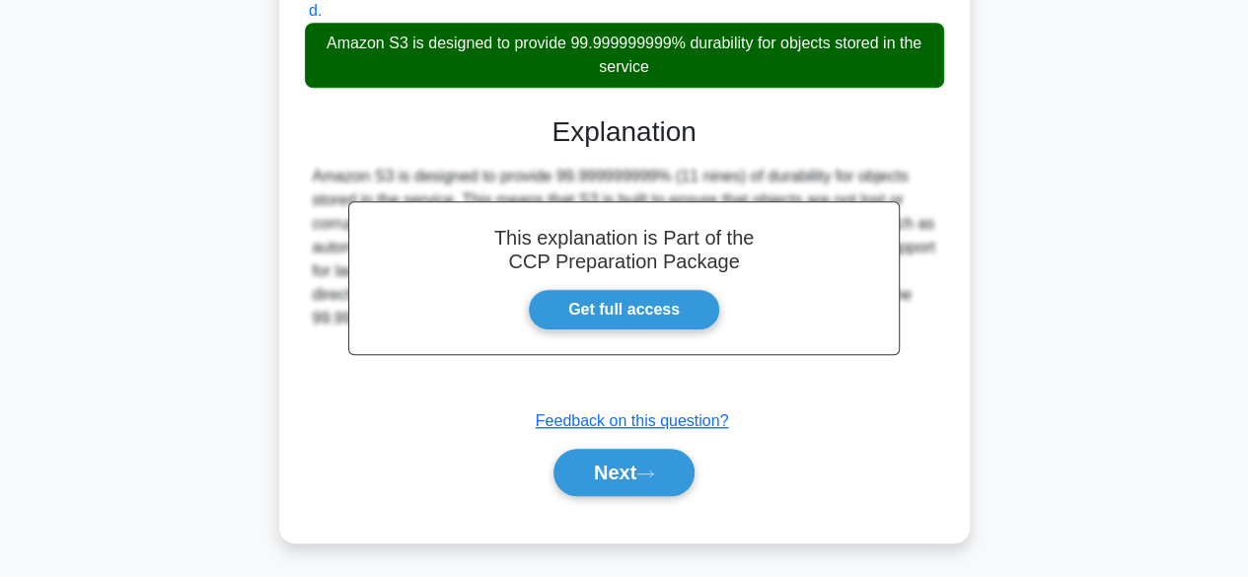
click at [614, 473] on button "Next" at bounding box center [624, 472] width 141 height 47
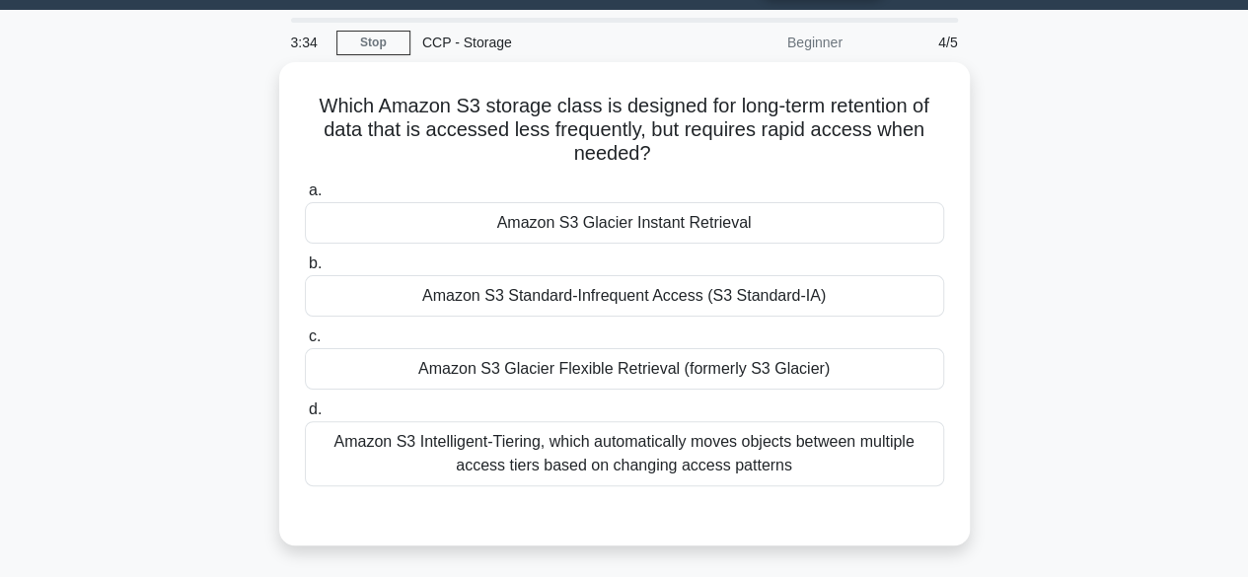
scroll to position [52, 0]
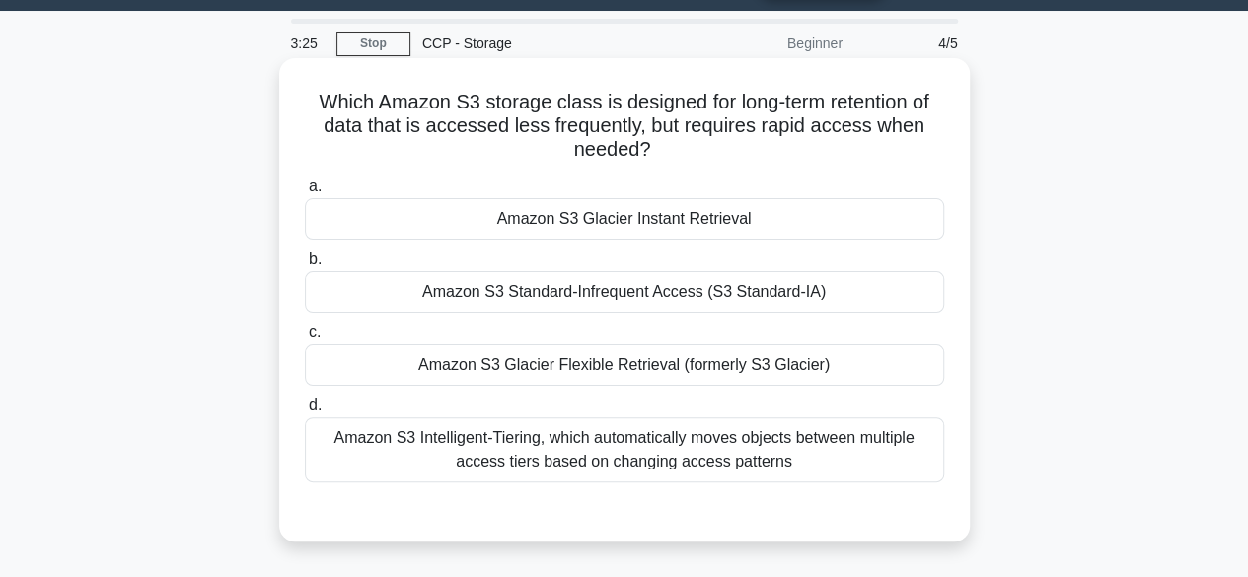
click at [570, 219] on div "Amazon S3 Glacier Instant Retrieval" at bounding box center [624, 218] width 639 height 41
click at [305, 193] on input "a. Amazon S3 Glacier Instant Retrieval" at bounding box center [305, 187] width 0 height 13
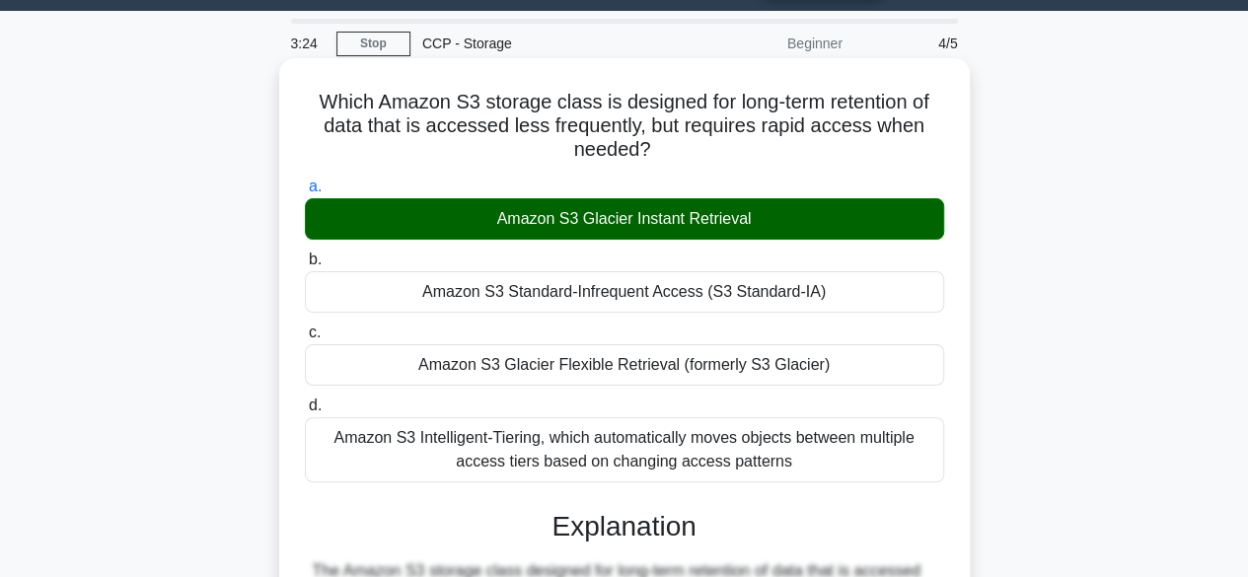
scroll to position [488, 0]
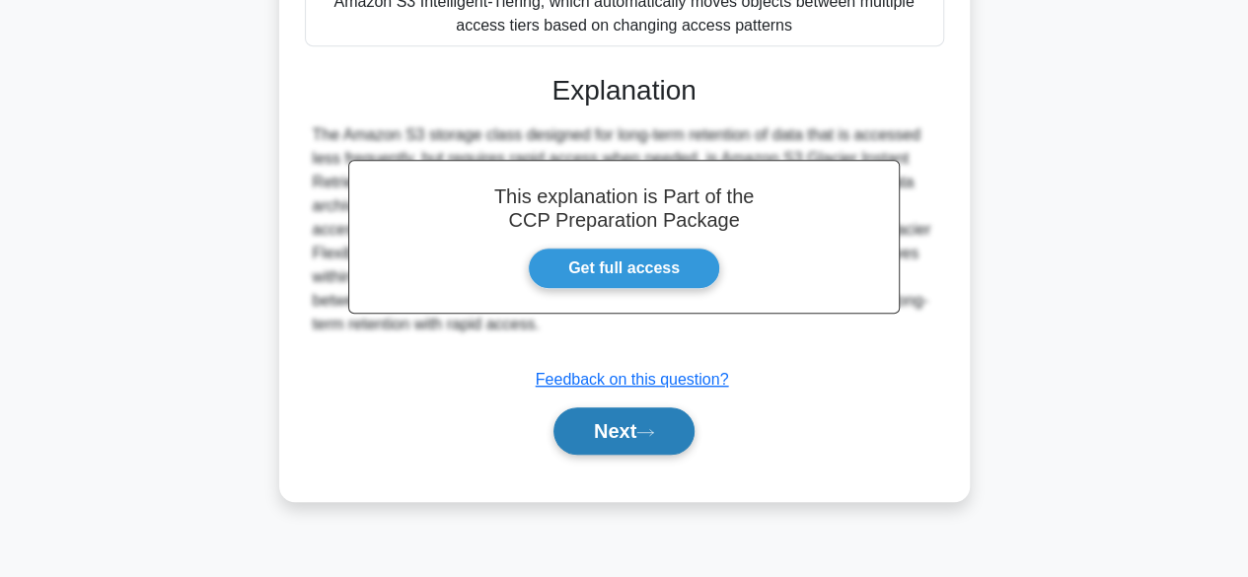
click at [606, 420] on button "Next" at bounding box center [624, 431] width 141 height 47
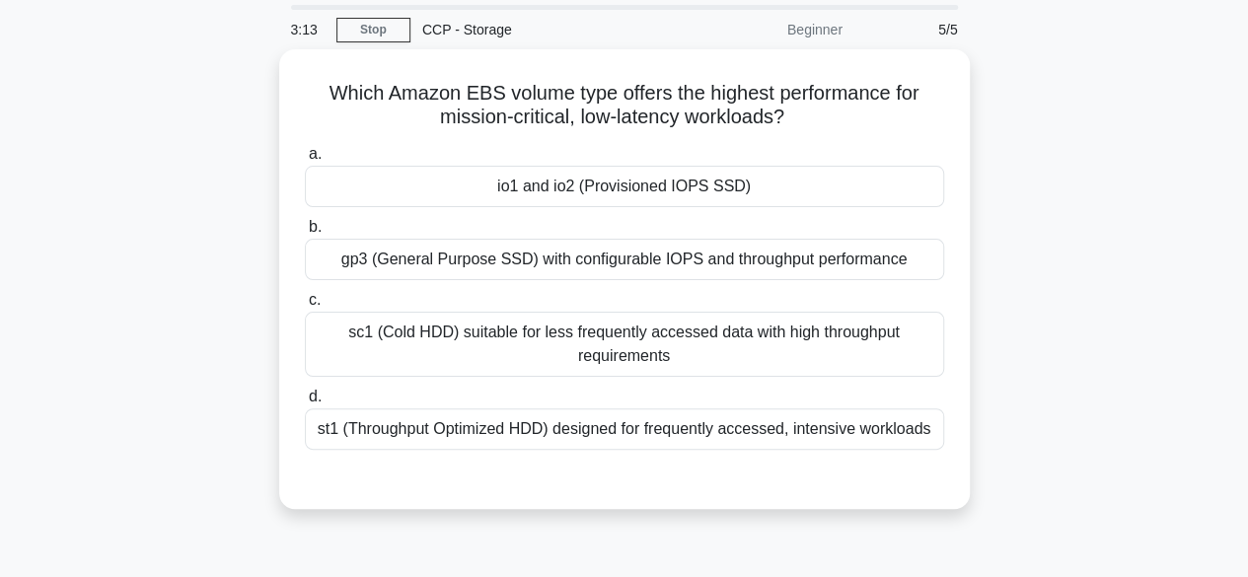
scroll to position [65, 0]
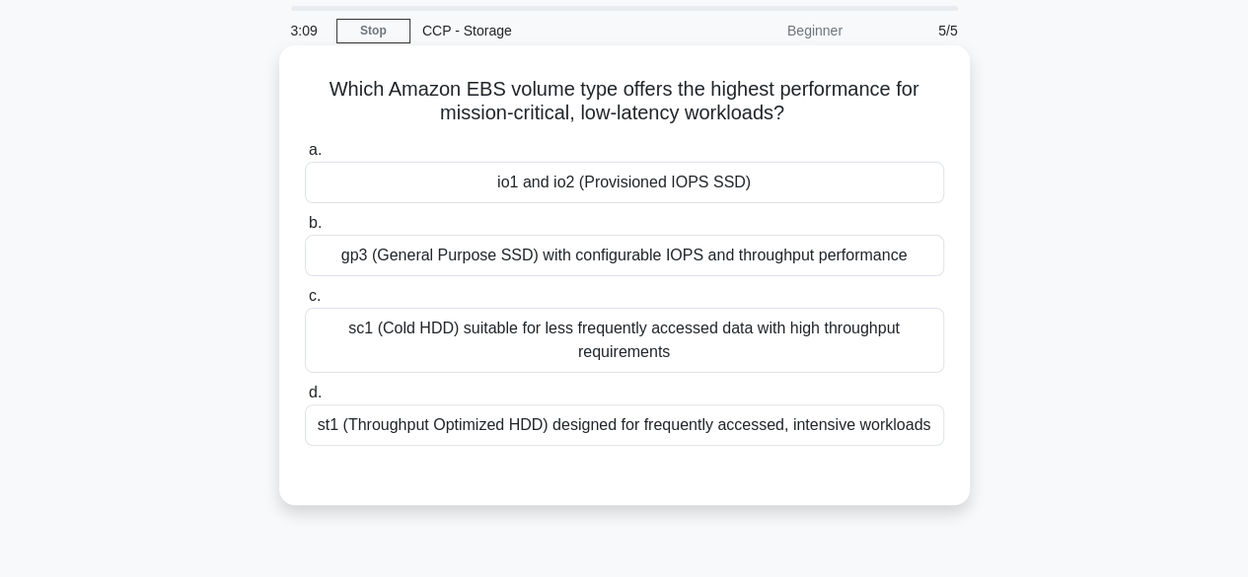
click at [607, 182] on div "io1 and io2 (Provisioned IOPS SSD)" at bounding box center [624, 182] width 639 height 41
click at [305, 157] on input "a. io1 and io2 (Provisioned IOPS SSD)" at bounding box center [305, 150] width 0 height 13
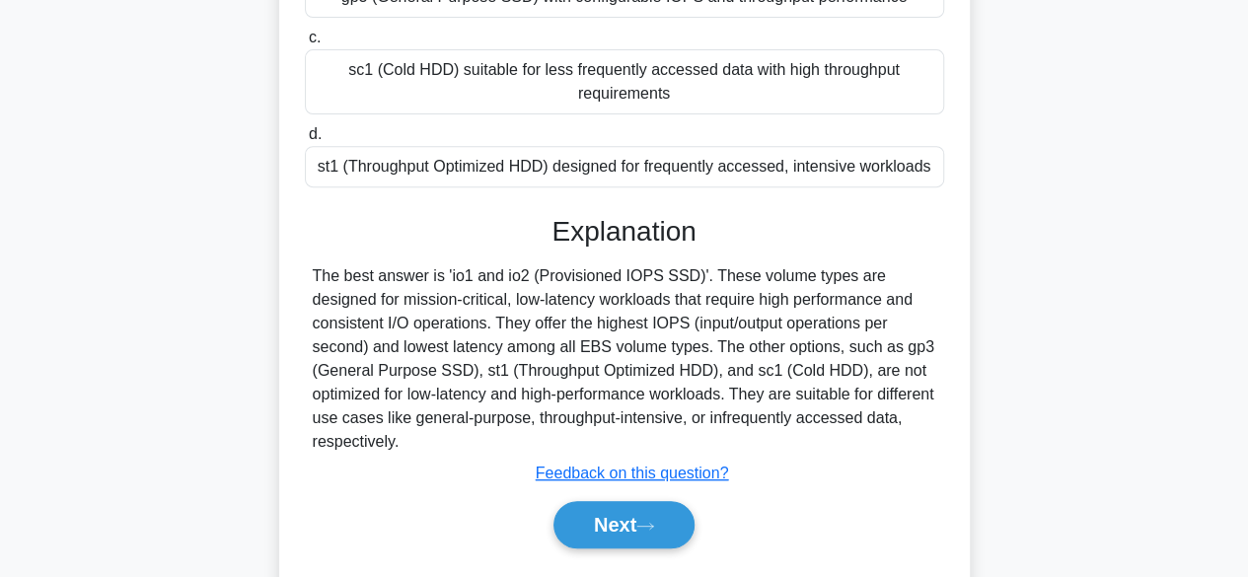
scroll to position [488, 0]
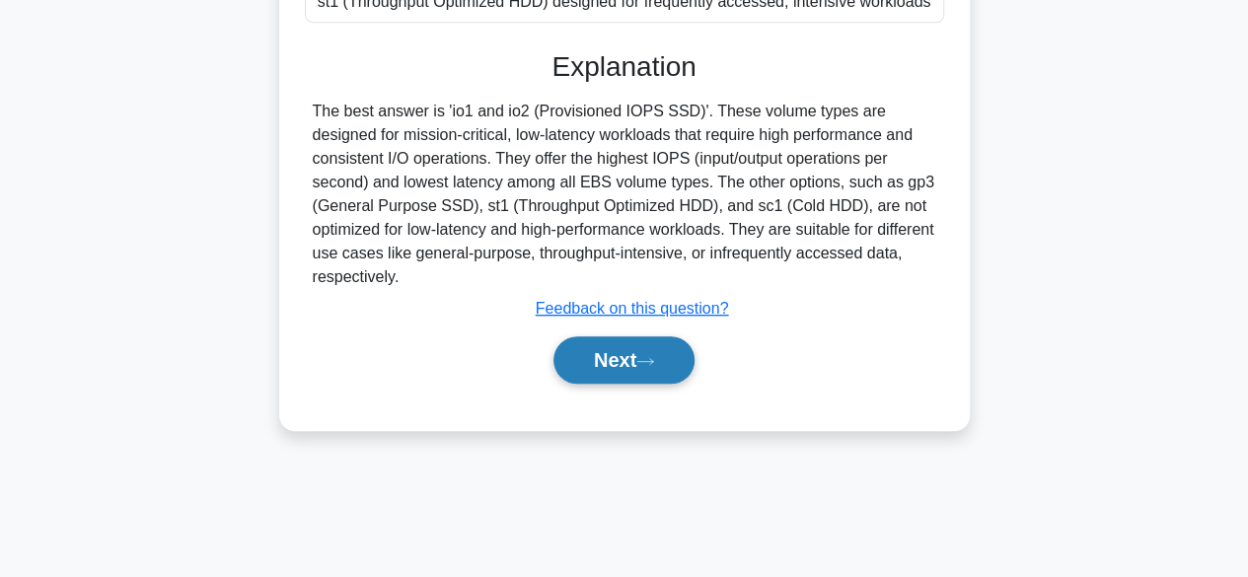
click at [610, 355] on button "Next" at bounding box center [624, 360] width 141 height 47
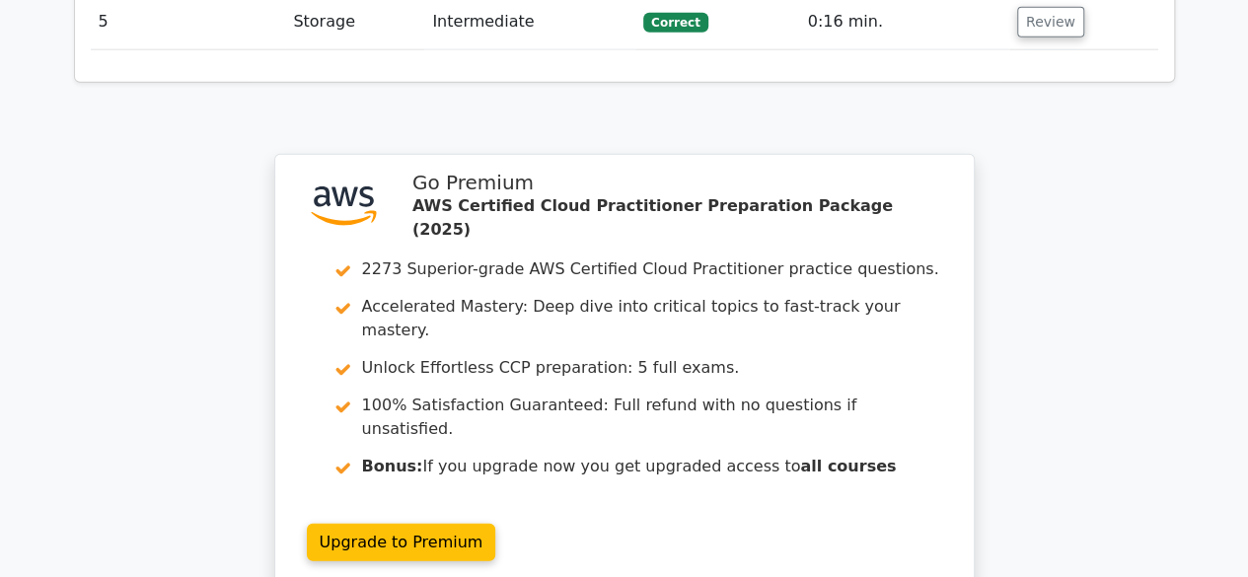
scroll to position [2559, 0]
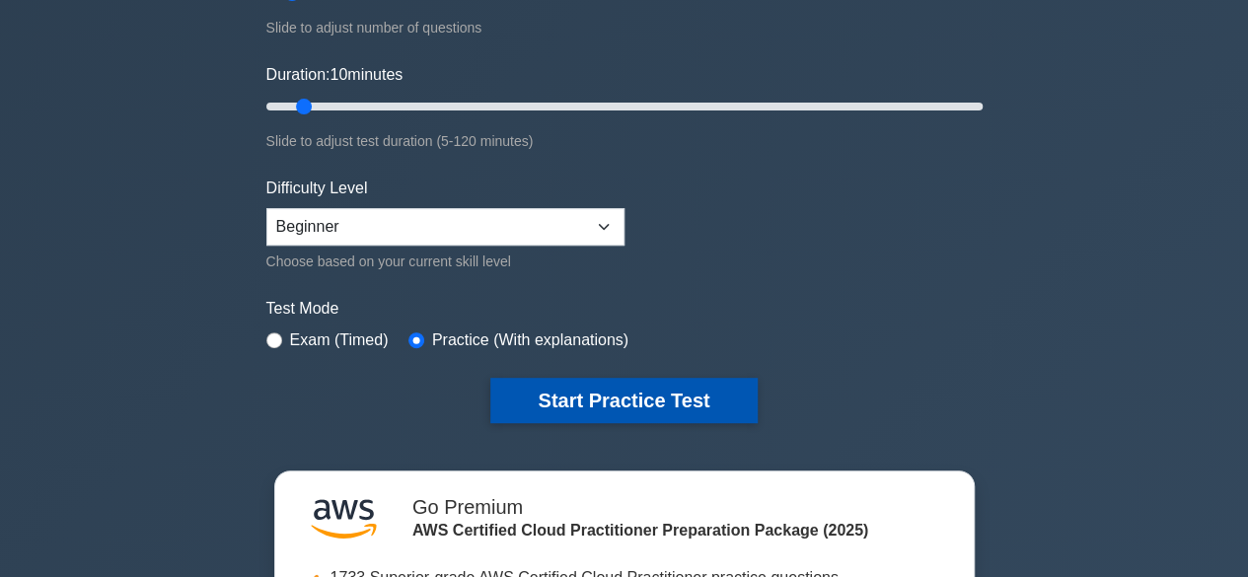
scroll to position [264, 0]
